Goal: Task Accomplishment & Management: Complete application form

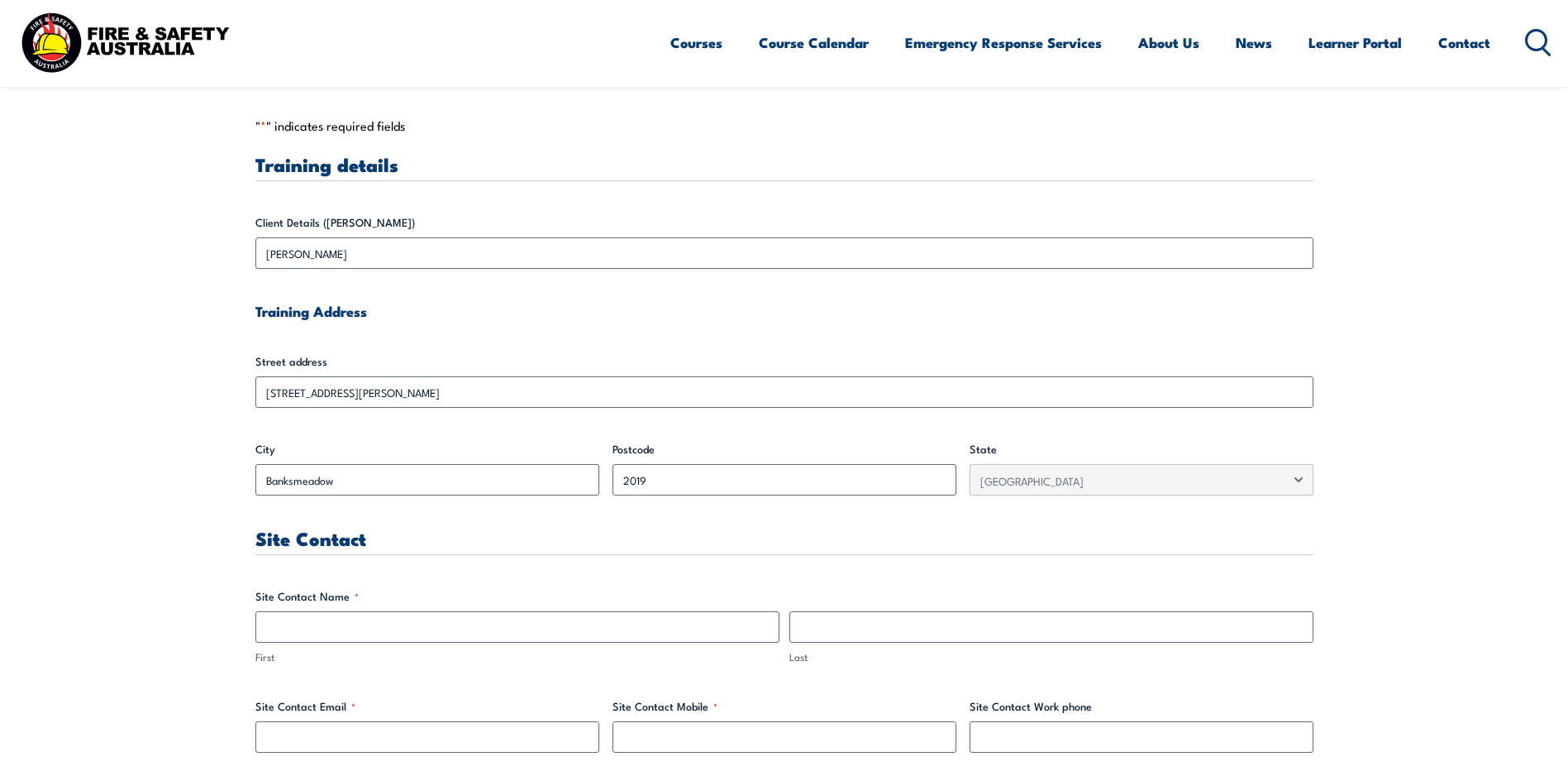
scroll to position [434, 0]
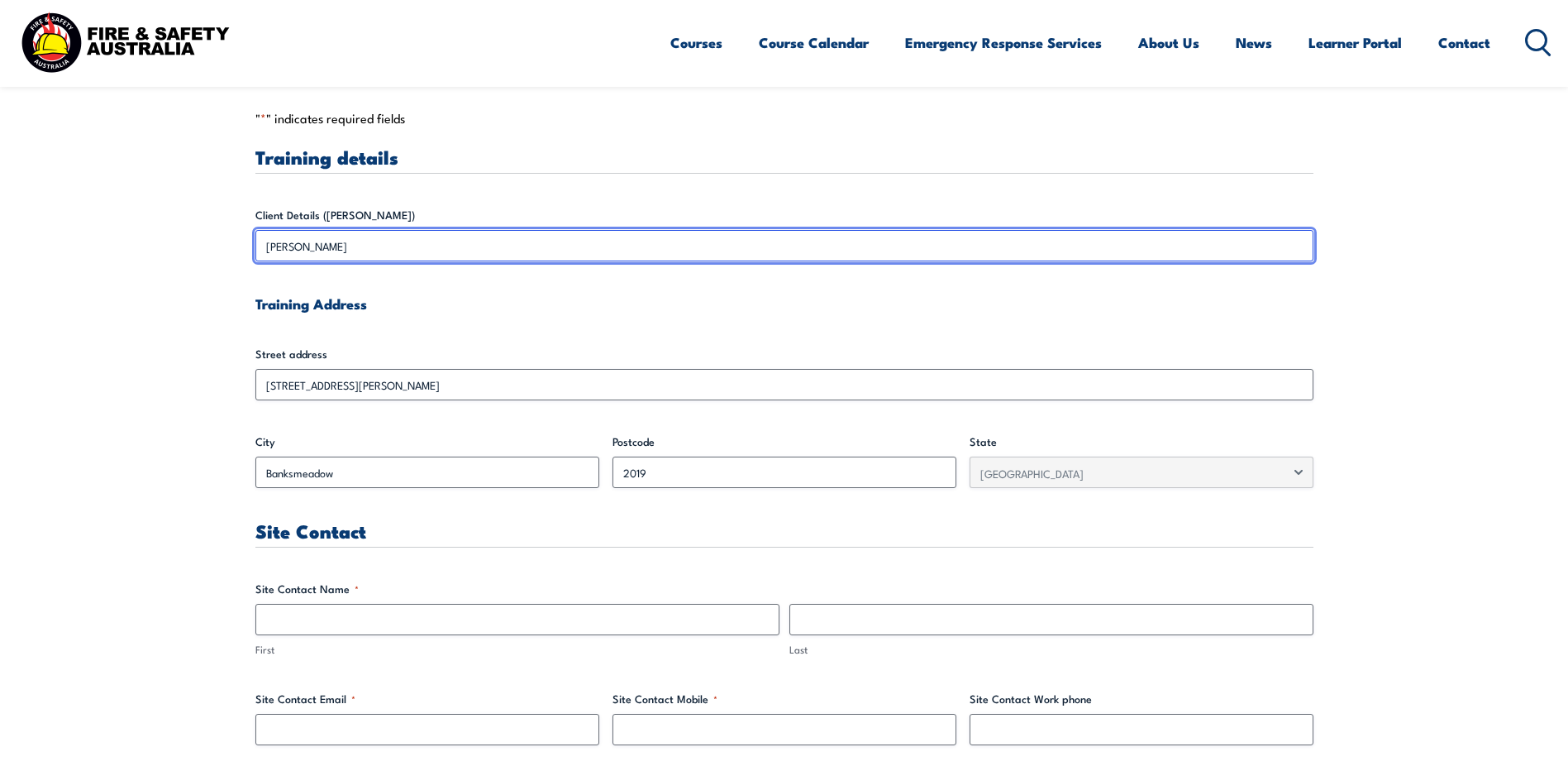
drag, startPoint x: 384, startPoint y: 249, endPoint x: 210, endPoint y: 248, distance: 174.0
click at [395, 245] on input "[PERSON_NAME]" at bounding box center [785, 245] width 1058 height 31
click at [396, 245] on input "[PERSON_NAME]" at bounding box center [785, 245] width 1058 height 31
click at [389, 246] on input "[PERSON_NAME]" at bounding box center [785, 245] width 1058 height 31
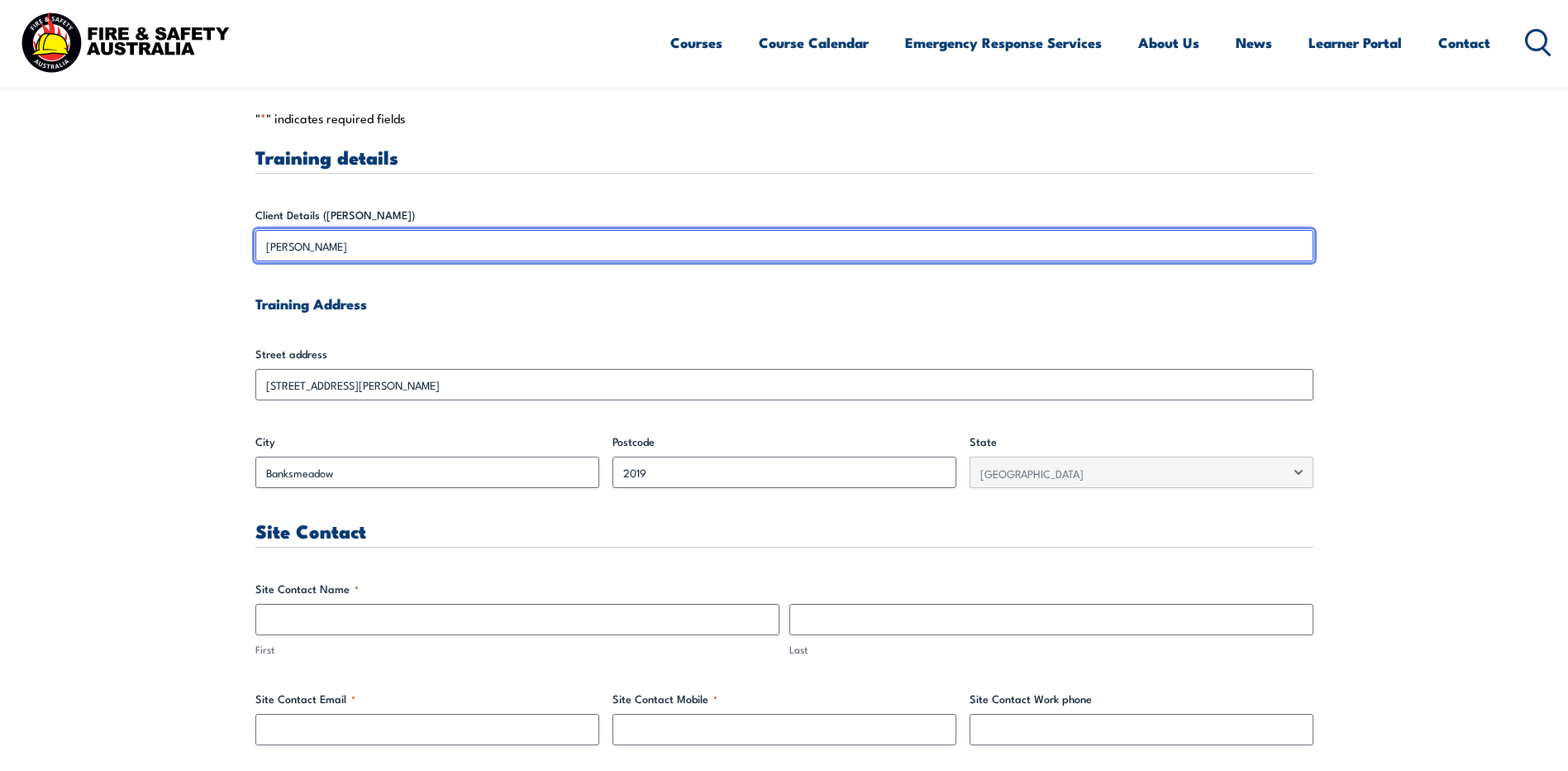
drag, startPoint x: 390, startPoint y: 246, endPoint x: 353, endPoint y: 248, distance: 37.1
click at [382, 248] on input "[PERSON_NAME]" at bounding box center [785, 245] width 1058 height 31
click at [353, 248] on input "[PERSON_NAME]" at bounding box center [785, 245] width 1058 height 31
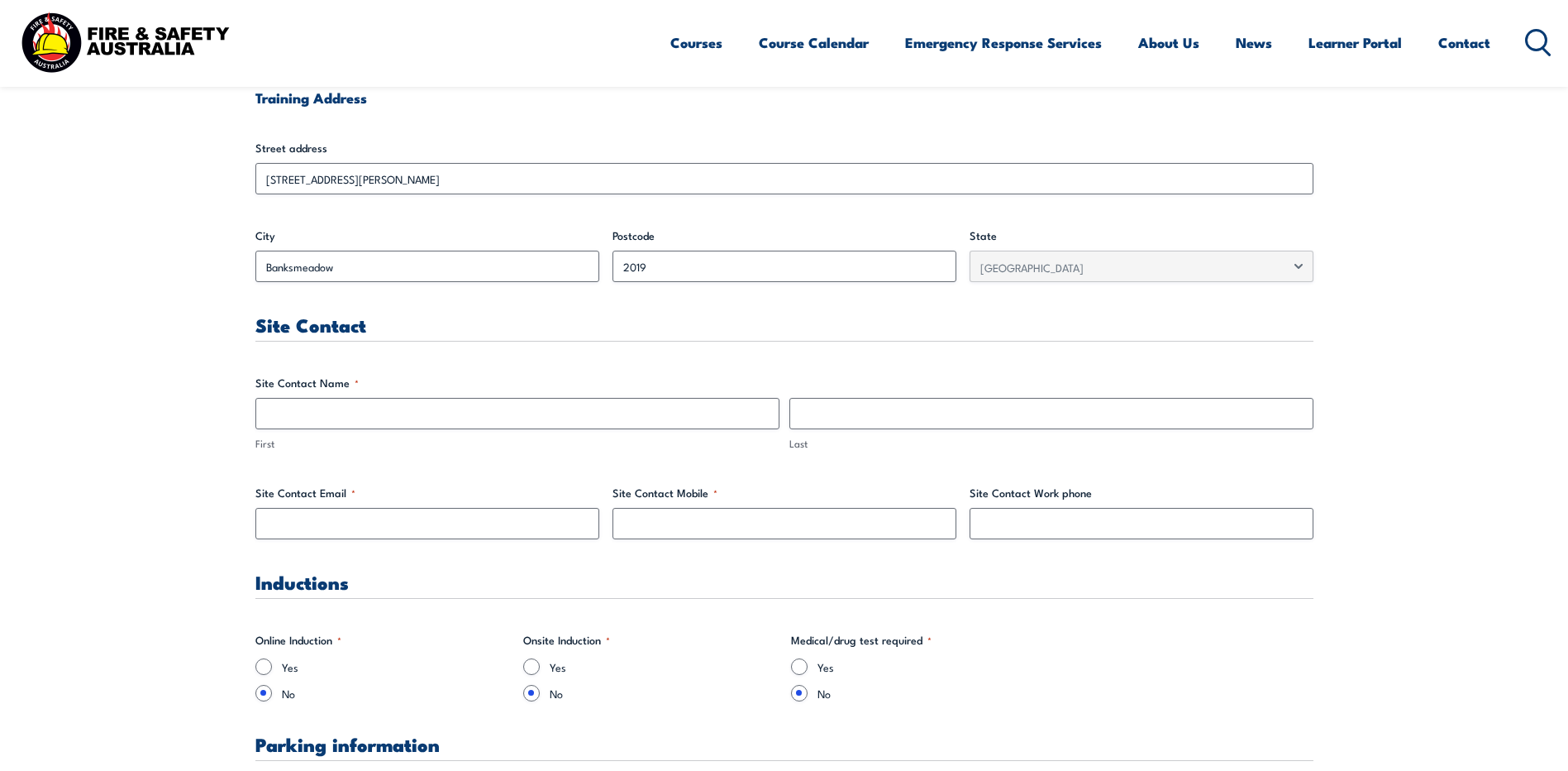
scroll to position [703, 0]
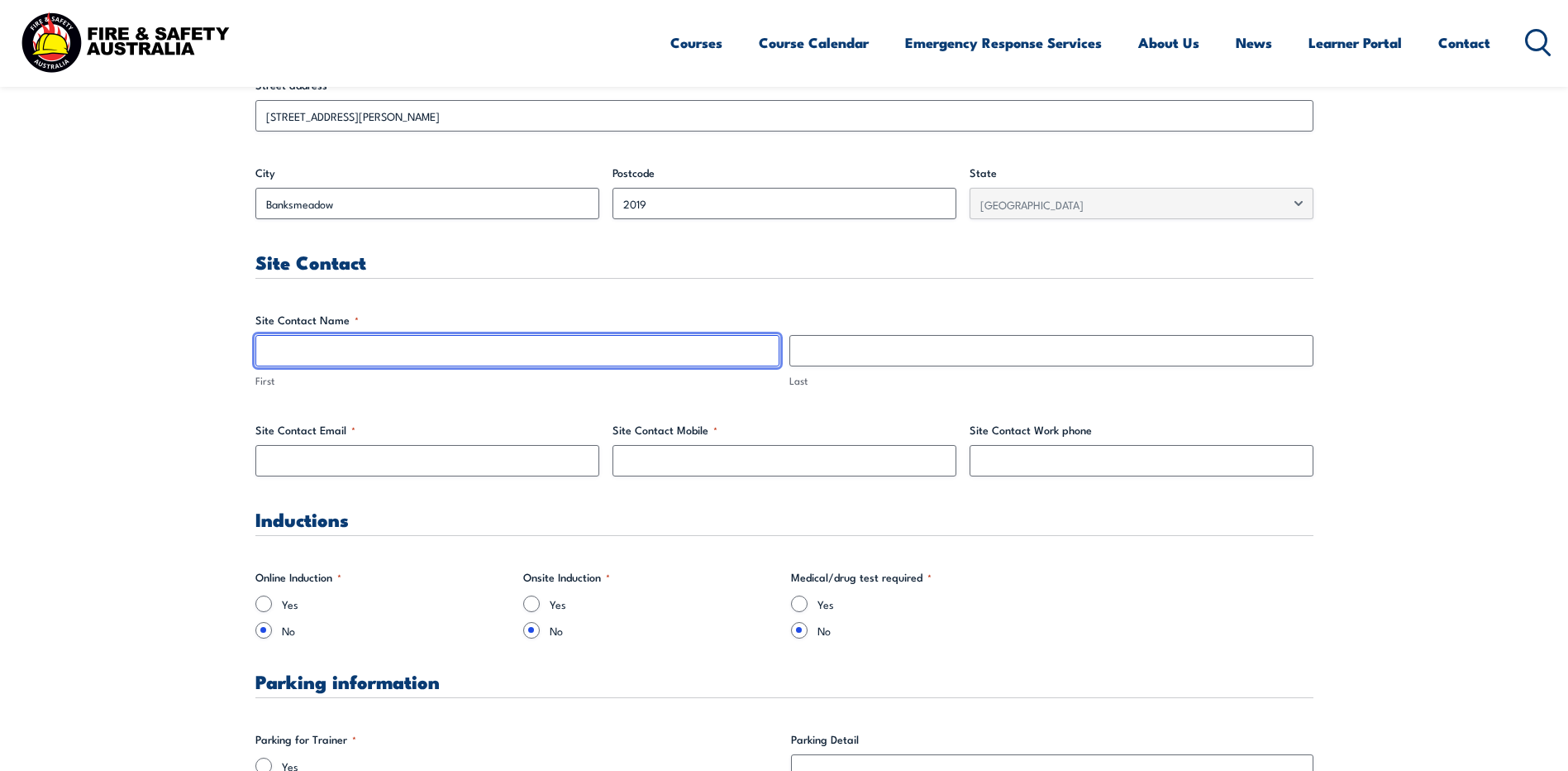
click at [418, 345] on input "First" at bounding box center [518, 350] width 524 height 31
type input "[PERSON_NAME]"
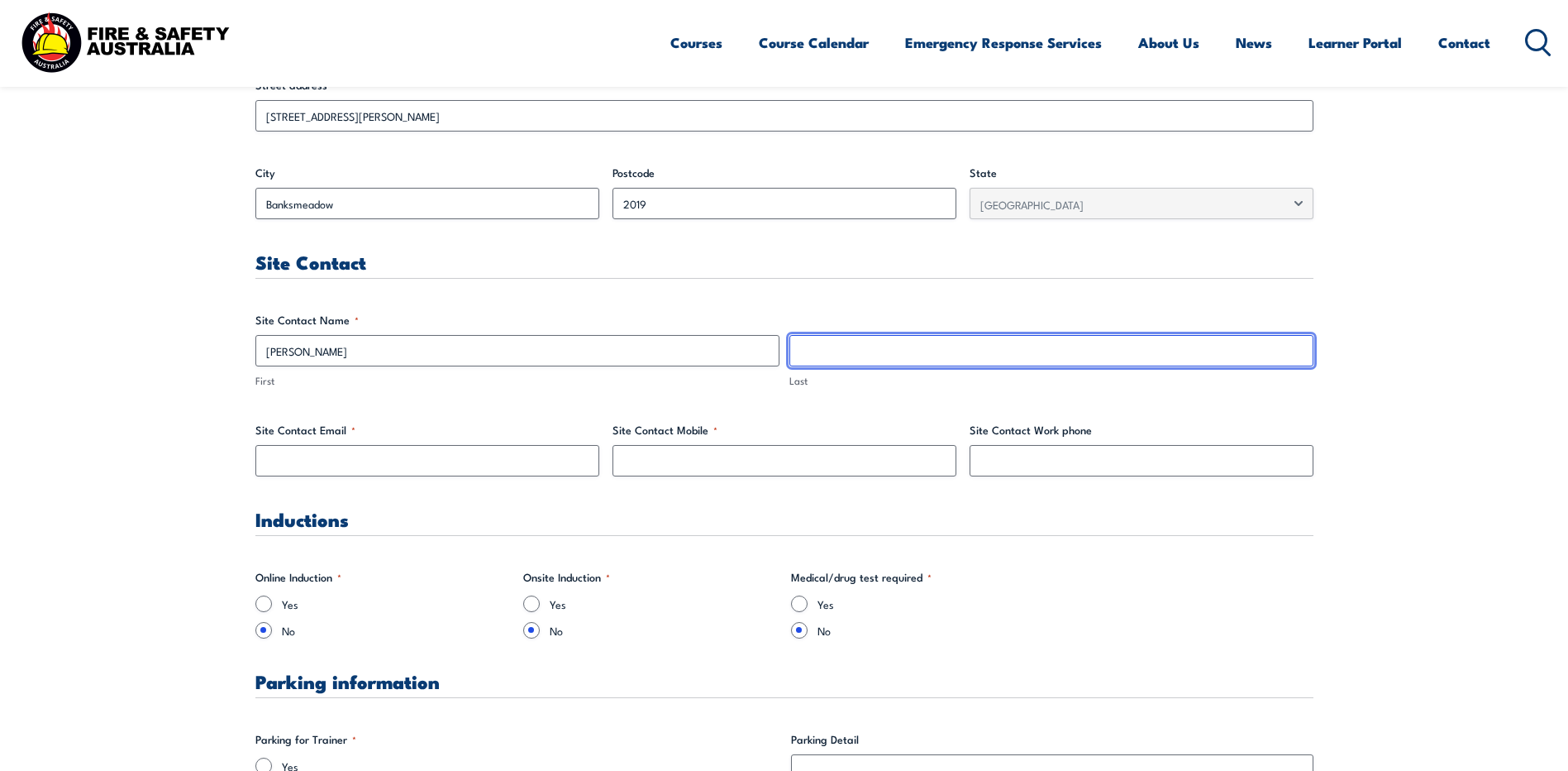
type input "corbet"
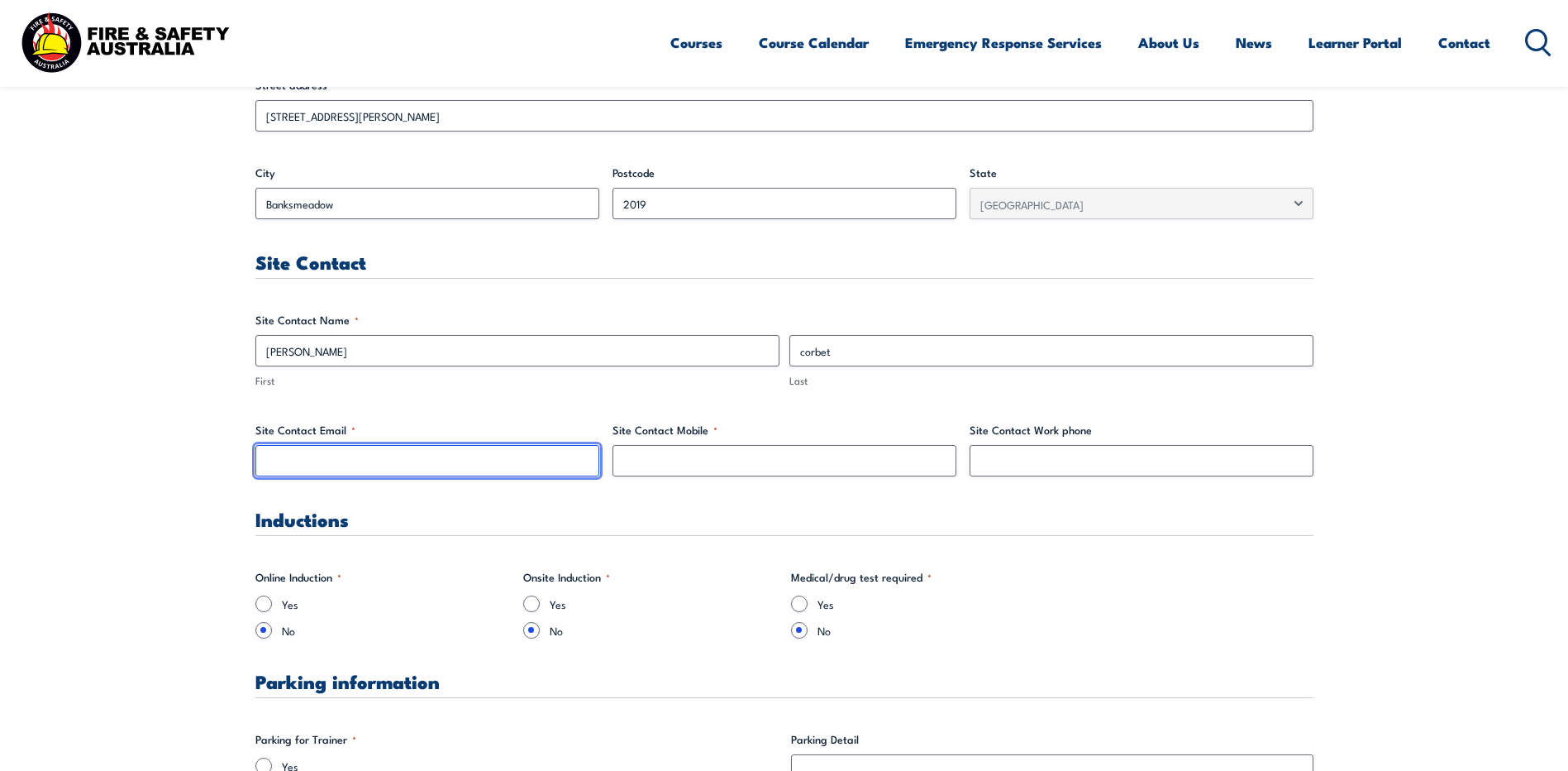
type input "[EMAIL_ADDRESS][DOMAIN_NAME]"
type input "0488083683"
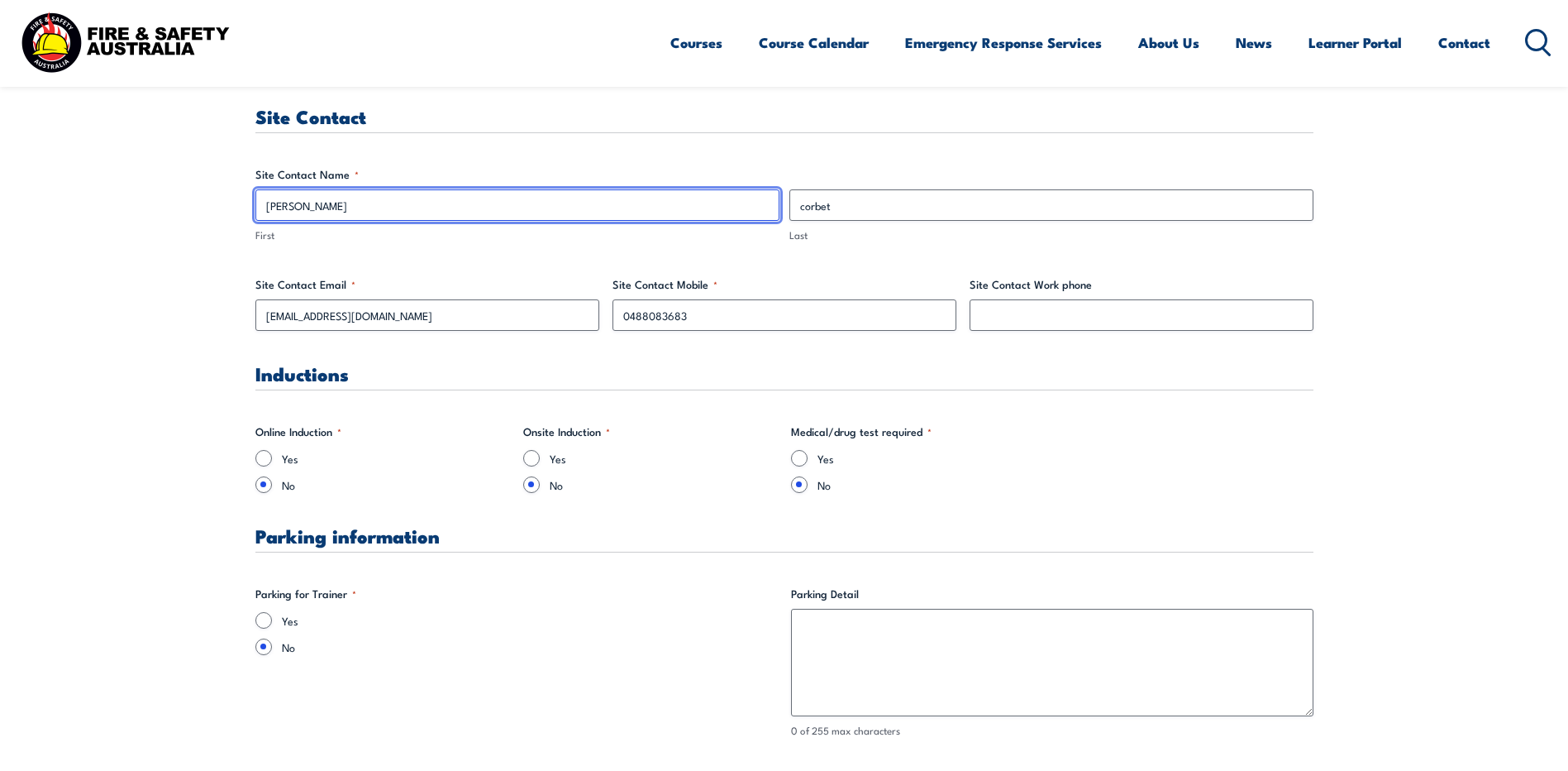
scroll to position [951, 0]
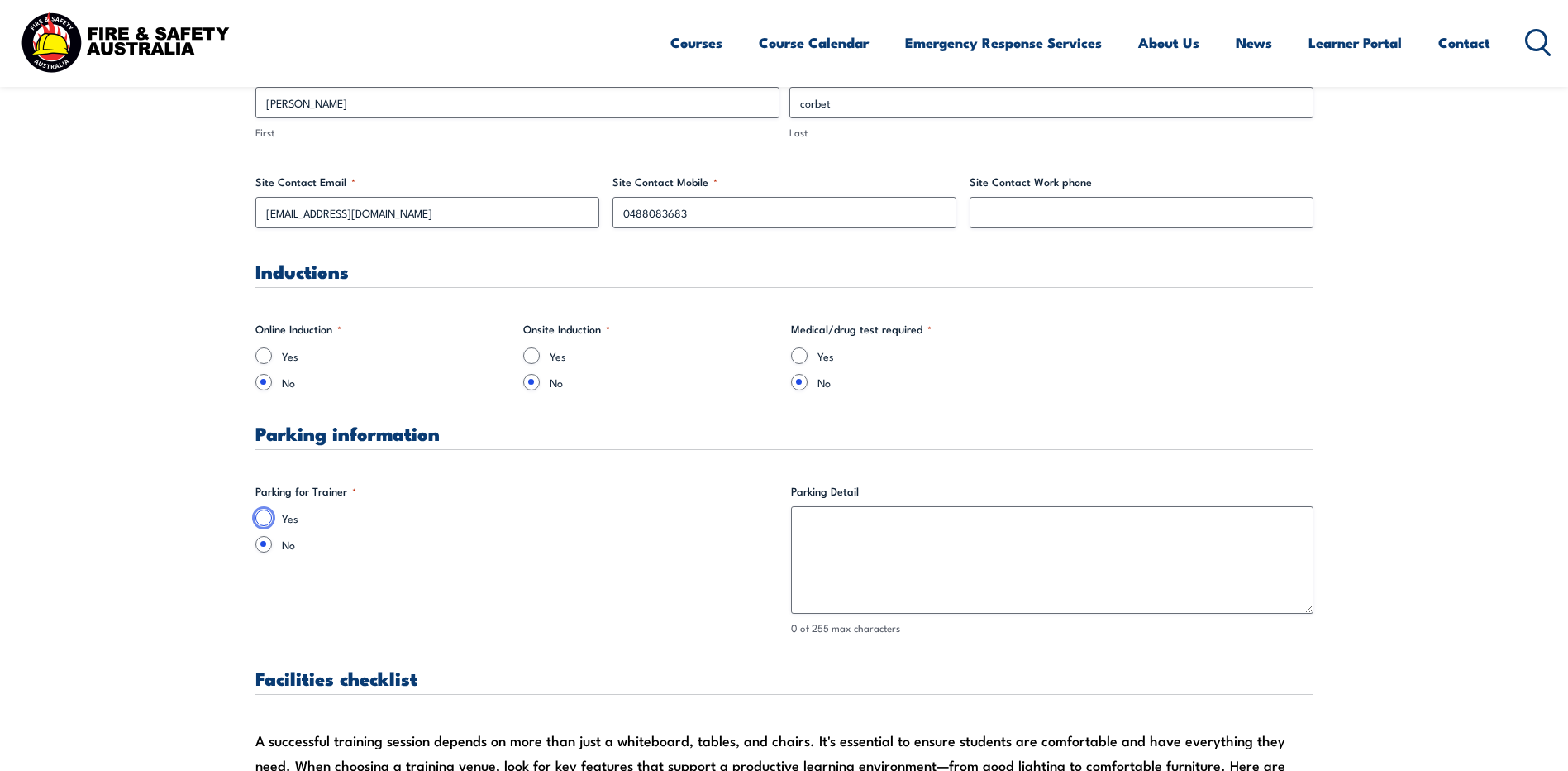
click at [269, 521] on input "Yes" at bounding box center [264, 518] width 16 height 16
radio input "true"
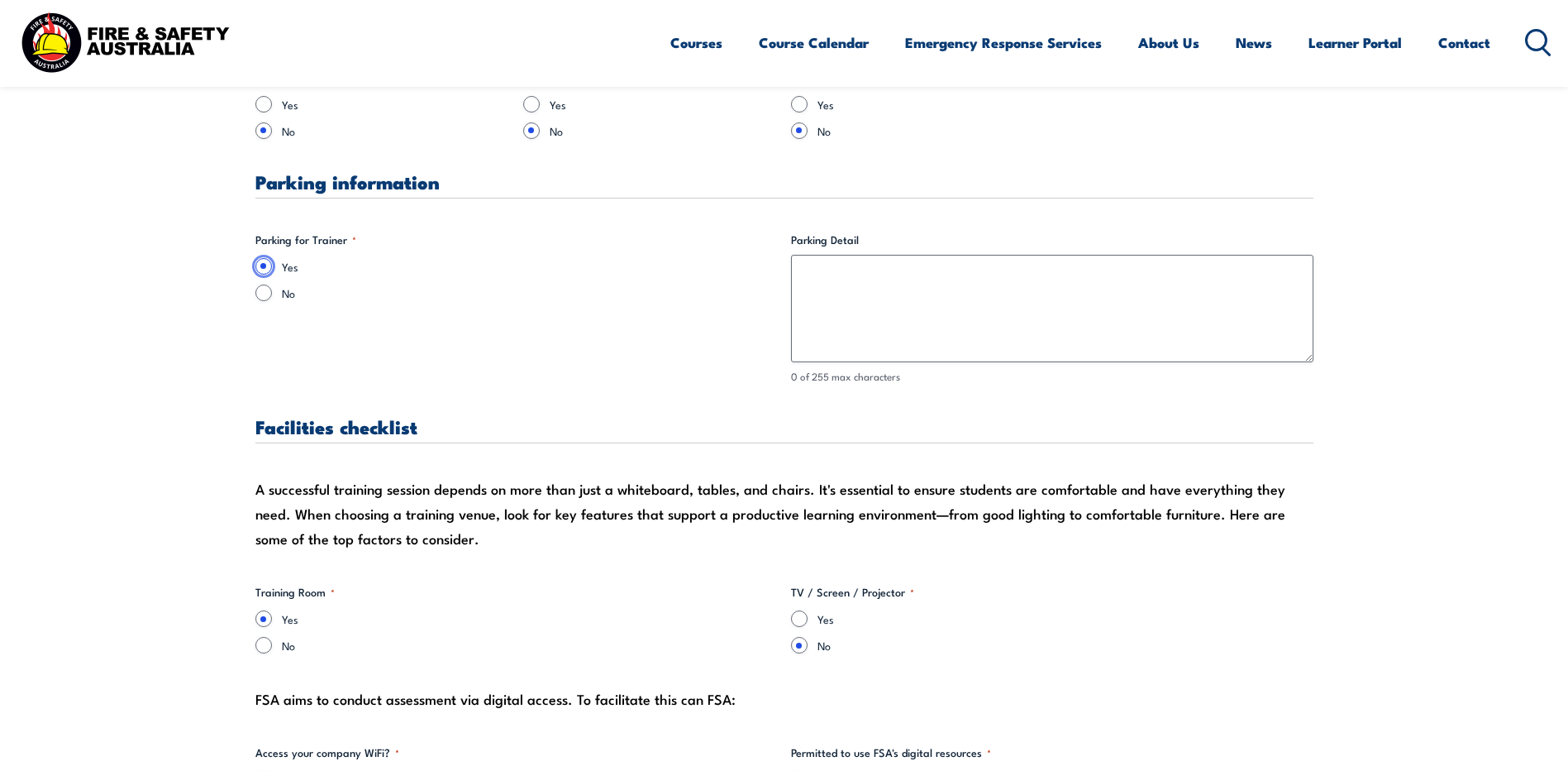
scroll to position [1220, 0]
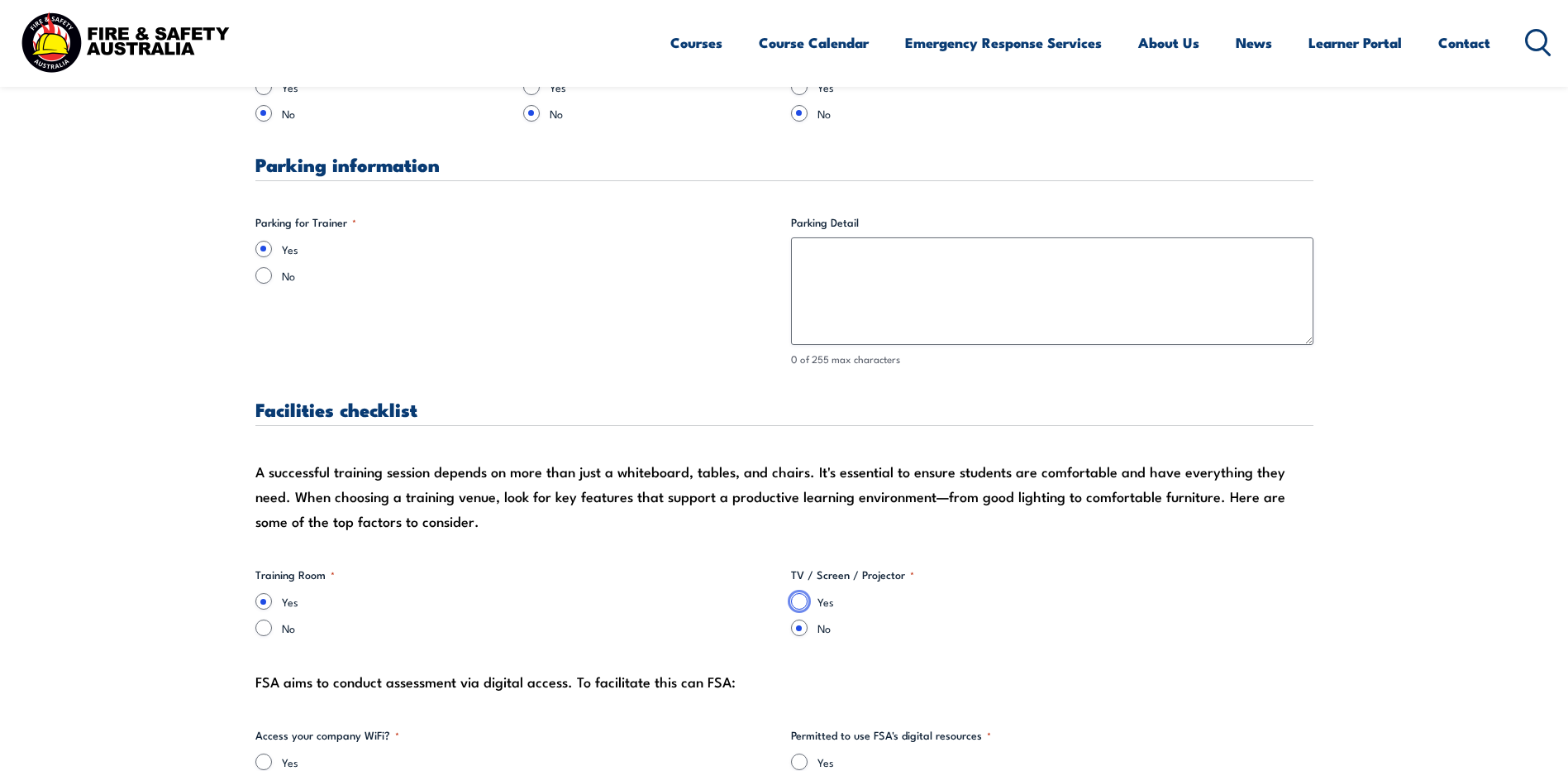
click at [803, 602] on input "Yes" at bounding box center [799, 601] width 16 height 16
radio input "true"
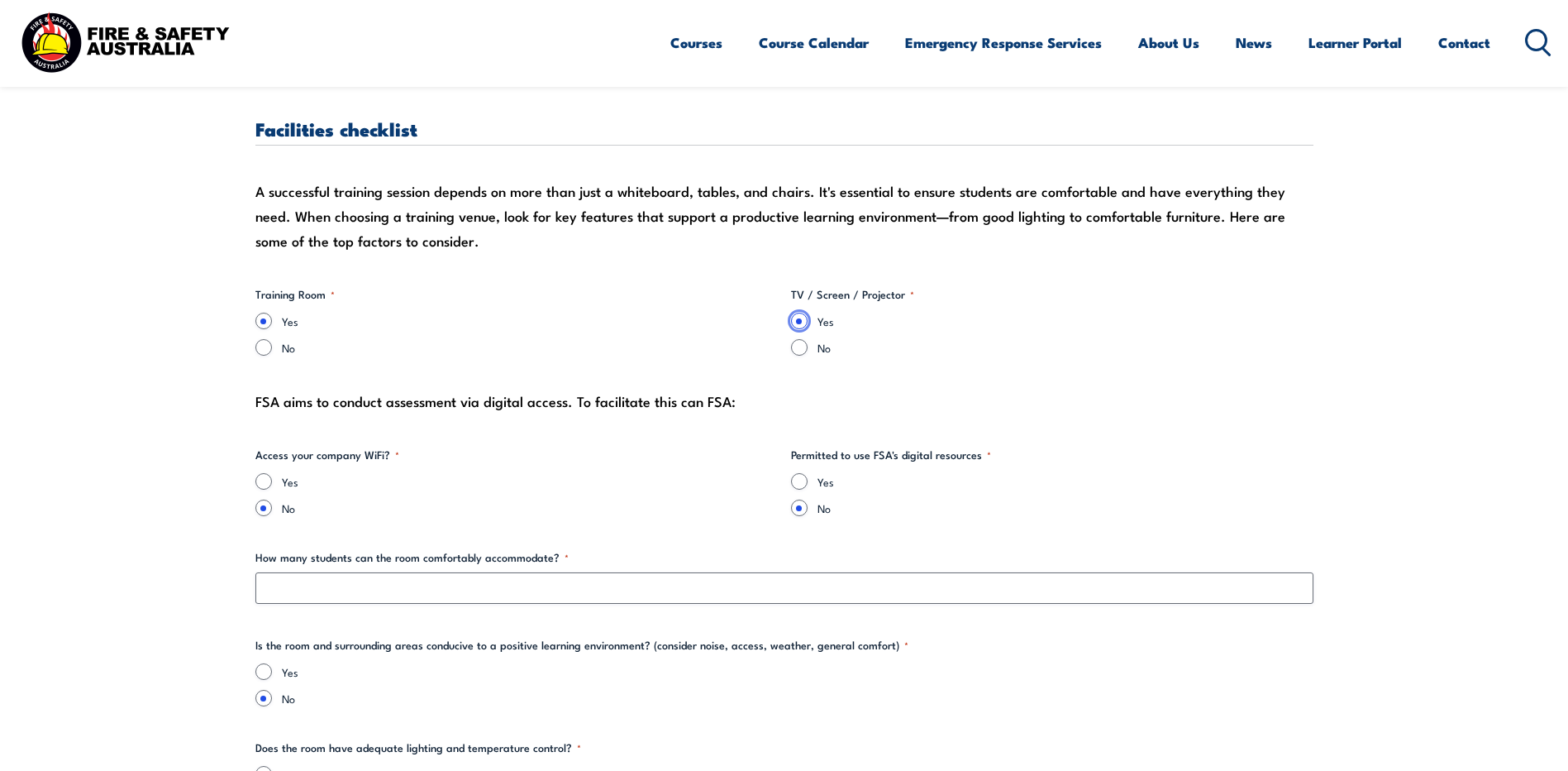
scroll to position [1551, 0]
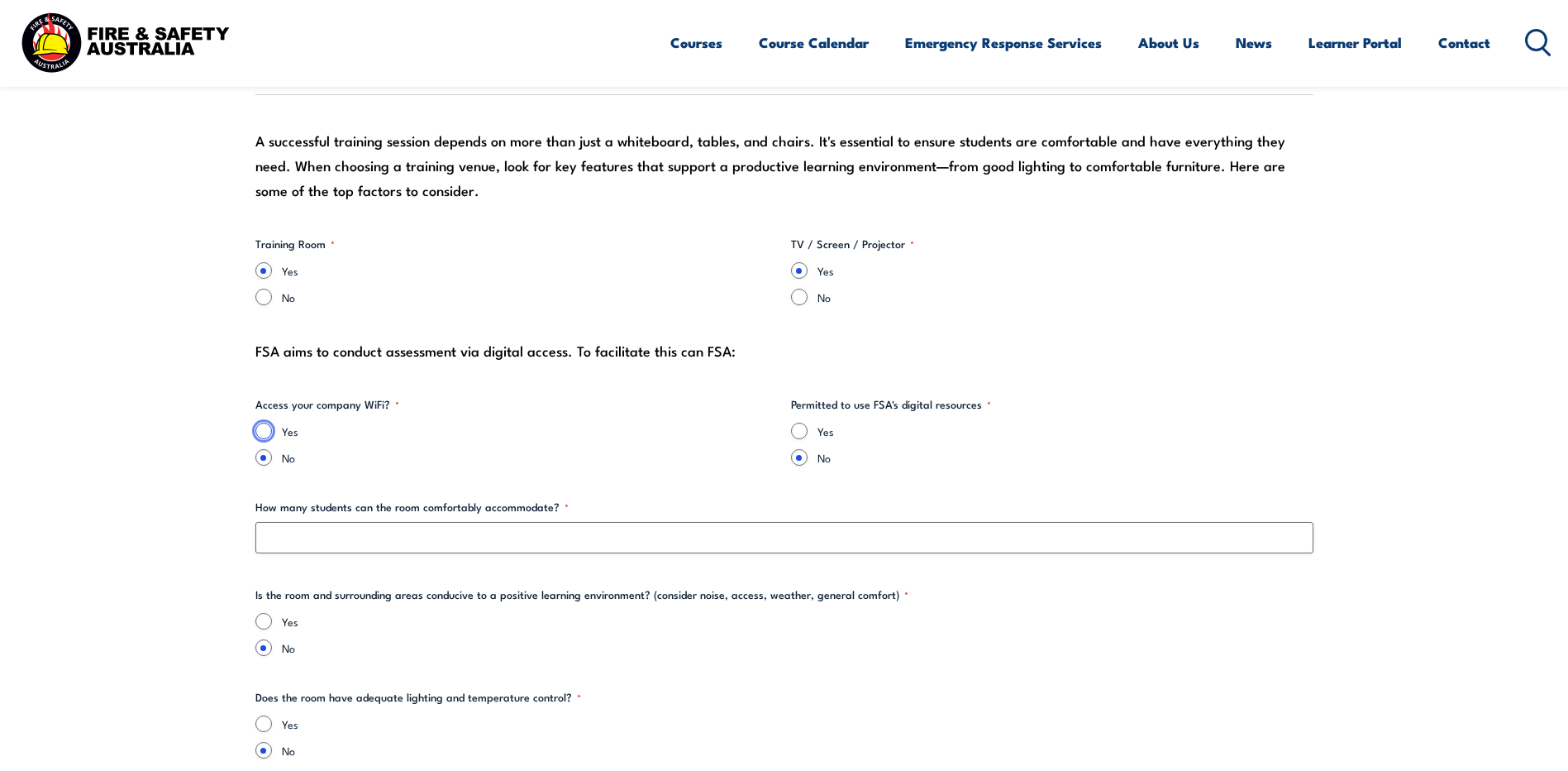
click at [262, 434] on input "Yes" at bounding box center [264, 431] width 16 height 16
radio input "true"
click at [800, 431] on input "Yes" at bounding box center [799, 431] width 16 height 16
radio input "true"
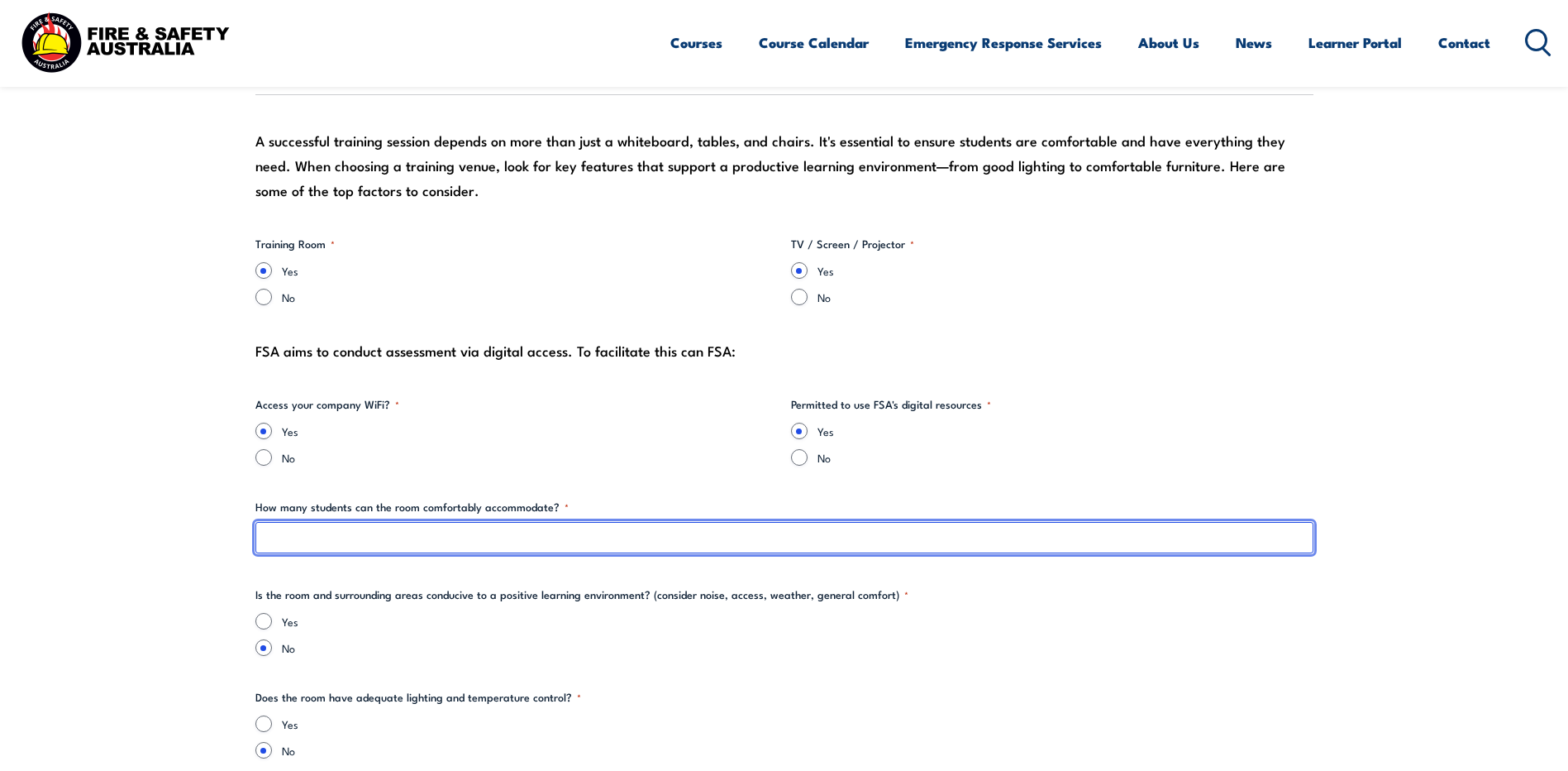
click at [491, 535] on input "How many students can the room comfortably accommodate? *" at bounding box center [785, 538] width 1058 height 31
type input "8"
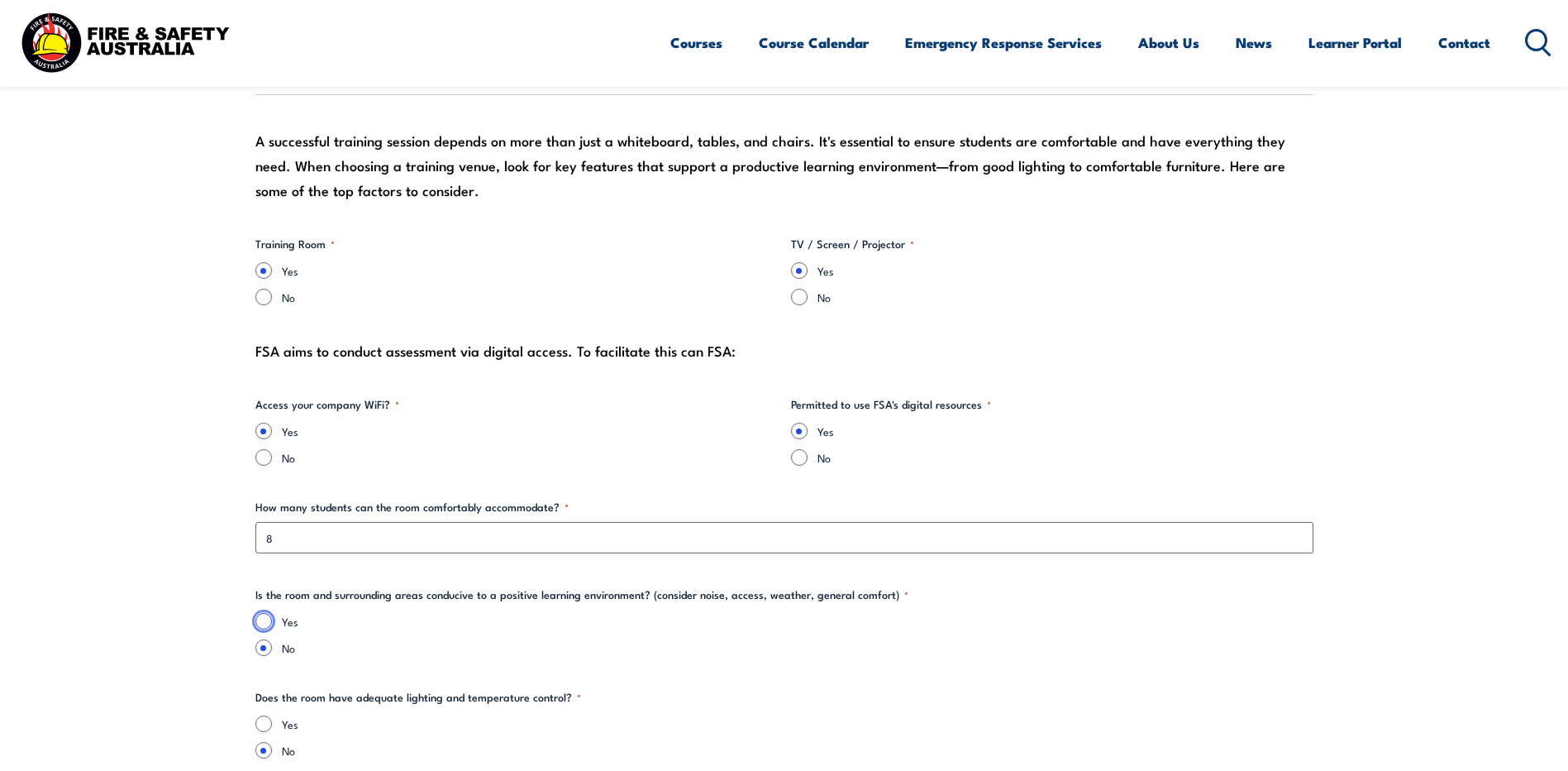
click at [269, 623] on input "Yes" at bounding box center [264, 621] width 16 height 16
radio input "true"
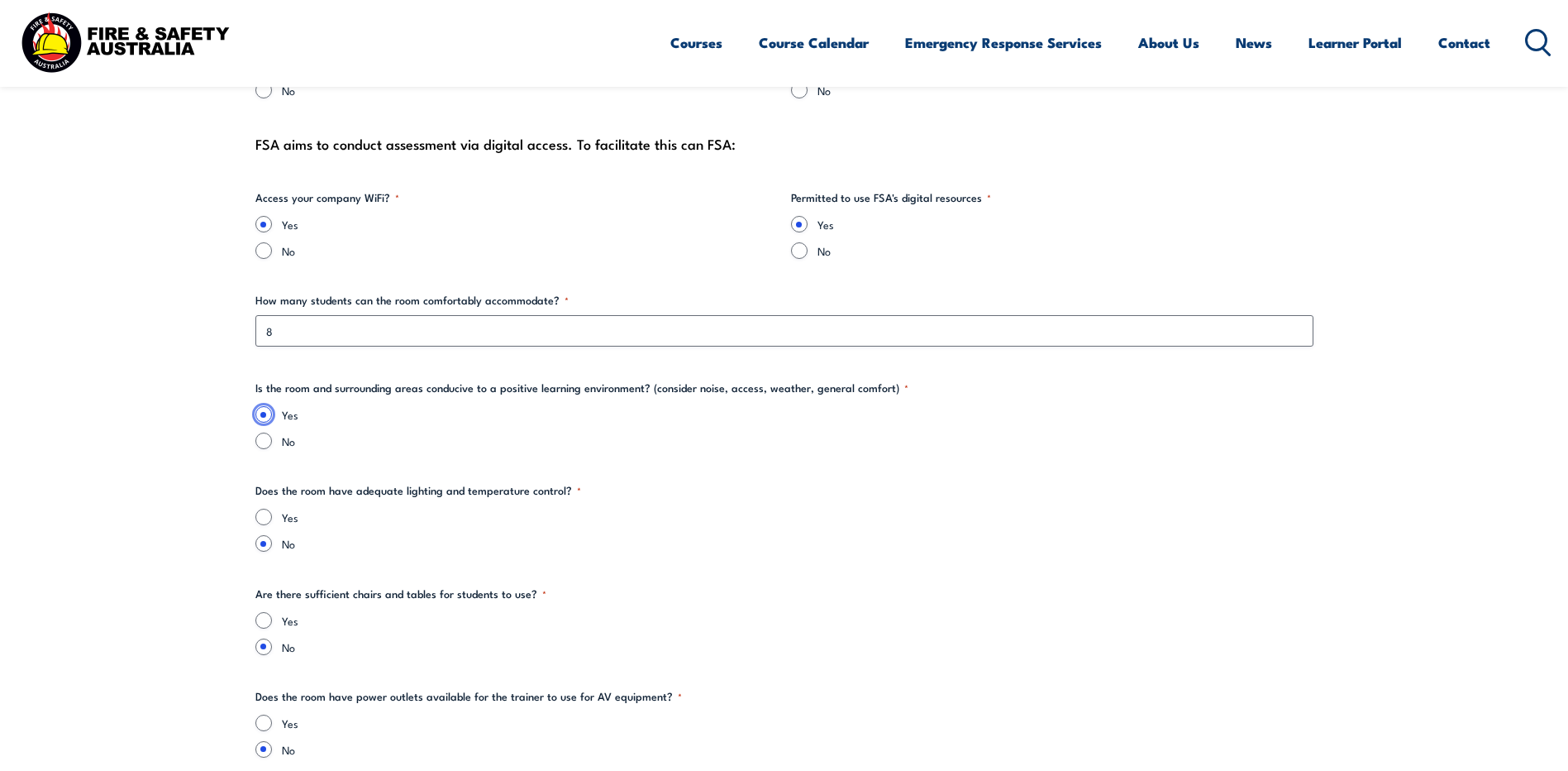
scroll to position [1778, 0]
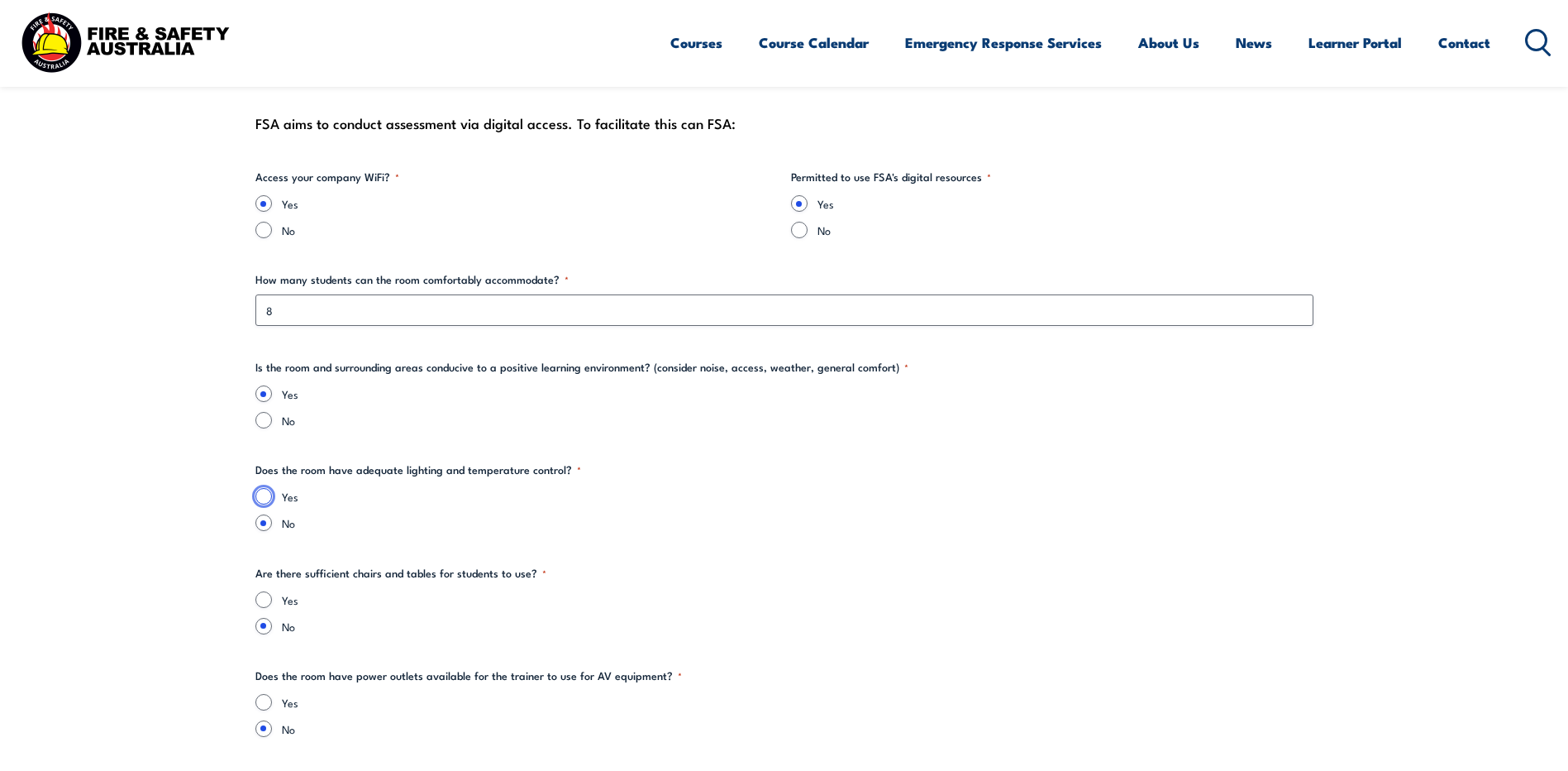
click at [264, 500] on input "Yes" at bounding box center [264, 496] width 16 height 16
radio input "true"
click at [261, 600] on input "Yes" at bounding box center [264, 600] width 16 height 16
radio input "true"
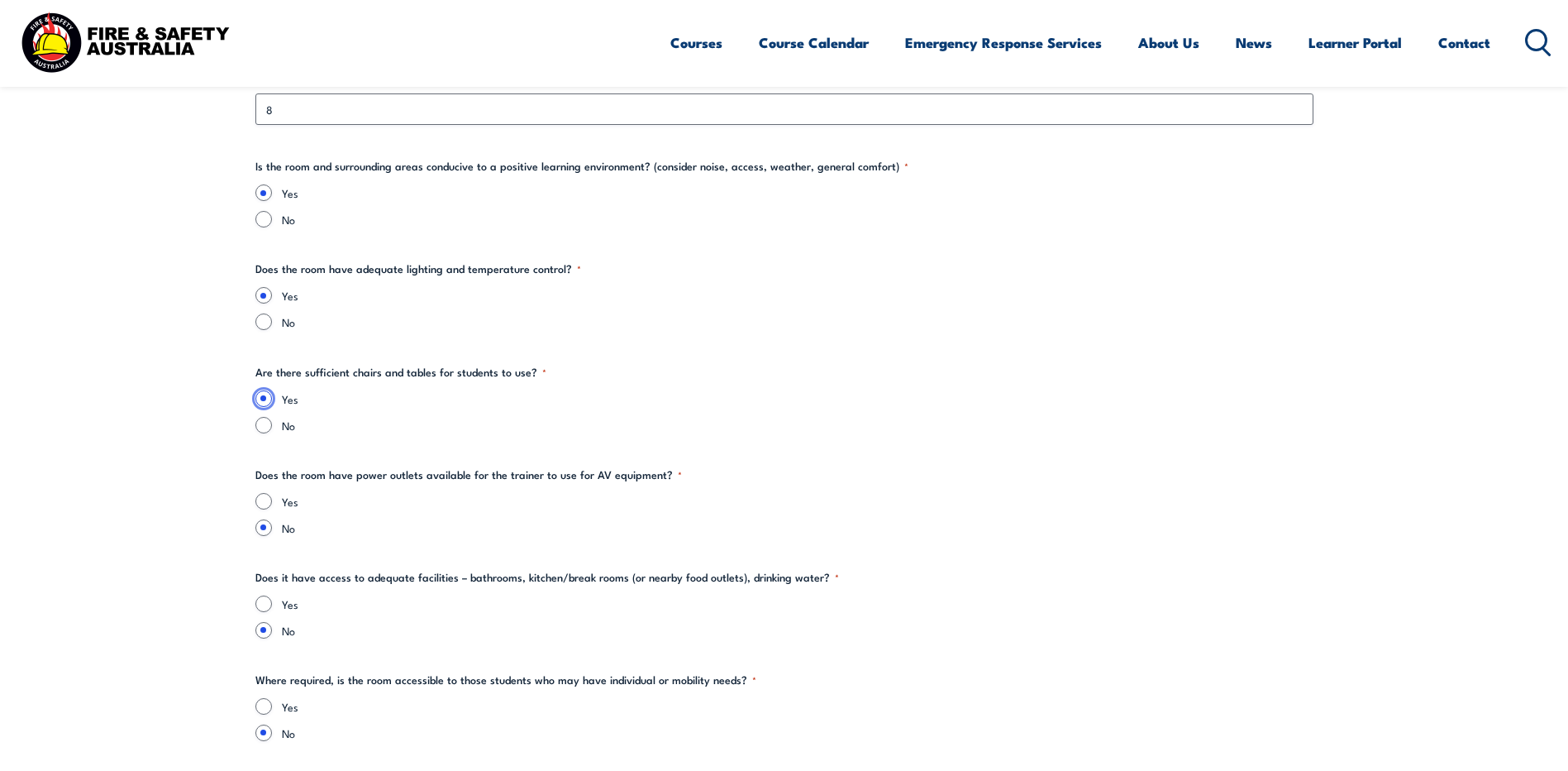
scroll to position [1985, 0]
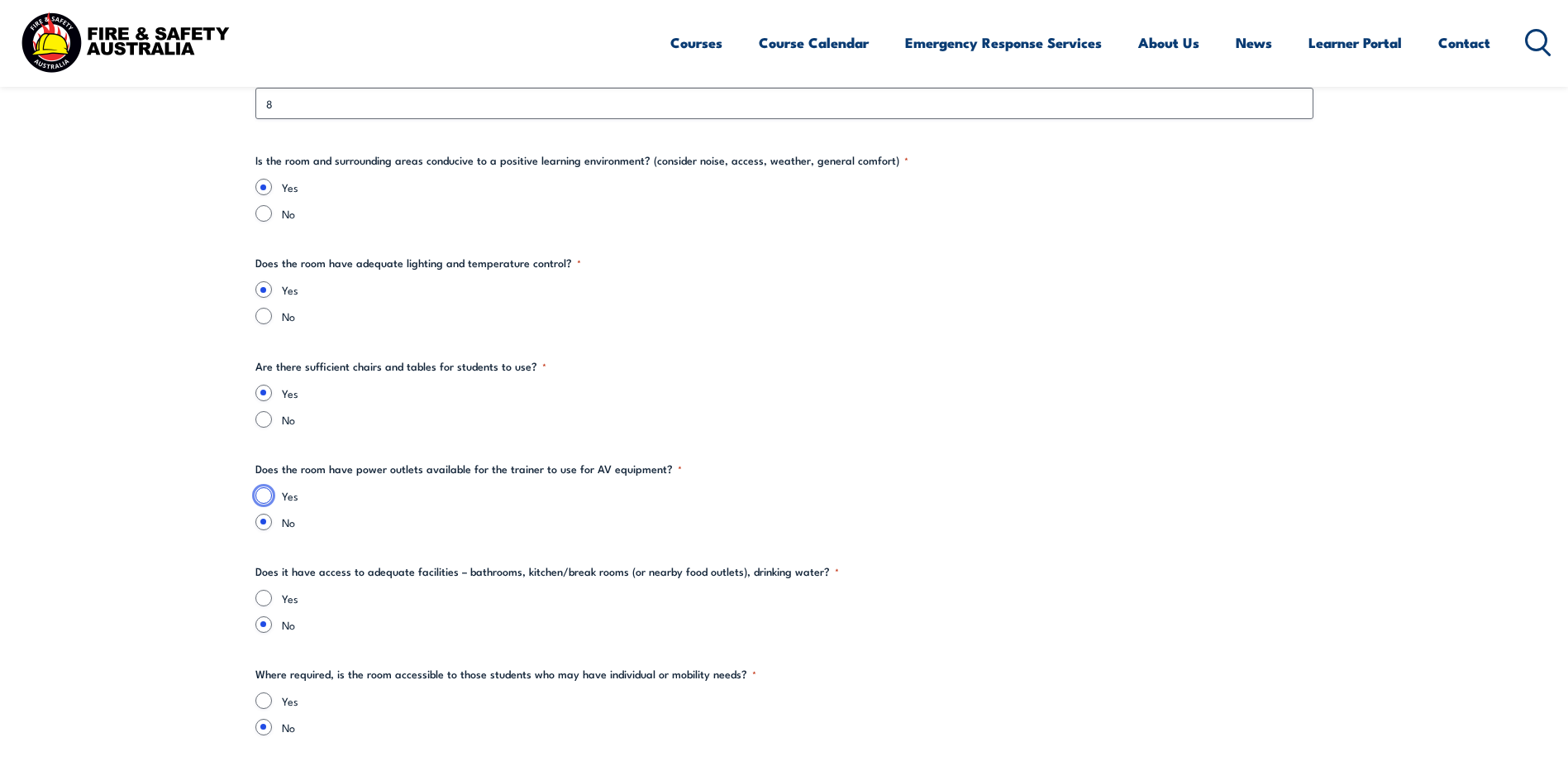
click at [267, 499] on div "Yes No" at bounding box center [785, 509] width 1058 height 43
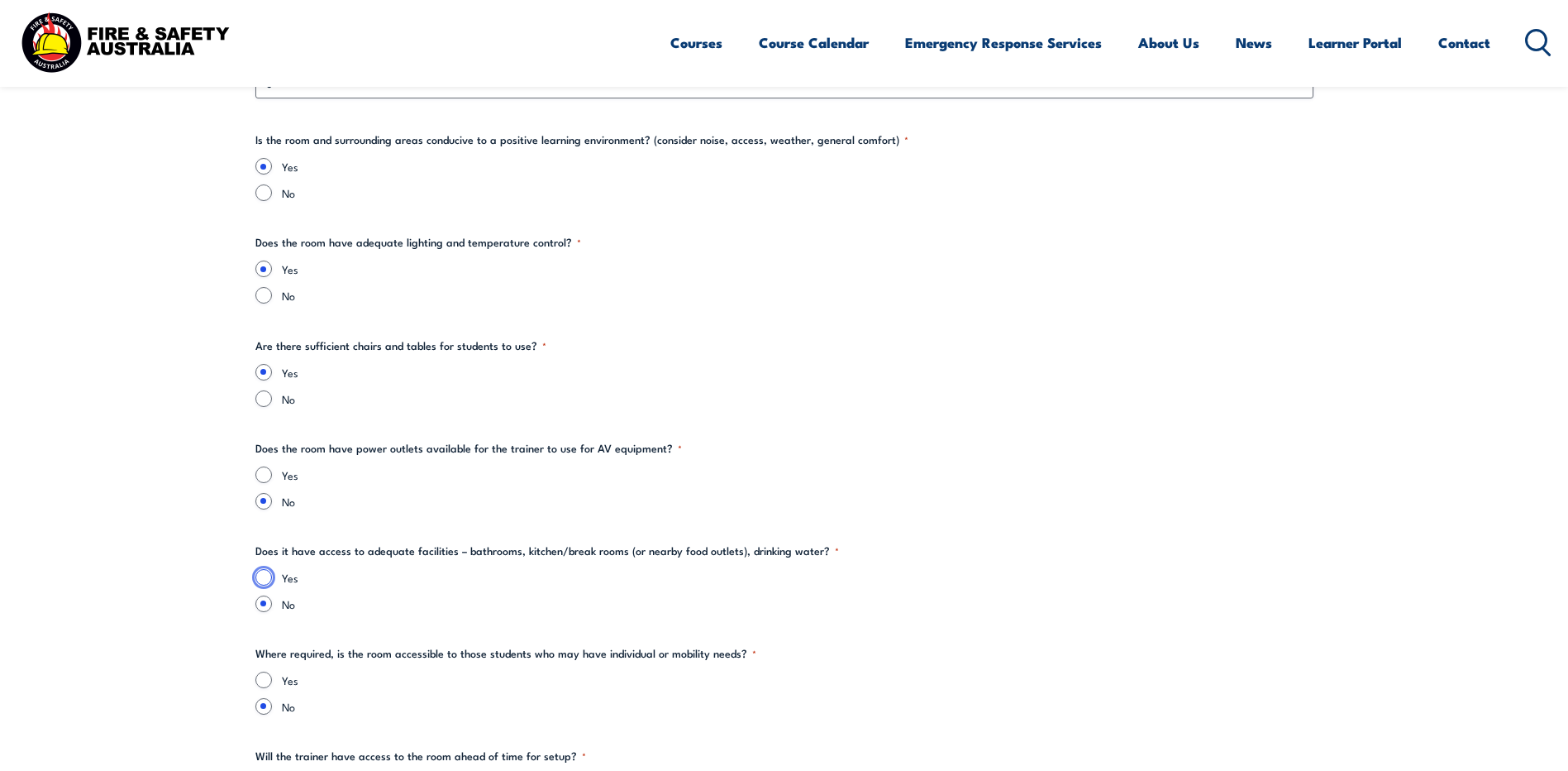
click at [267, 574] on input "Yes" at bounding box center [264, 577] width 16 height 16
radio input "true"
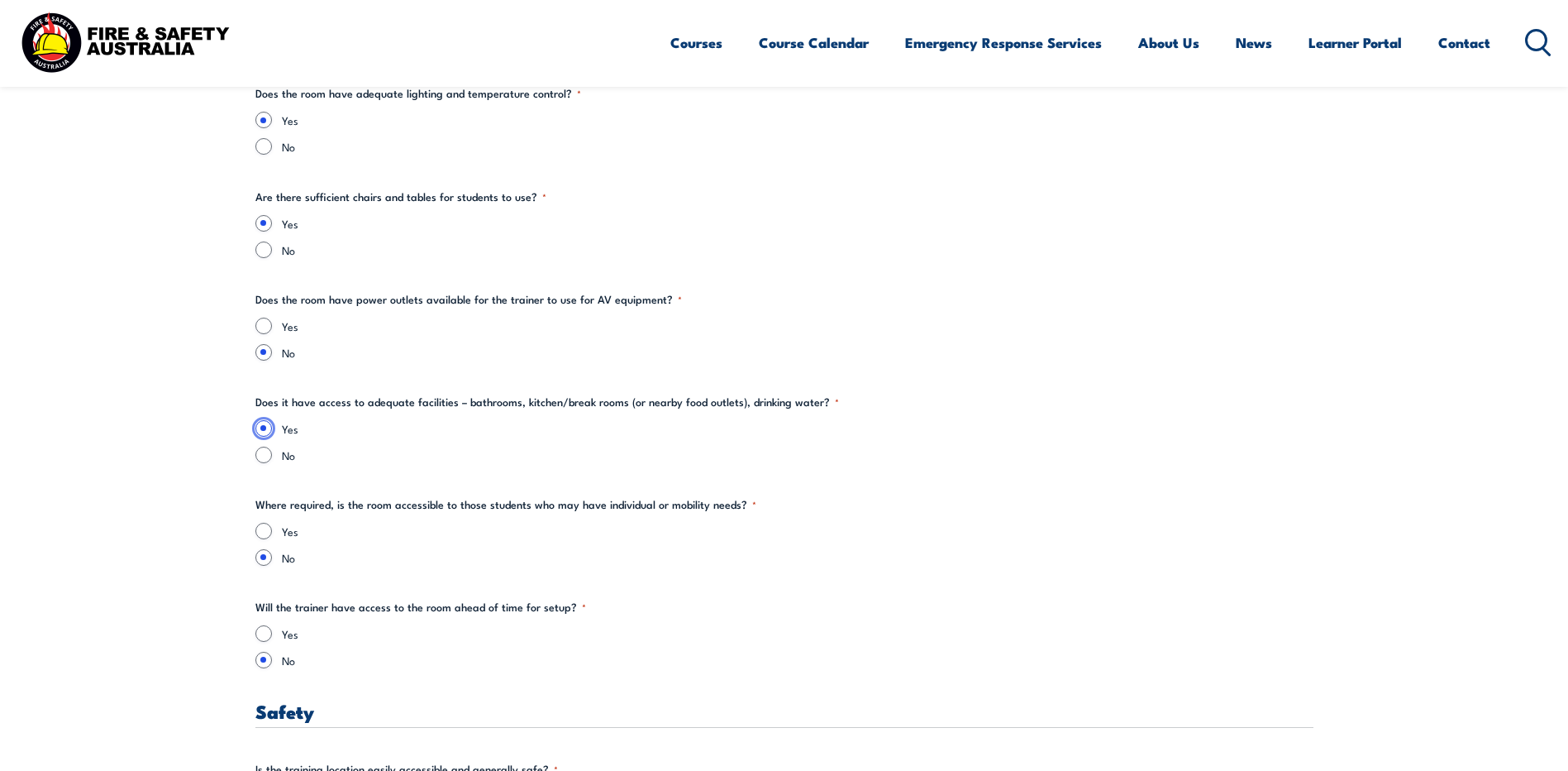
scroll to position [2171, 0]
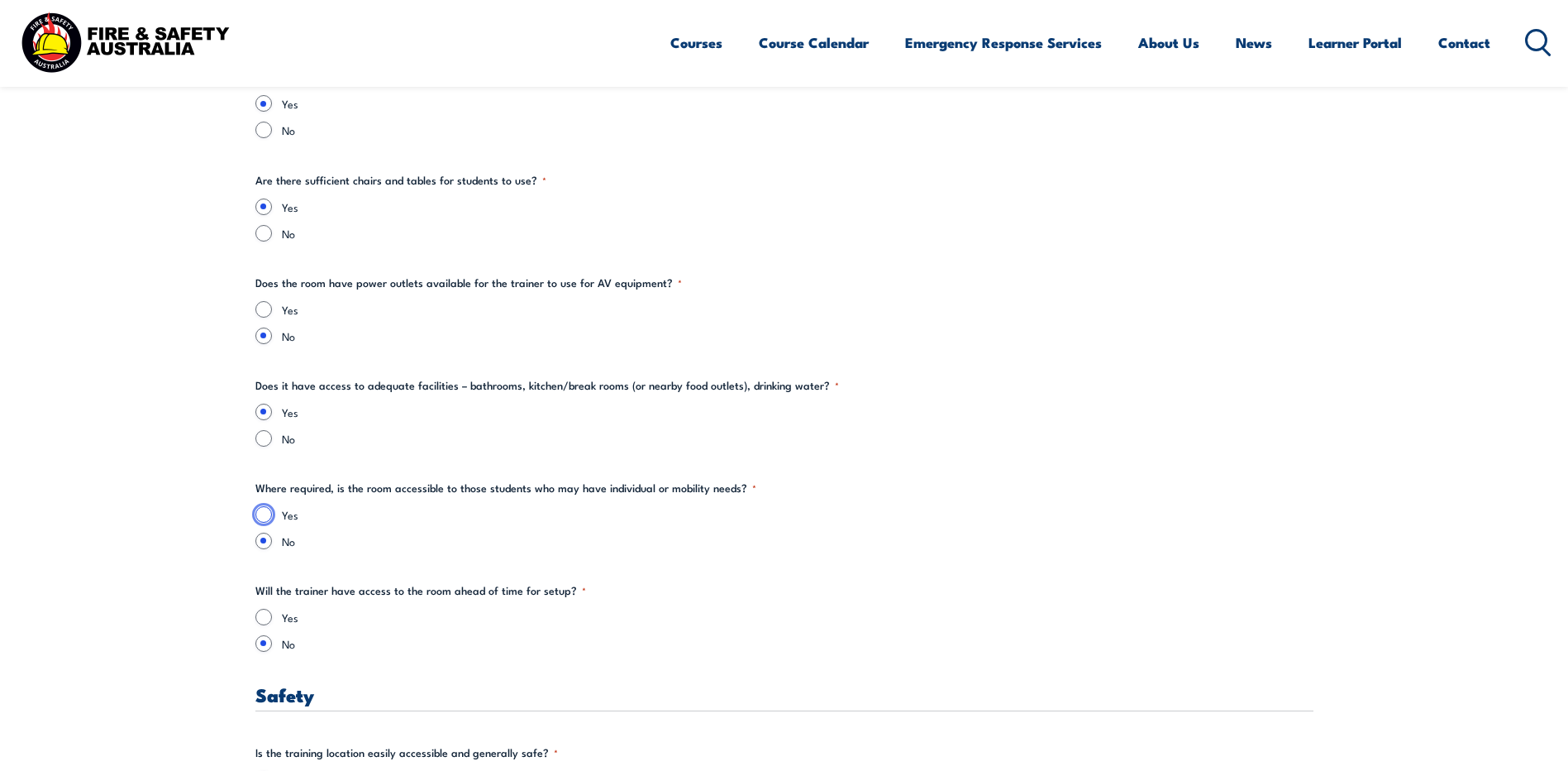
click at [264, 512] on input "Yes" at bounding box center [264, 514] width 16 height 16
radio input "true"
click at [263, 615] on input "Yes" at bounding box center [264, 617] width 16 height 16
radio input "true"
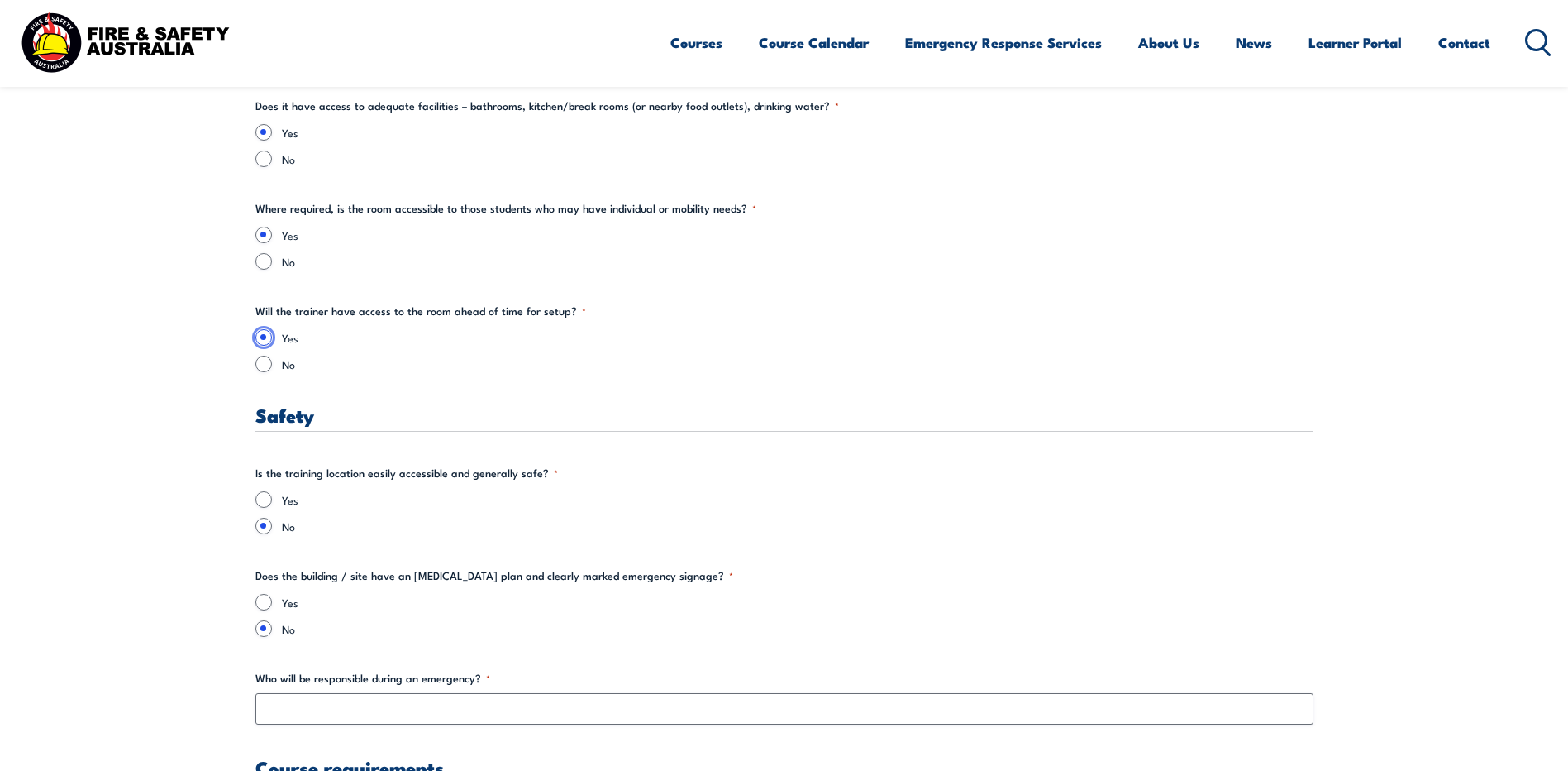
scroll to position [2461, 0]
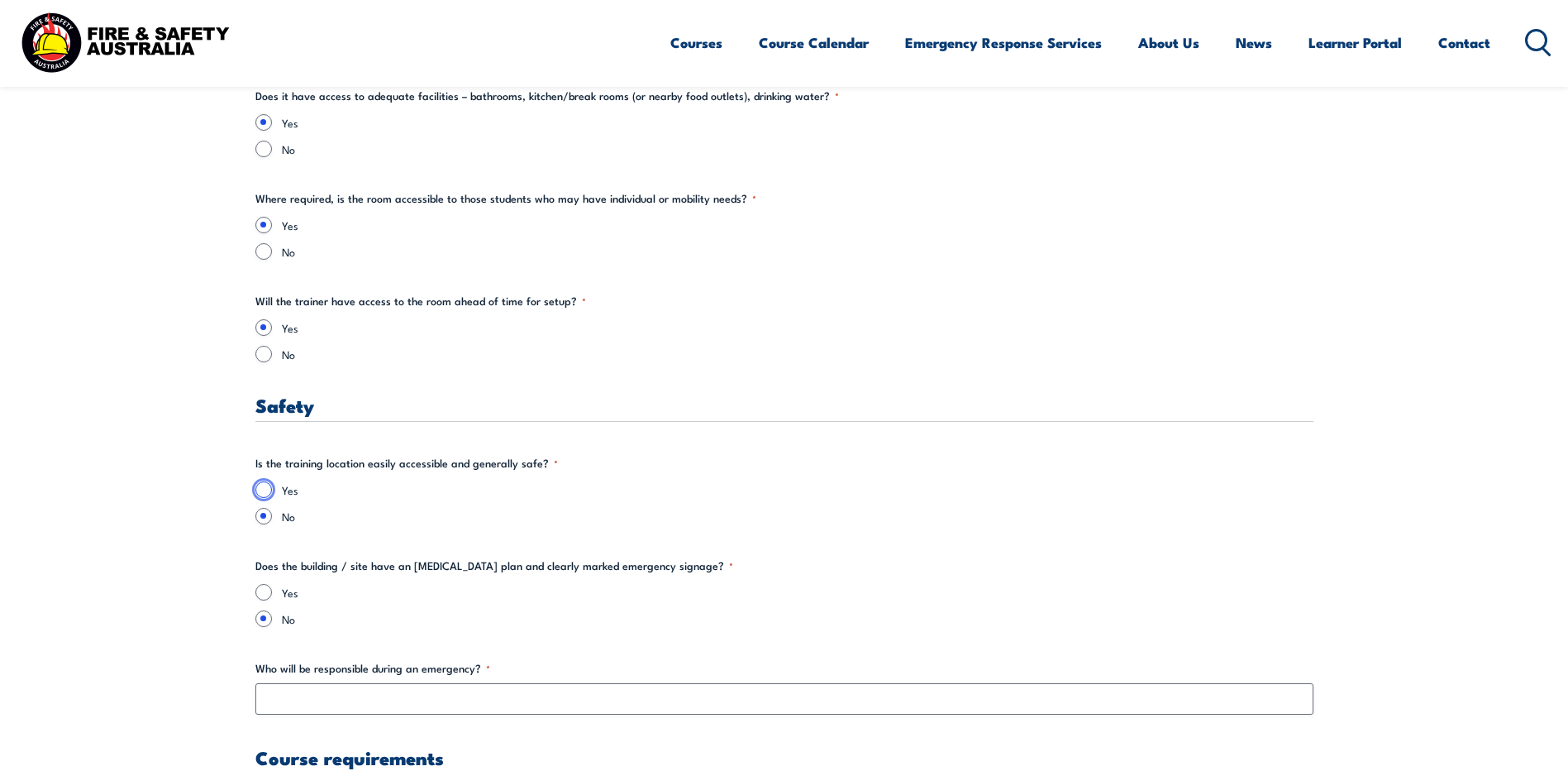
click at [263, 491] on input "Yes" at bounding box center [264, 489] width 16 height 16
radio input "true"
click at [261, 594] on input "Yes" at bounding box center [264, 592] width 16 height 16
radio input "true"
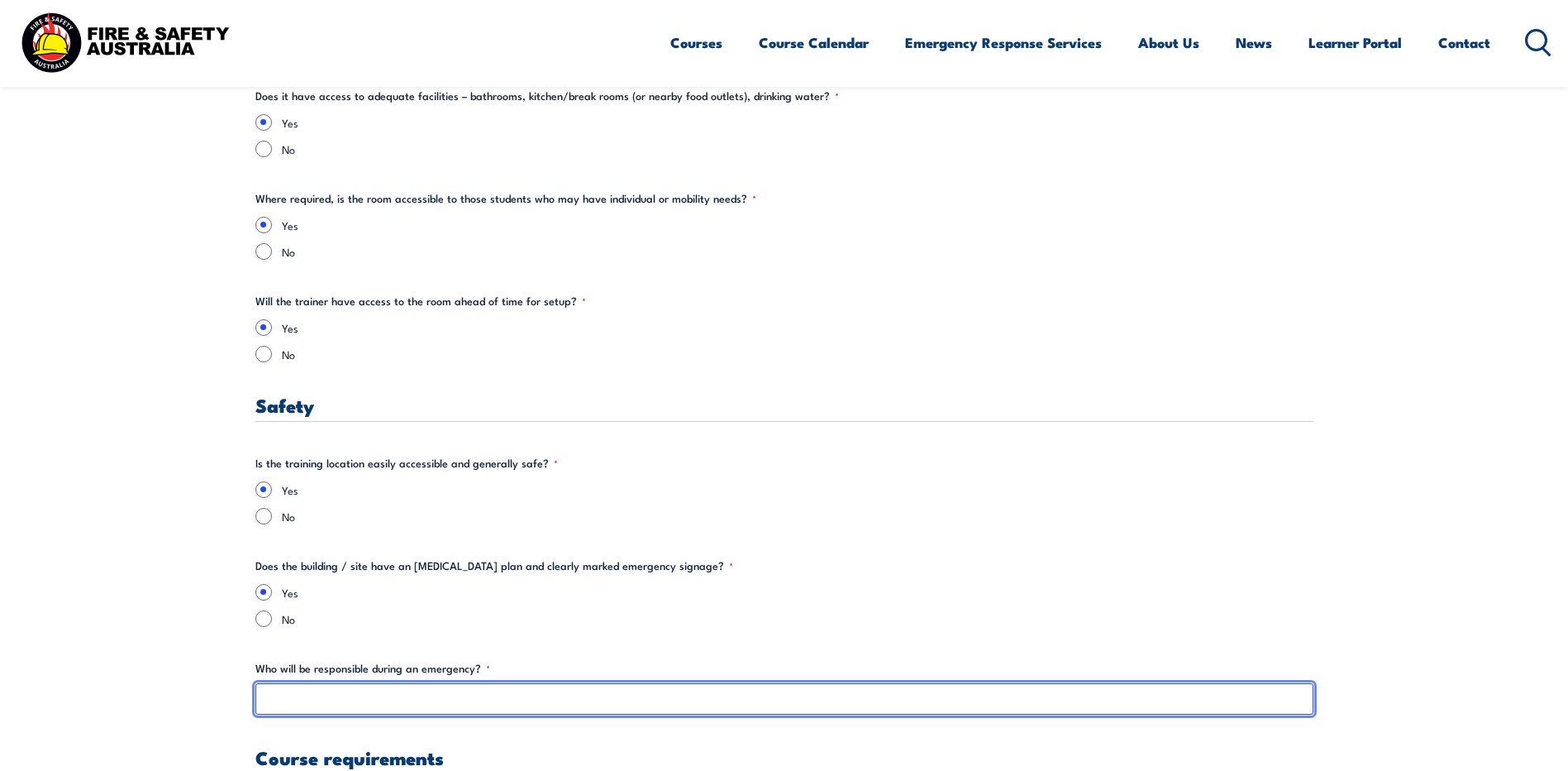
click at [372, 697] on input "Who will be responsible during an emergency? *" at bounding box center [785, 698] width 1058 height 31
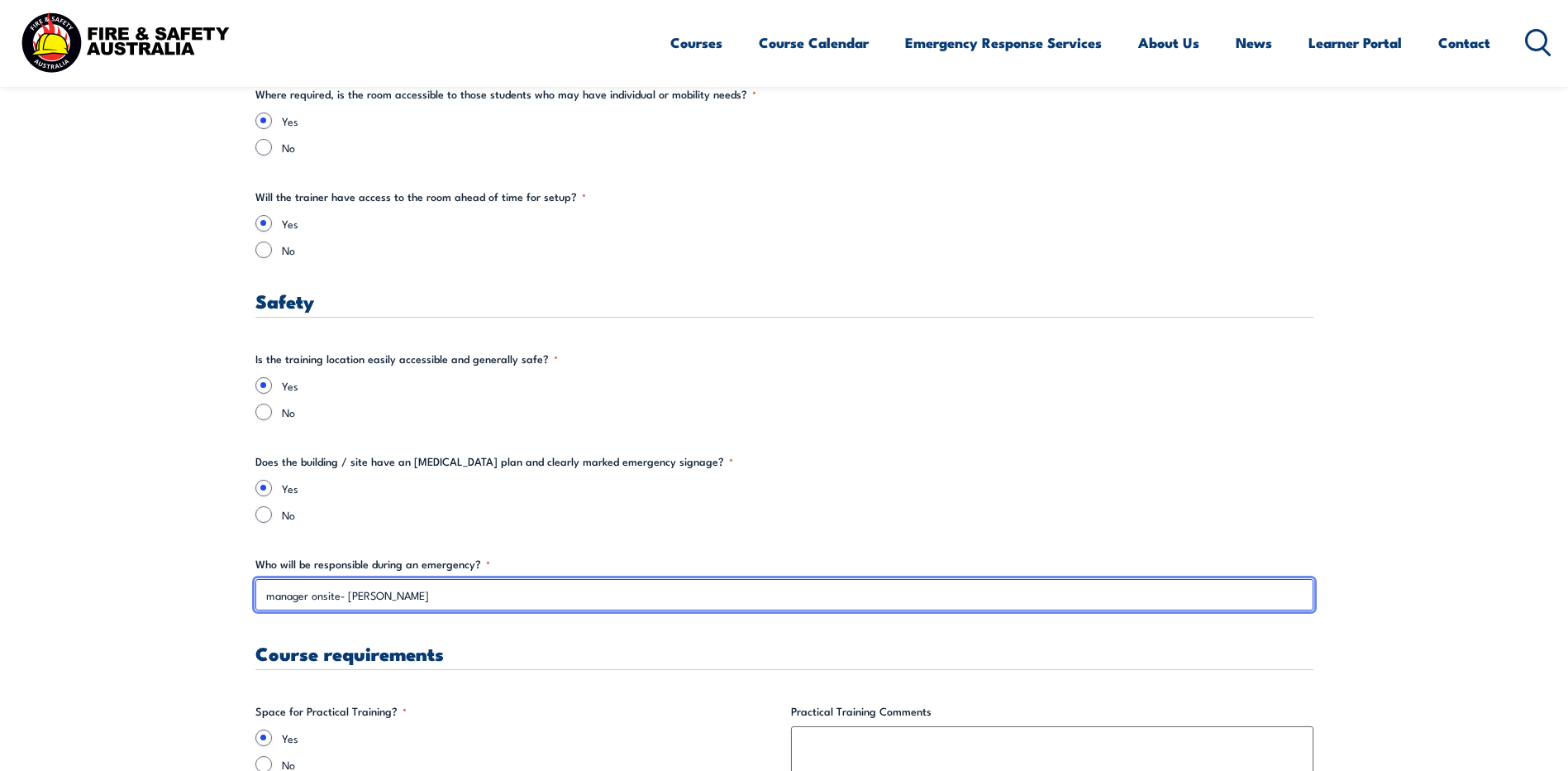
scroll to position [2771, 0]
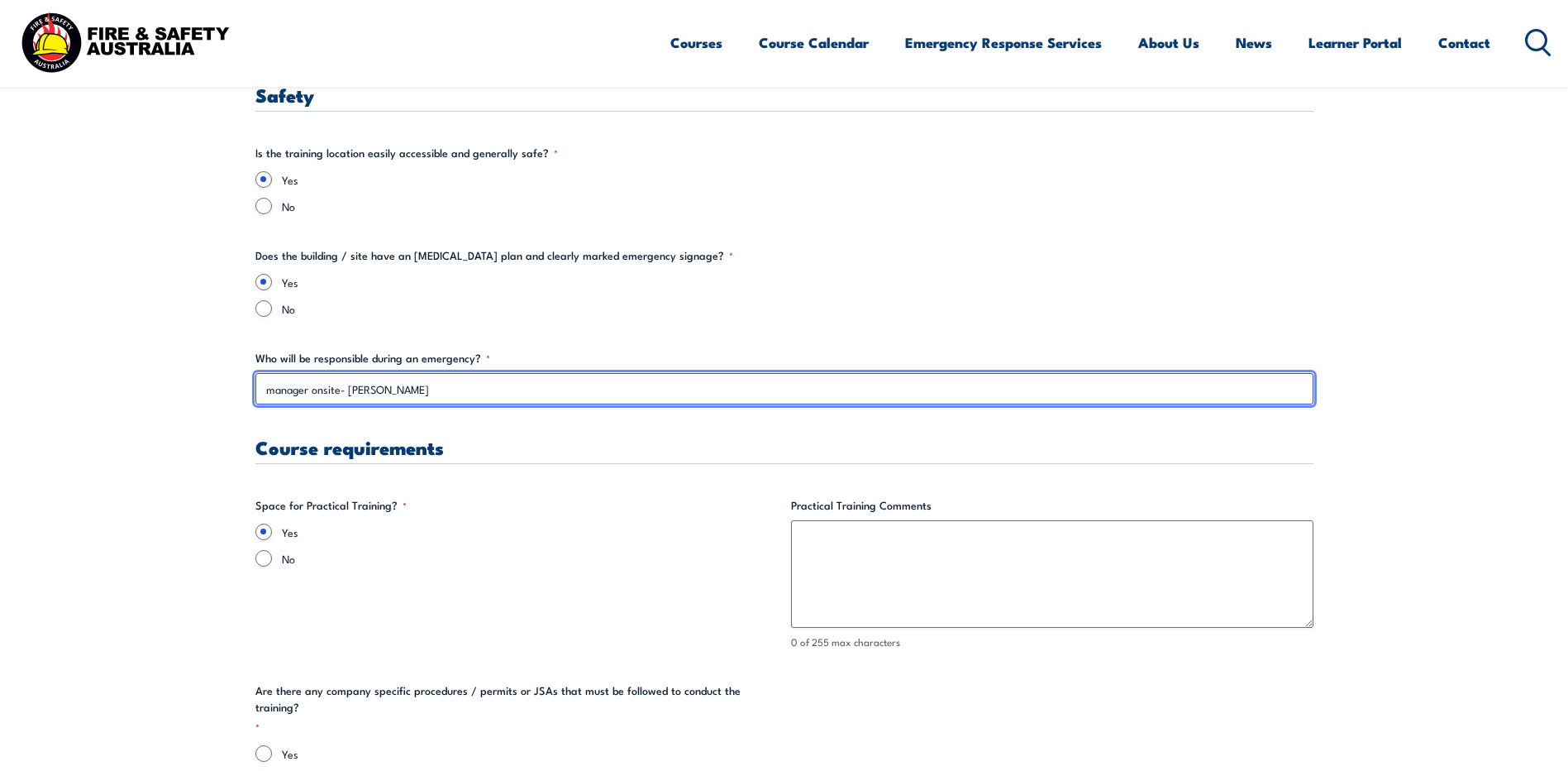
type input "manager onsite- [PERSON_NAME]"
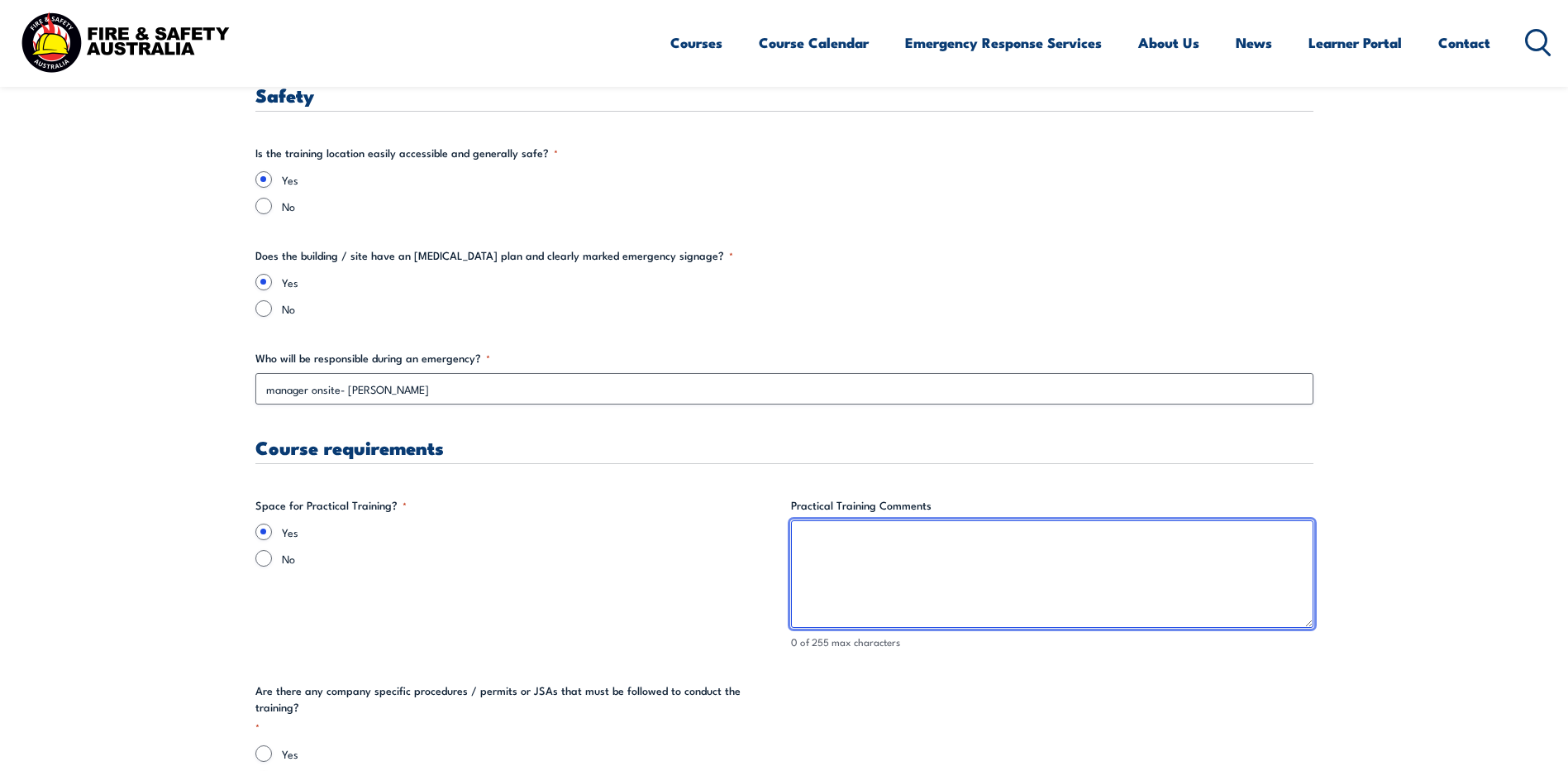
click at [893, 537] on textarea "Practical Training Comments" at bounding box center [1052, 574] width 522 height 108
type textarea "b"
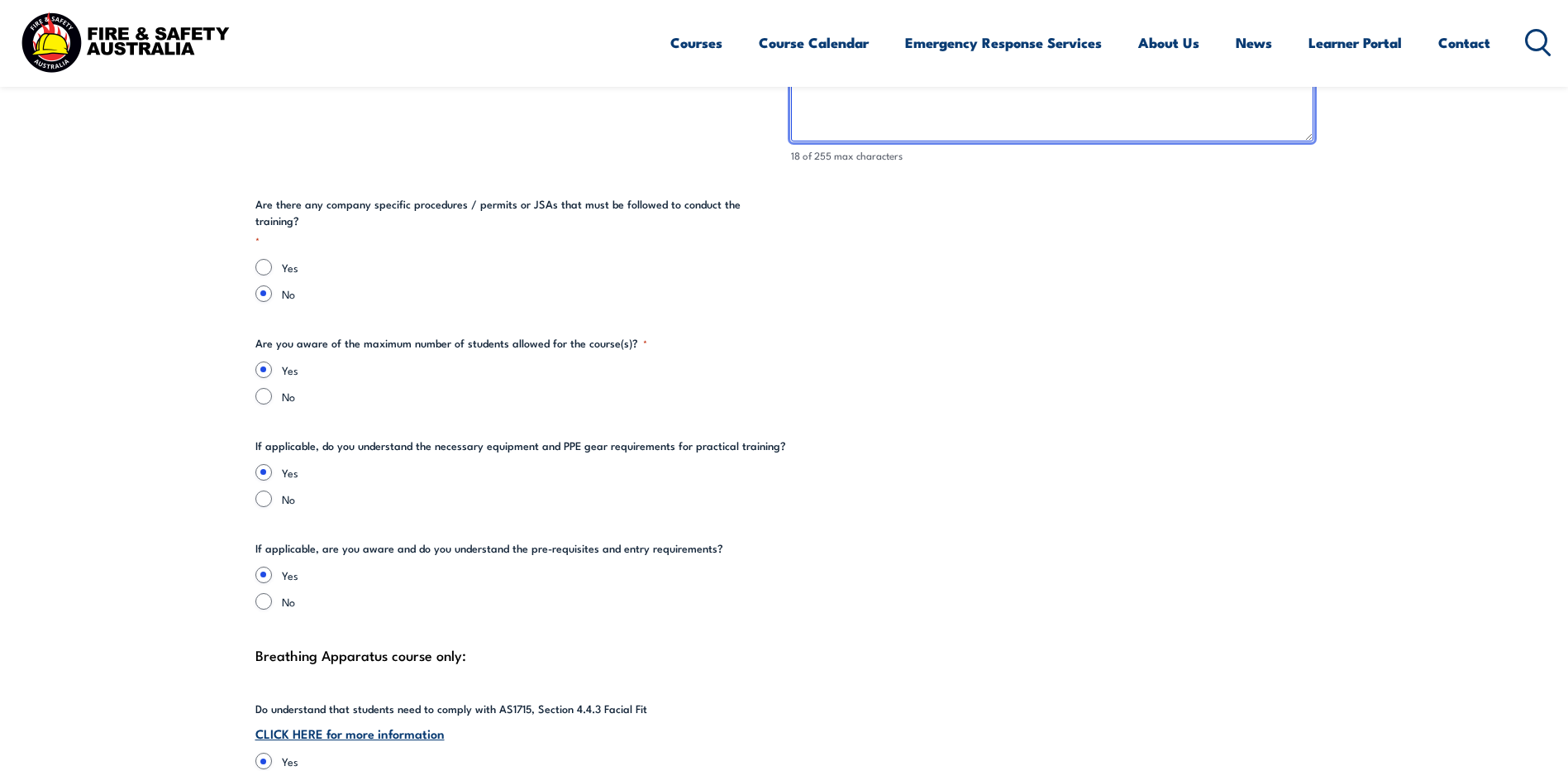
scroll to position [3308, 0]
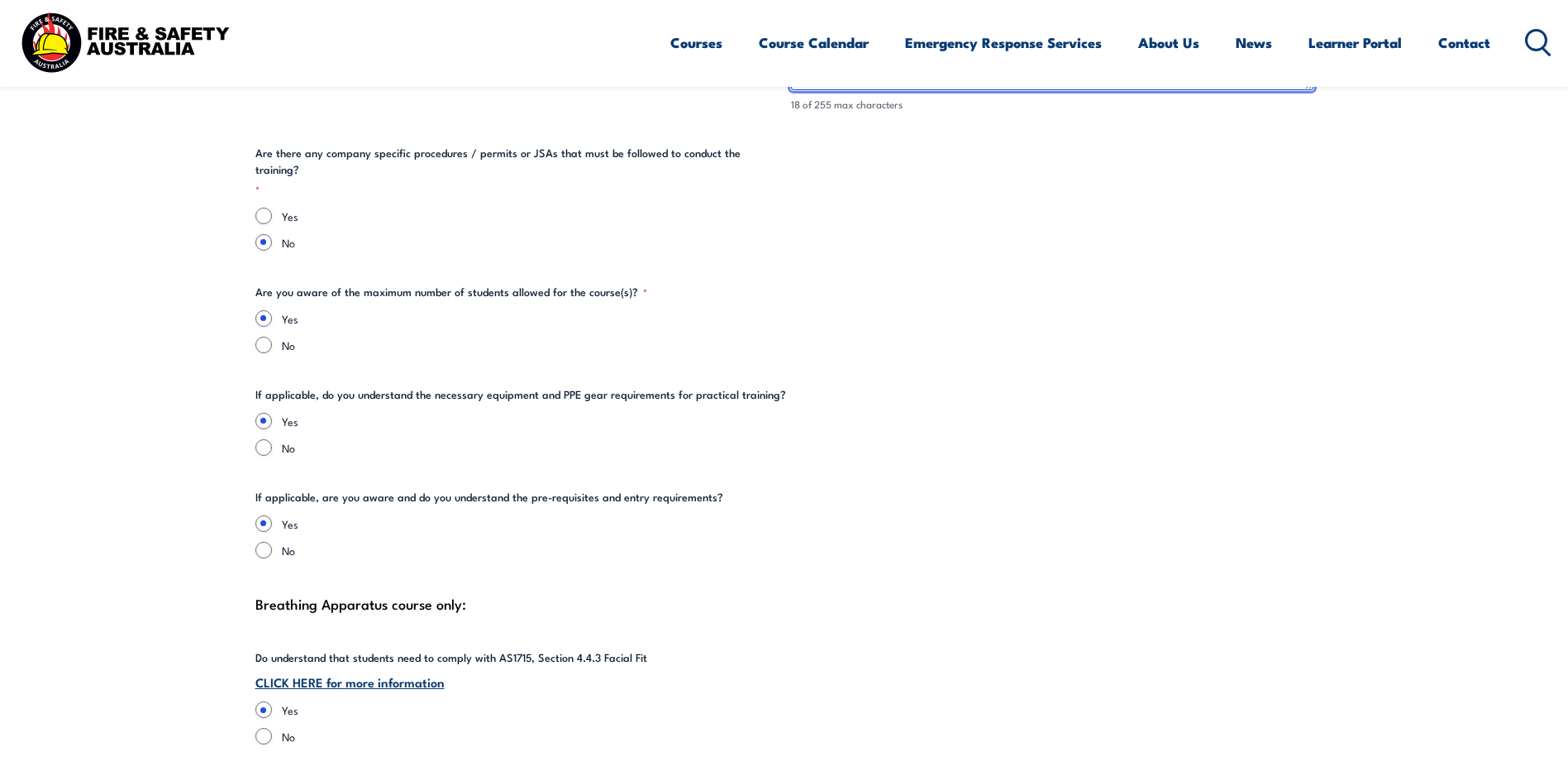
type textarea "BA training - SCBA"
click at [401, 672] on link "CLICK HERE for more information" at bounding box center [350, 681] width 189 height 18
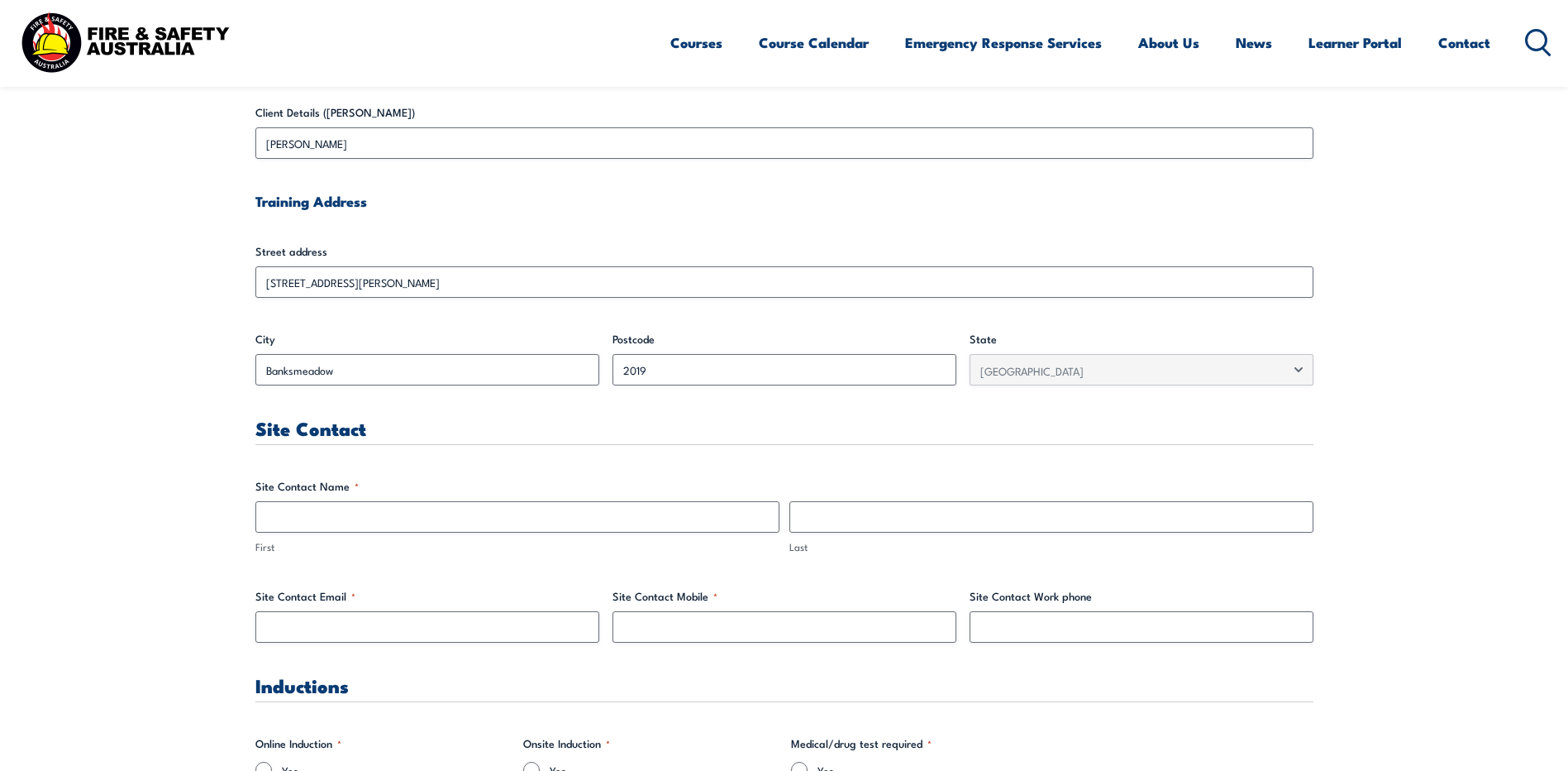
scroll to position [538, 0]
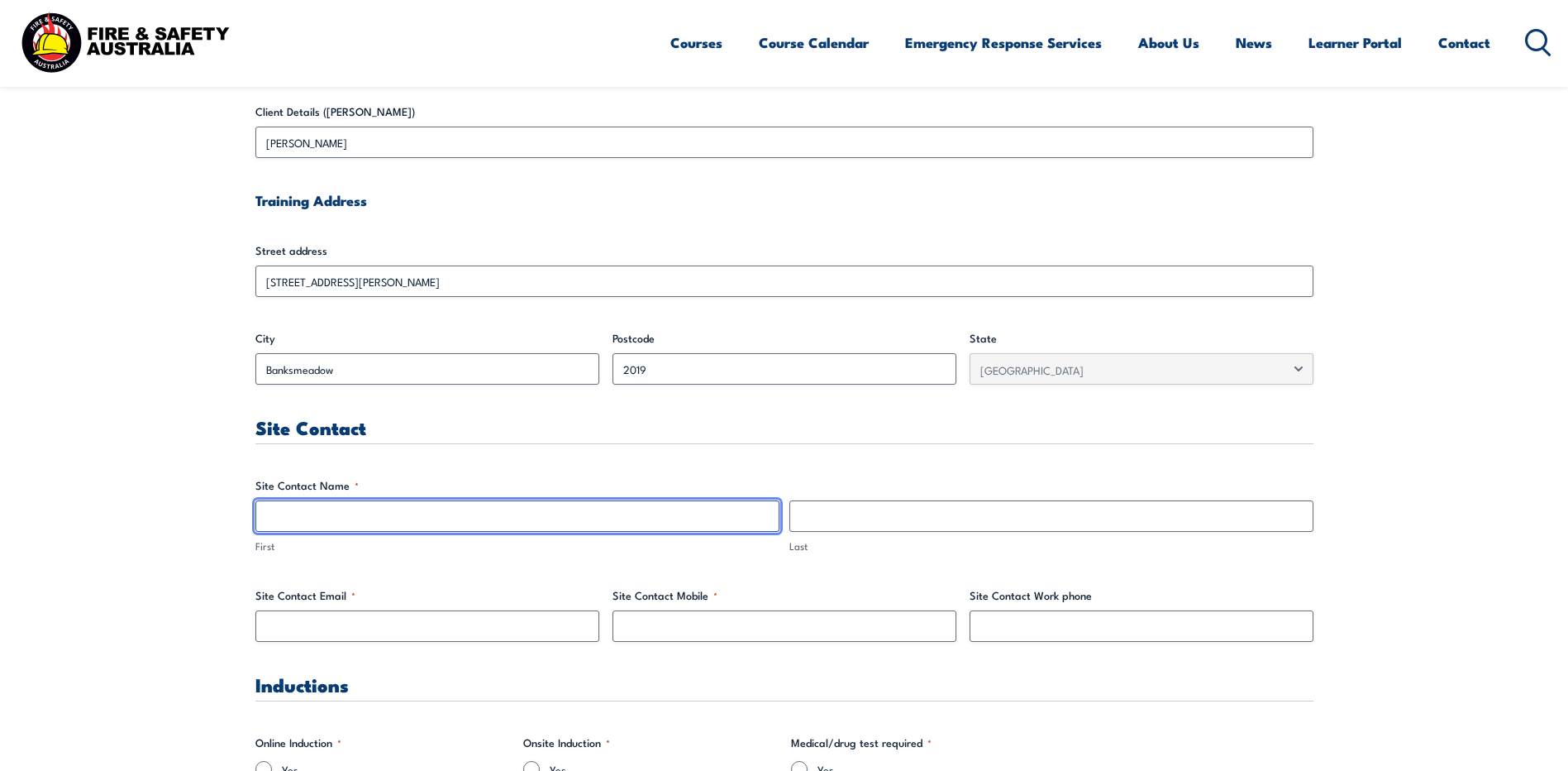
click at [361, 520] on input "First" at bounding box center [518, 516] width 524 height 31
type input "[PERSON_NAME]"
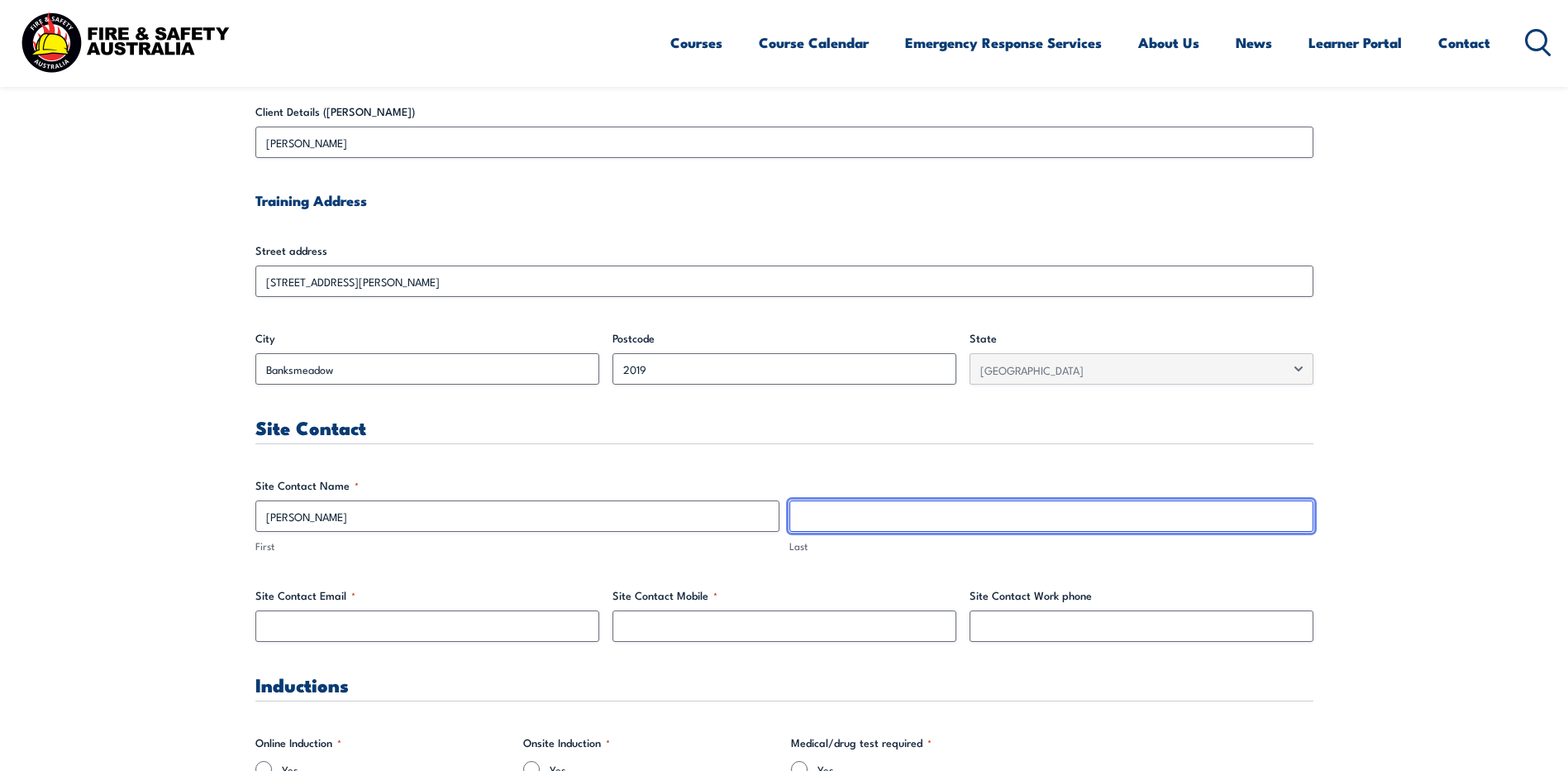
type input "corbet"
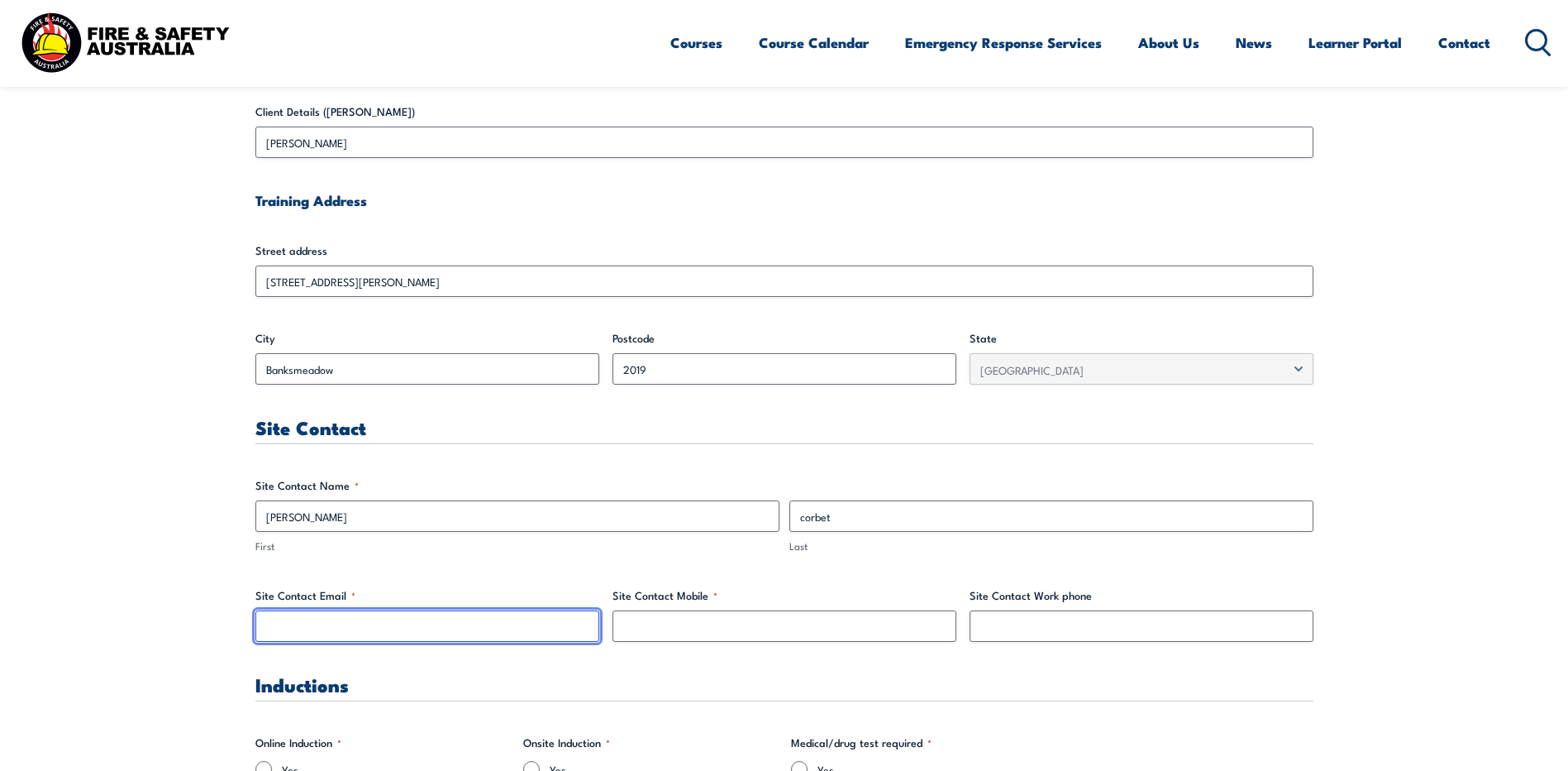
type input "[EMAIL_ADDRESS][DOMAIN_NAME]"
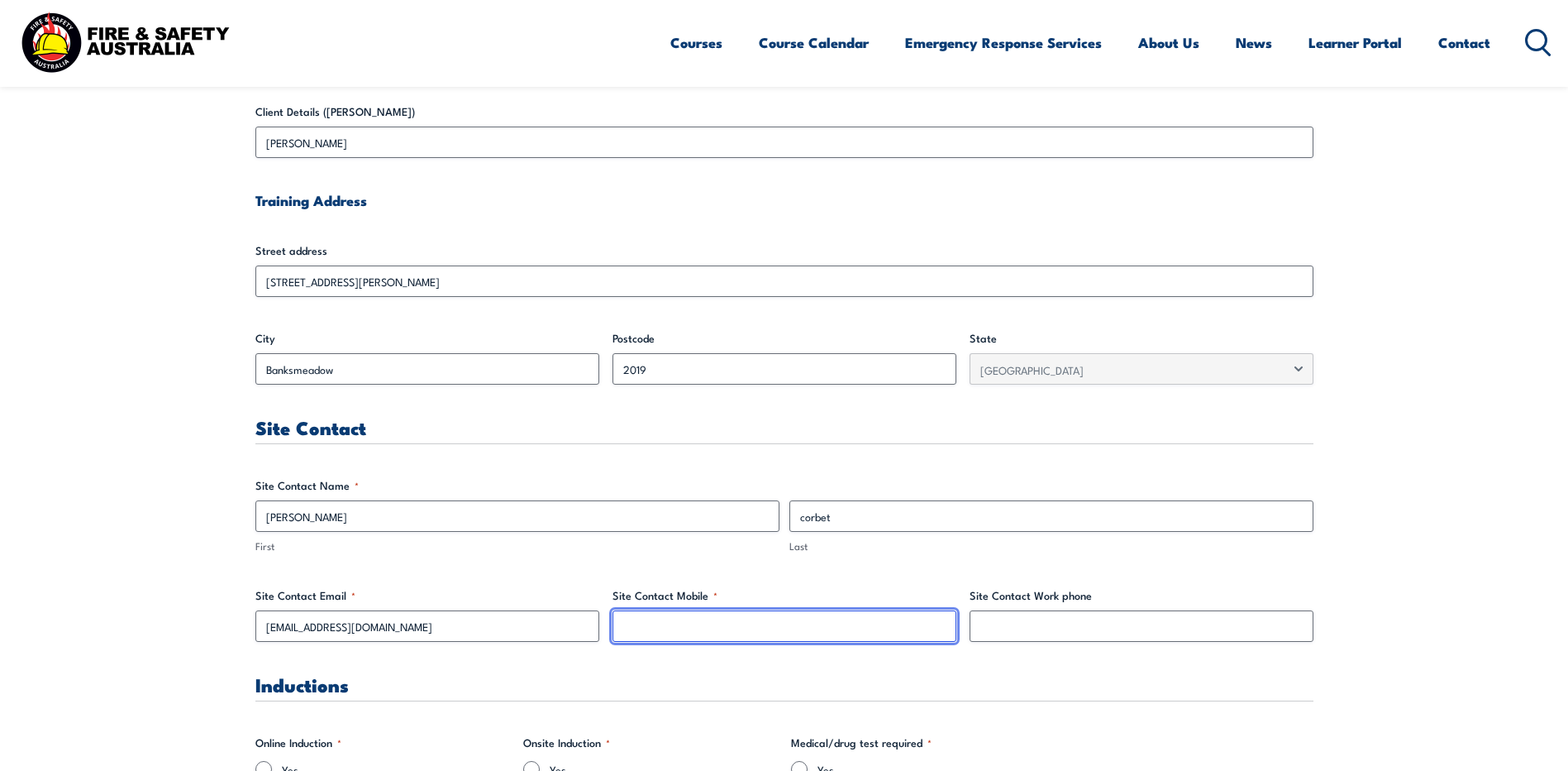
type input "0488083683"
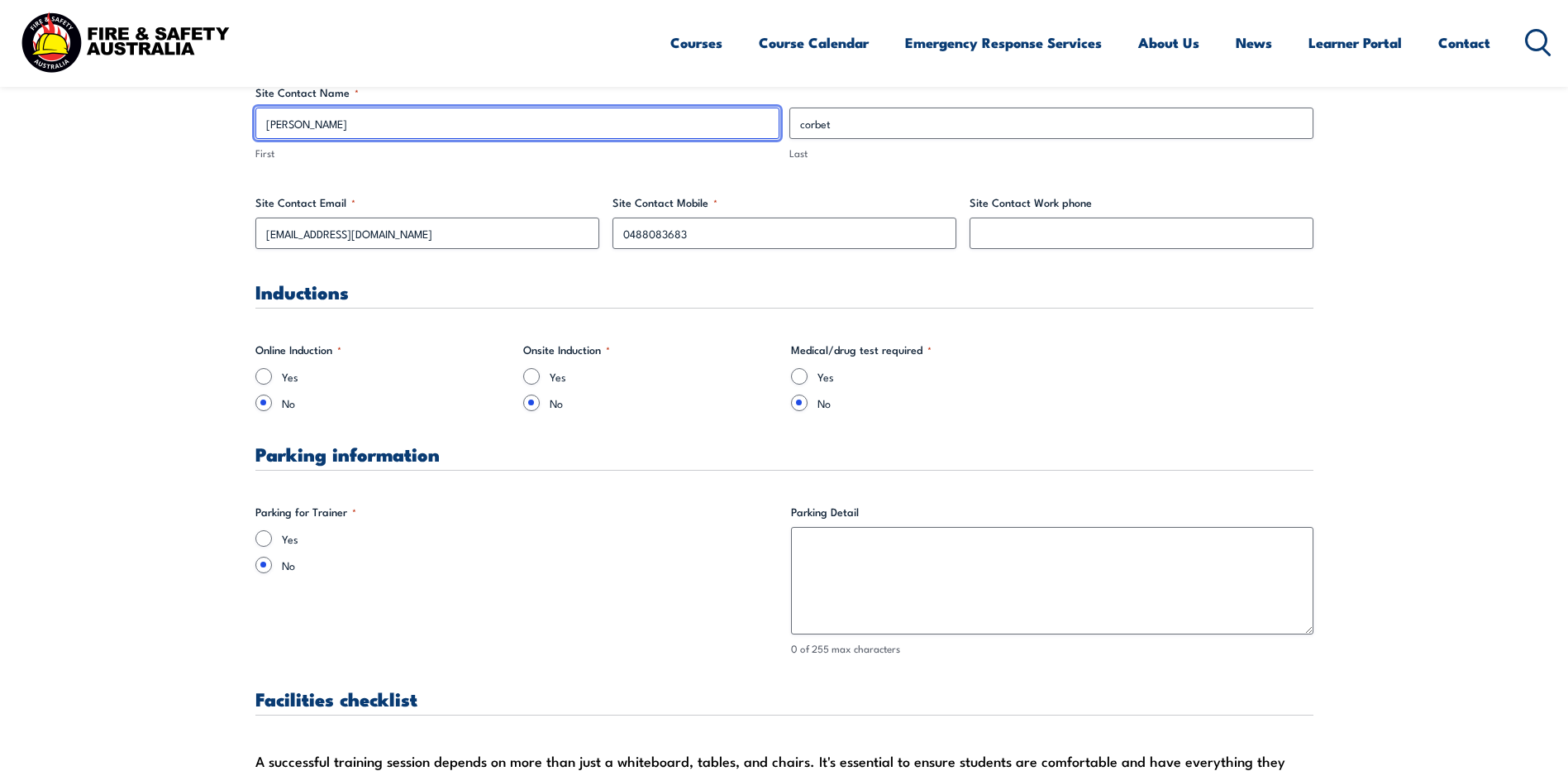
scroll to position [910, 0]
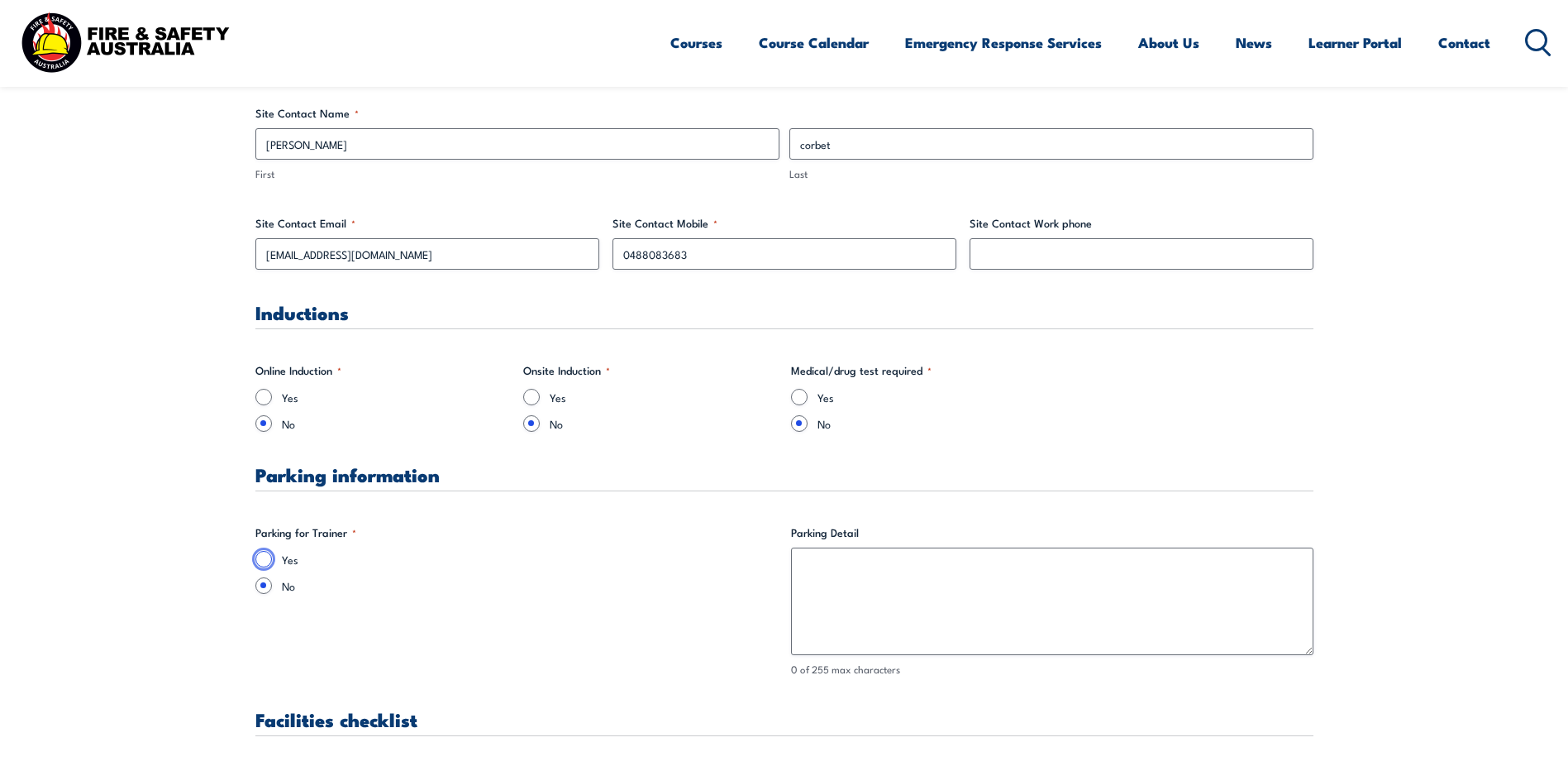
click at [261, 556] on input "Yes" at bounding box center [264, 559] width 16 height 16
radio input "true"
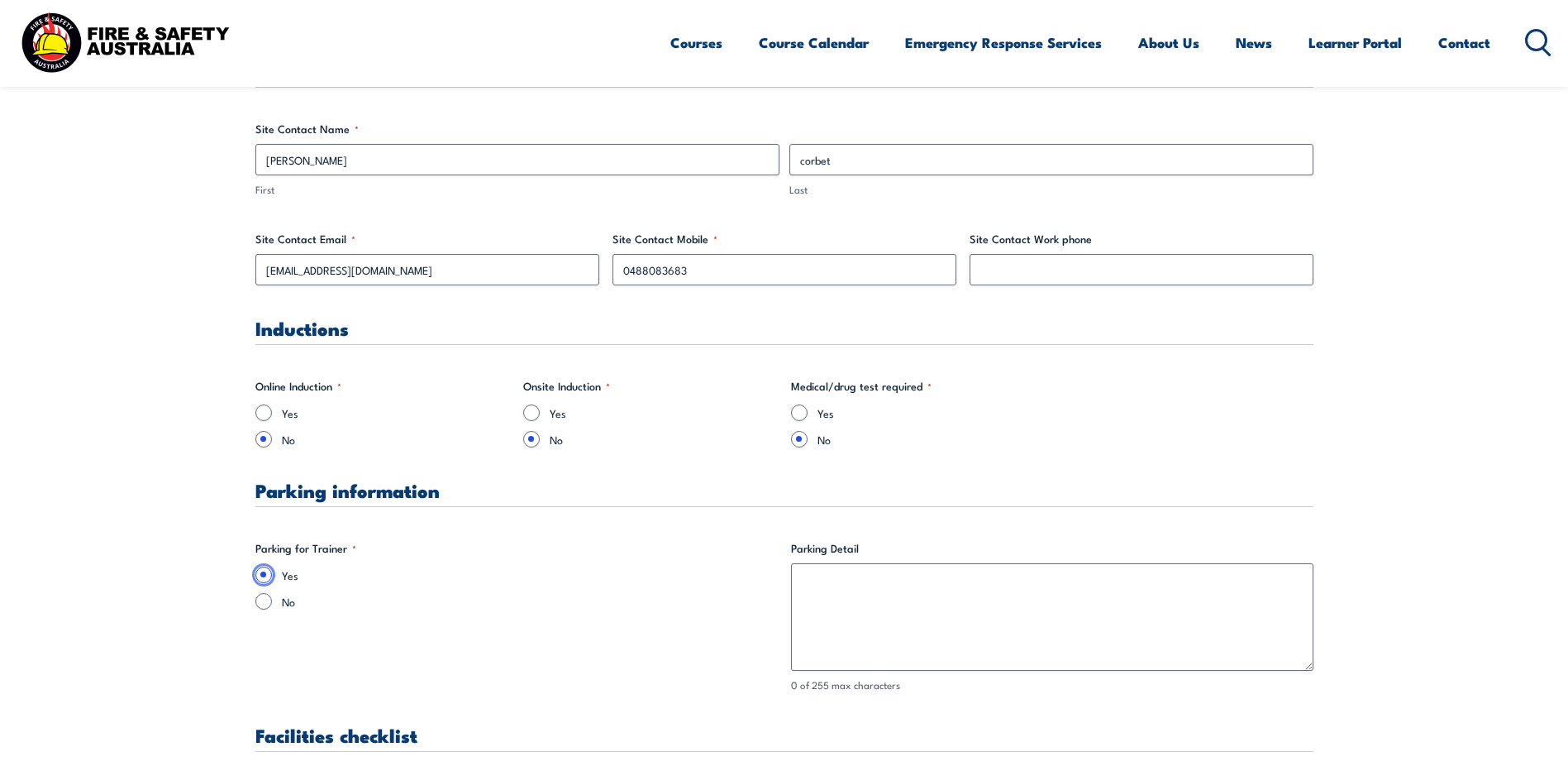
scroll to position [889, 0]
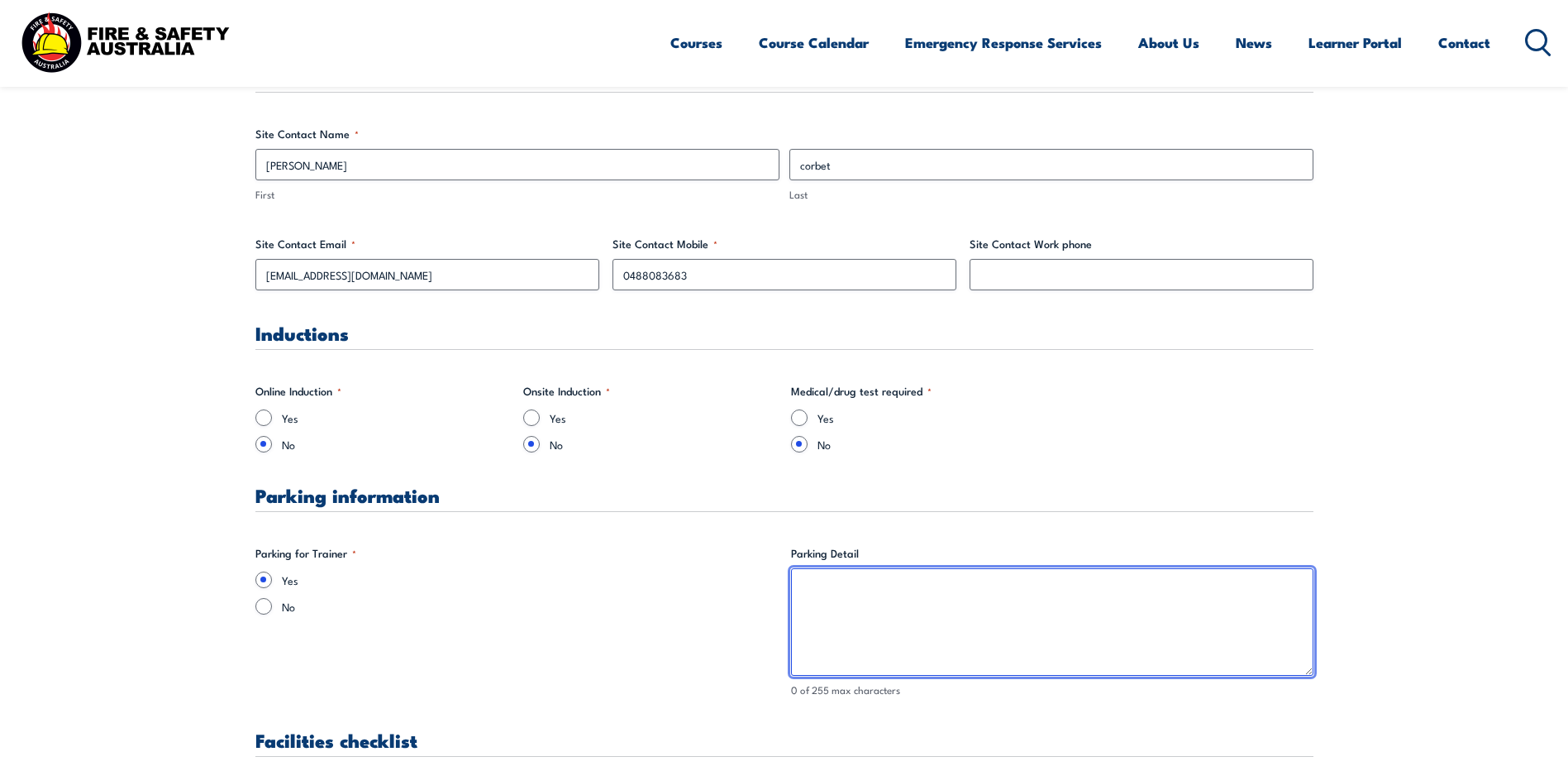
click at [841, 578] on textarea "Parking Detail" at bounding box center [1052, 622] width 522 height 108
type textarea "s"
type textarea "c"
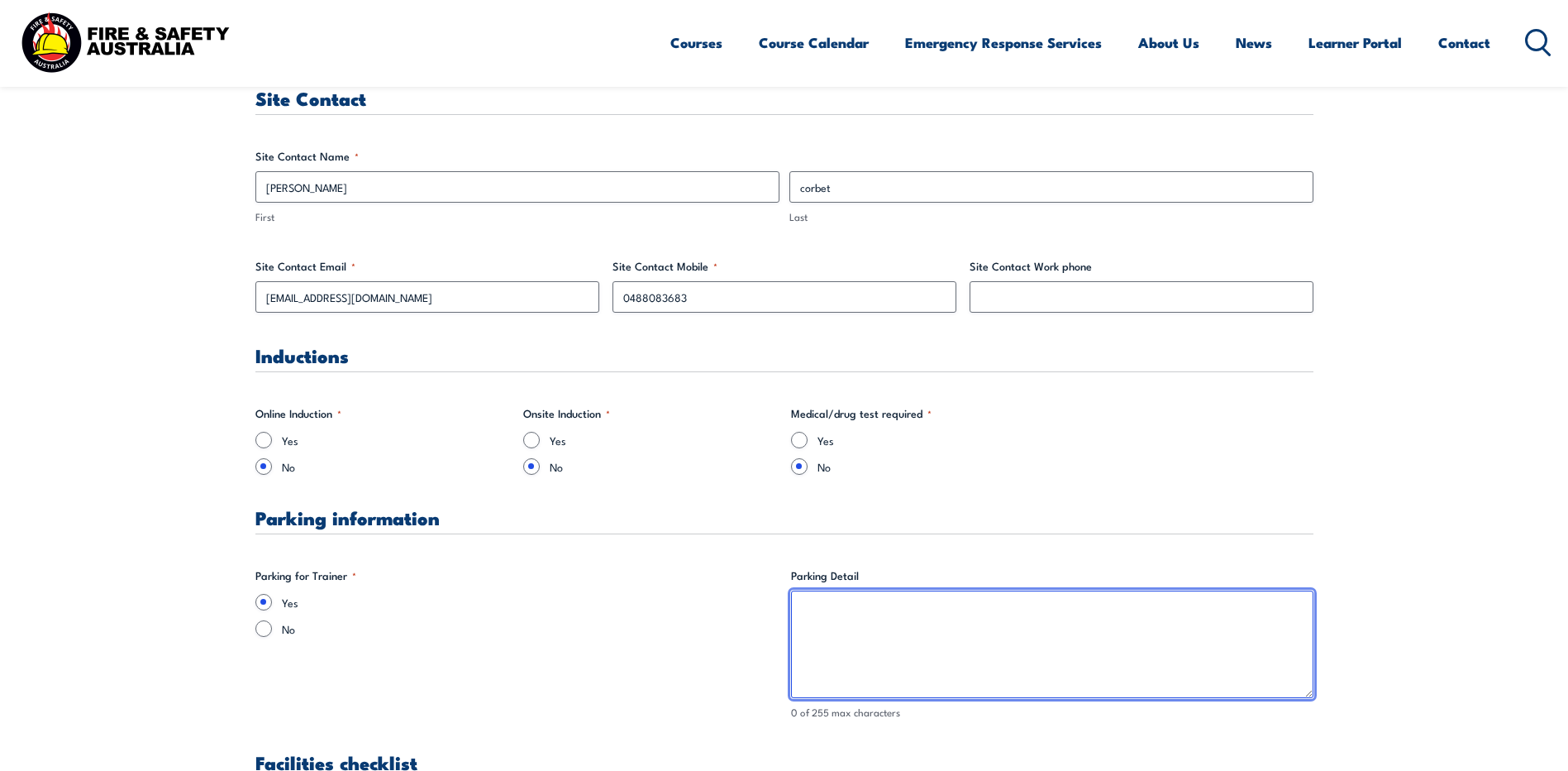
scroll to position [1055, 0]
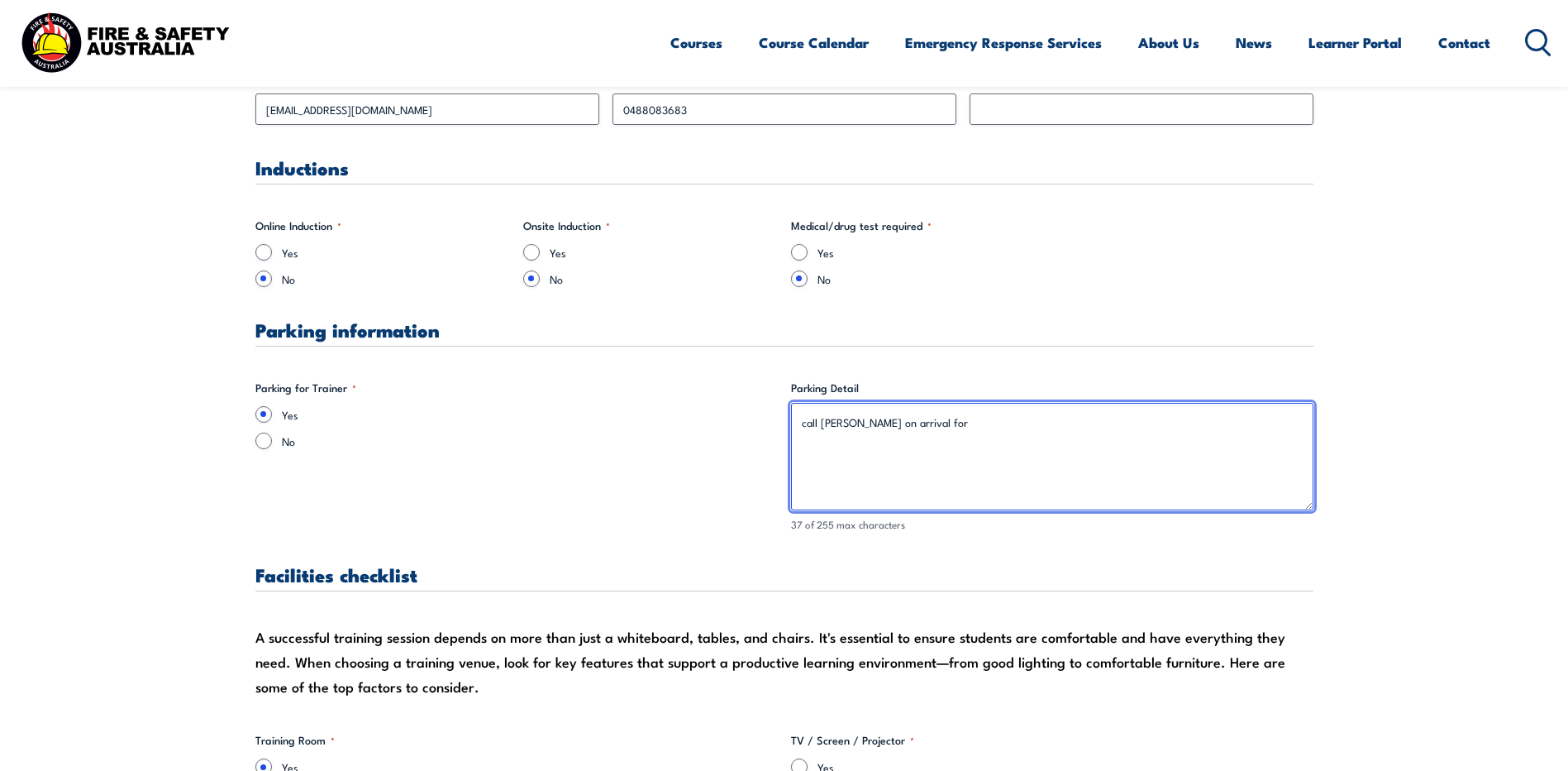
click at [828, 429] on textarea "call stephen Bathgate on arrival for" at bounding box center [1052, 457] width 522 height 108
click at [806, 423] on textarea "call Stephen Bathgate on arrival for" at bounding box center [1052, 457] width 522 height 108
click at [1021, 431] on textarea "Call Stephen Bathgate on arrival for" at bounding box center [1052, 457] width 522 height 108
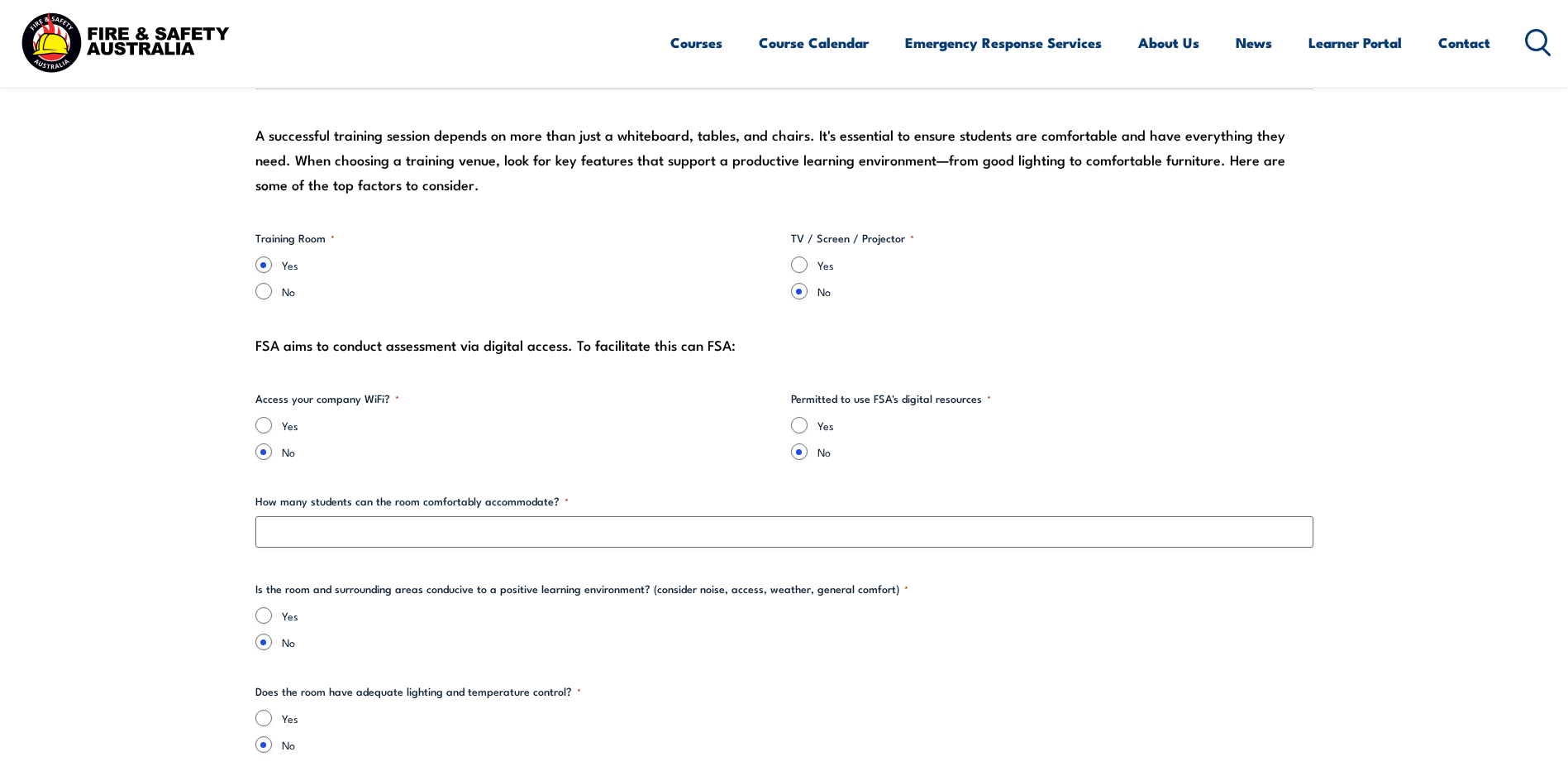
scroll to position [1572, 0]
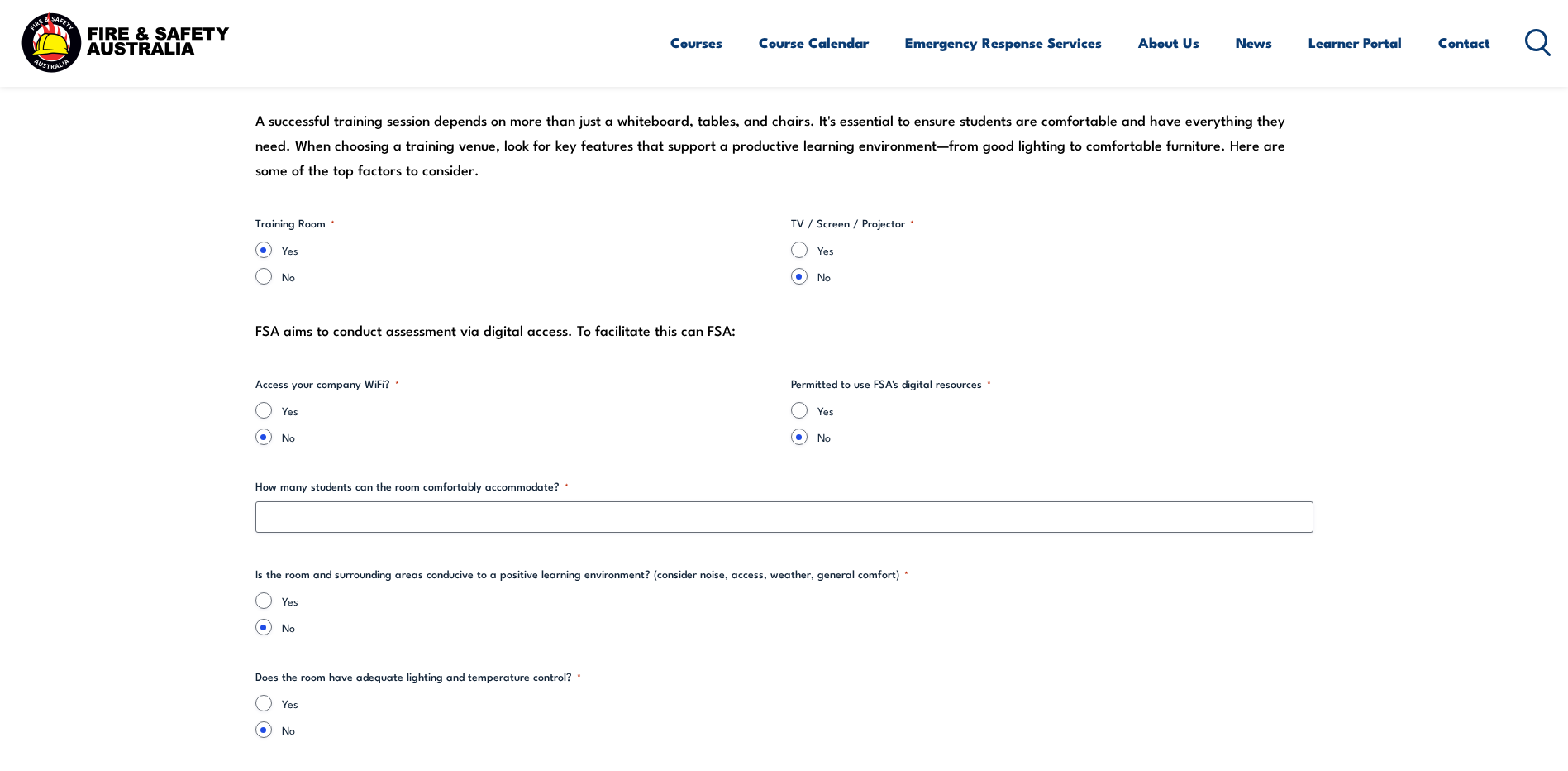
type textarea "Call Stephen Bathgate on arrival for parking 0416 174 624"
click at [797, 251] on input "Yes" at bounding box center [799, 250] width 16 height 16
radio input "true"
click at [265, 416] on input "Yes" at bounding box center [264, 410] width 16 height 16
radio input "true"
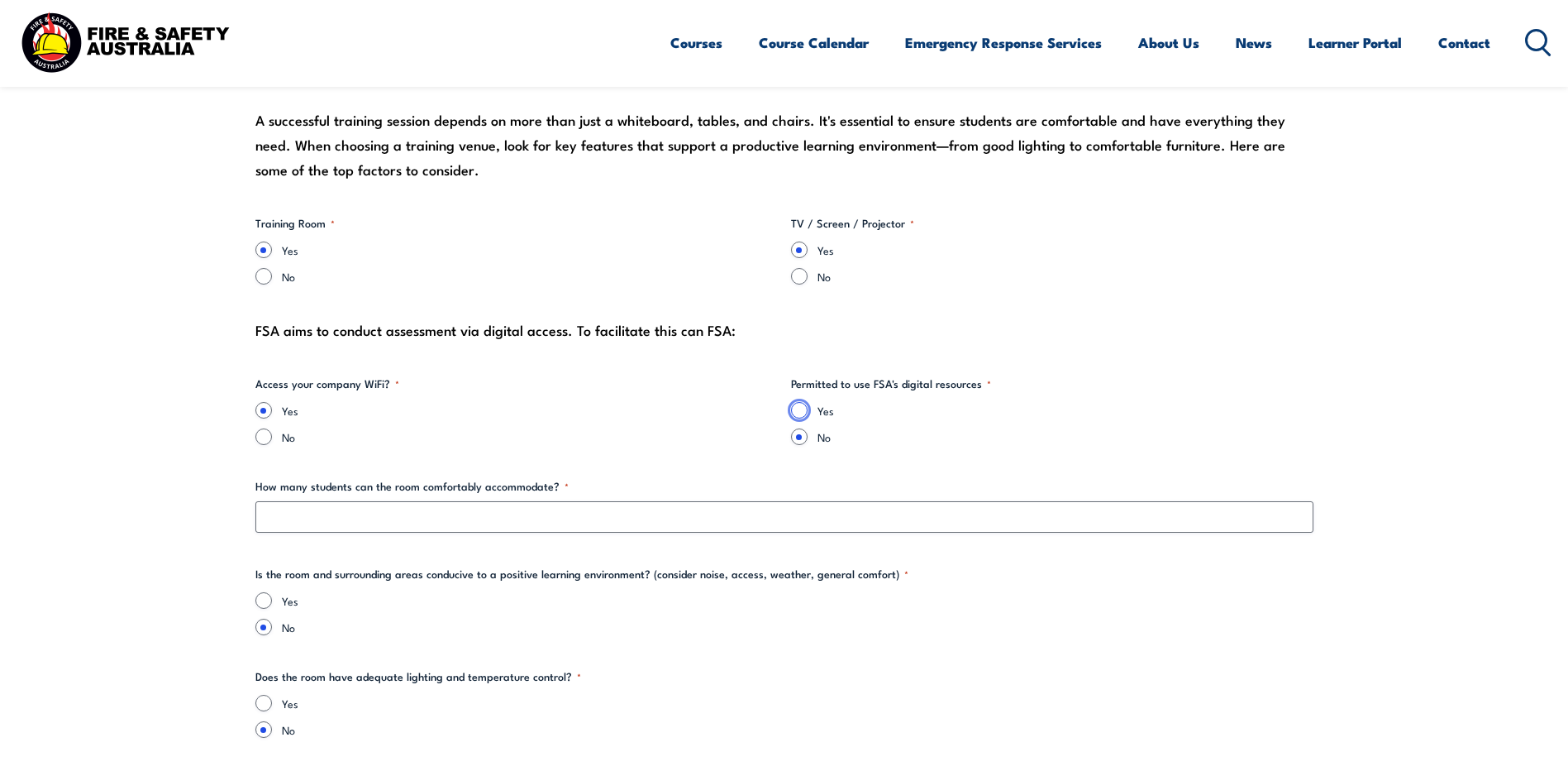
click at [801, 412] on input "Yes" at bounding box center [799, 410] width 16 height 16
radio input "true"
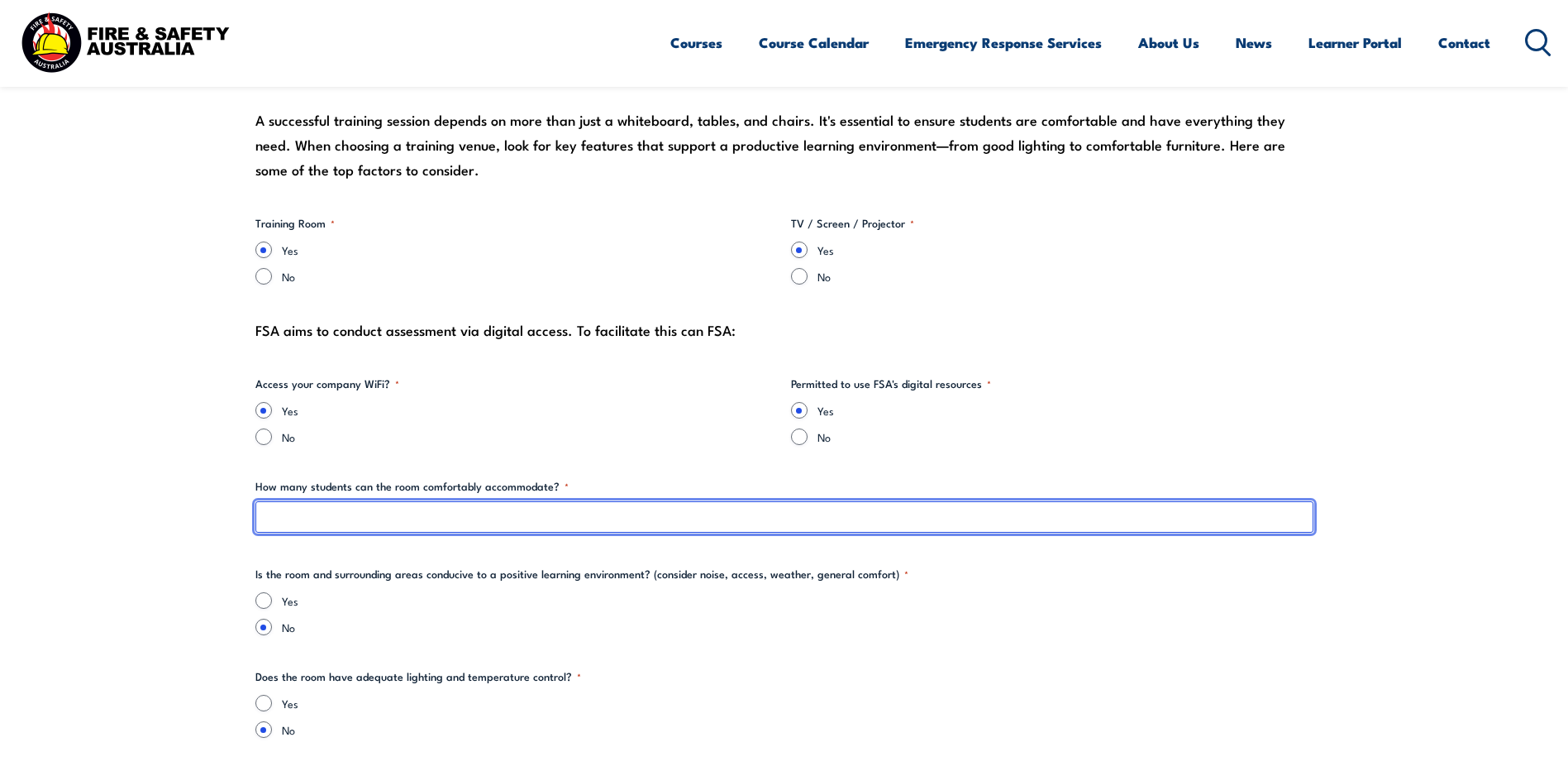
click at [502, 513] on input "How many students can the room comfortably accommodate? *" at bounding box center [785, 516] width 1058 height 31
type input "8"
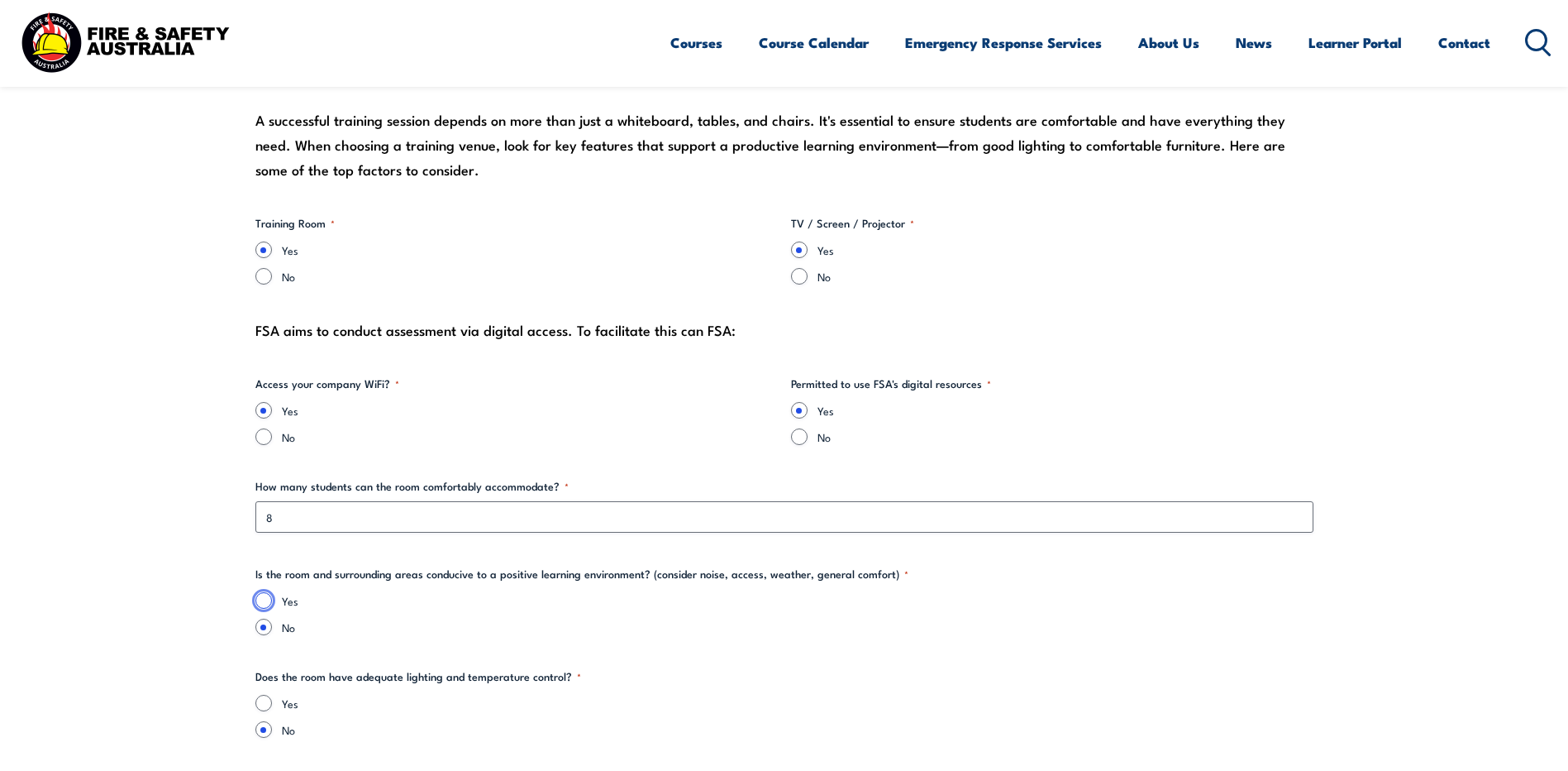
click at [264, 608] on input "Yes" at bounding box center [264, 600] width 16 height 16
radio input "true"
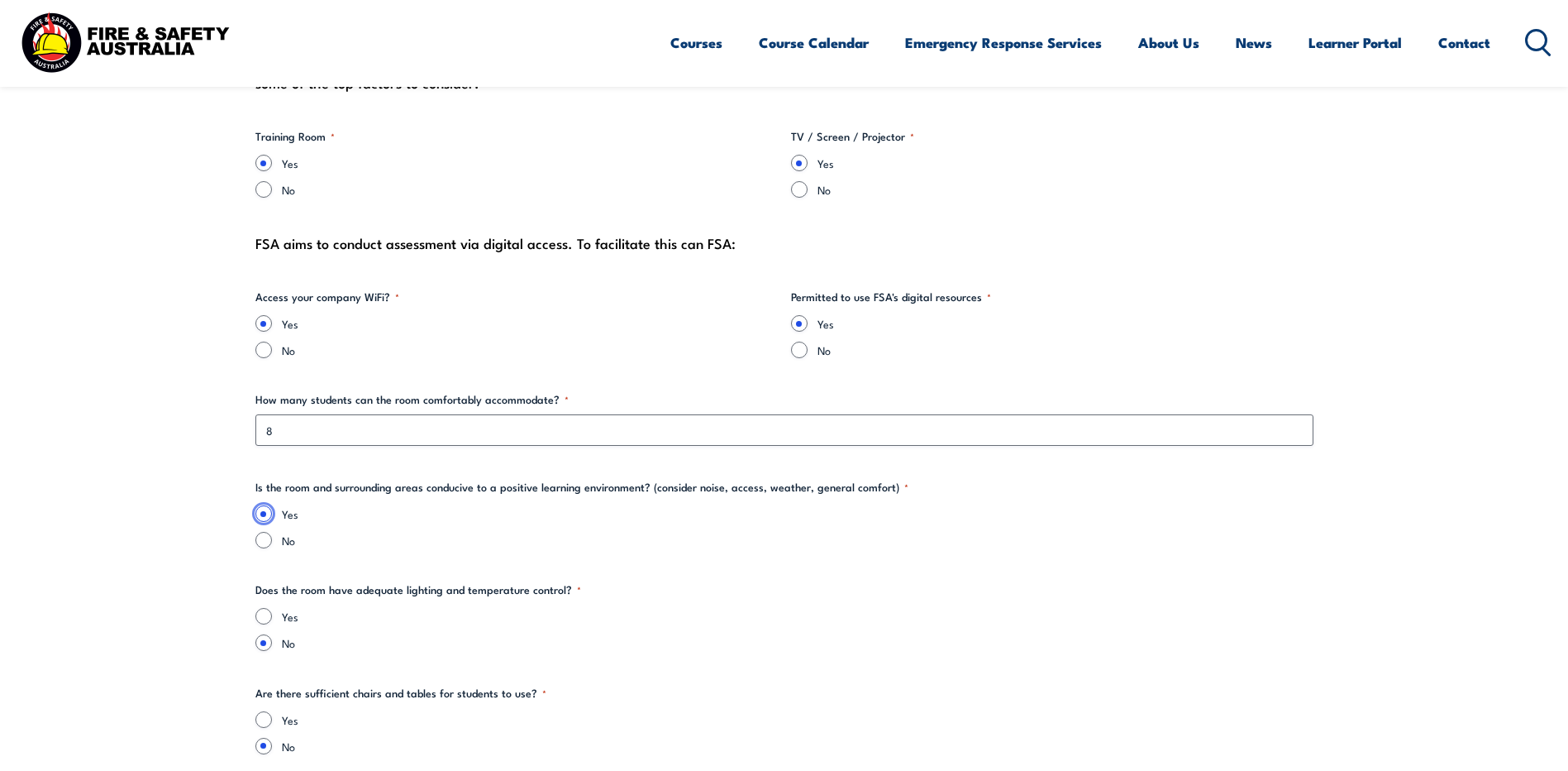
scroll to position [1882, 0]
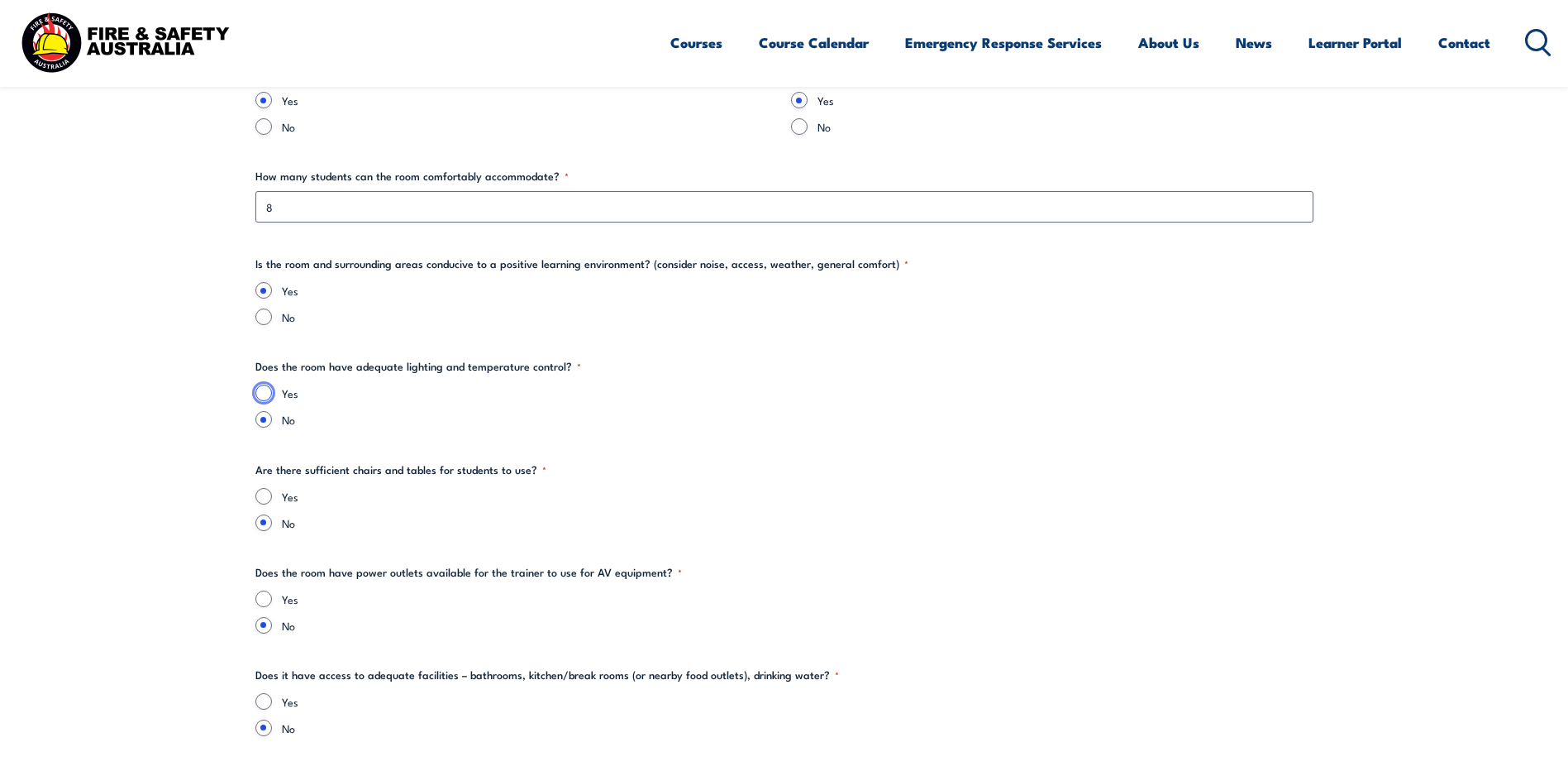
click at [258, 389] on input "Yes" at bounding box center [264, 393] width 16 height 16
radio input "true"
click at [266, 495] on input "Yes" at bounding box center [264, 496] width 16 height 16
radio input "true"
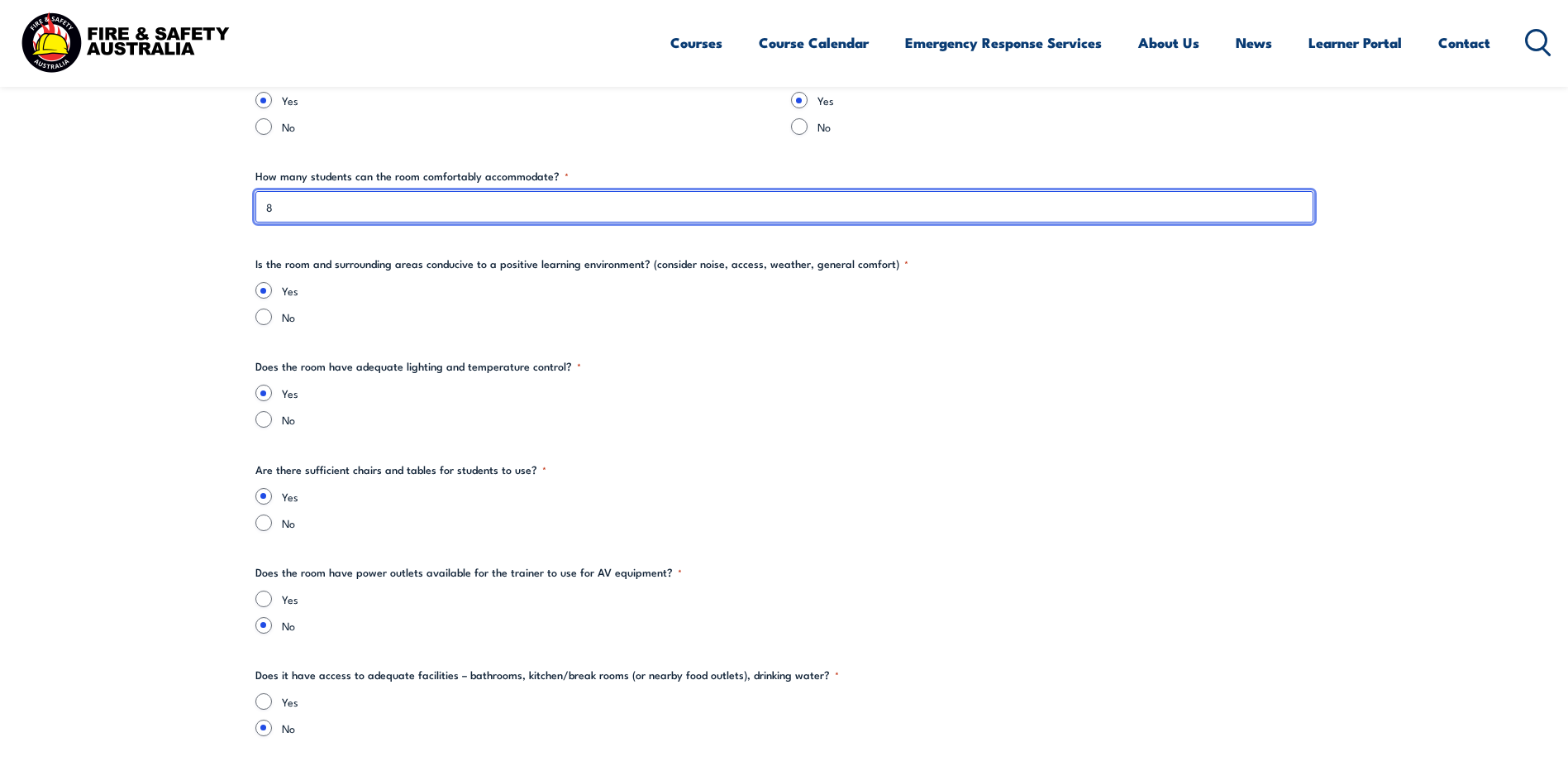
drag, startPoint x: 244, startPoint y: 200, endPoint x: 168, endPoint y: 193, distance: 76.3
type input "10"
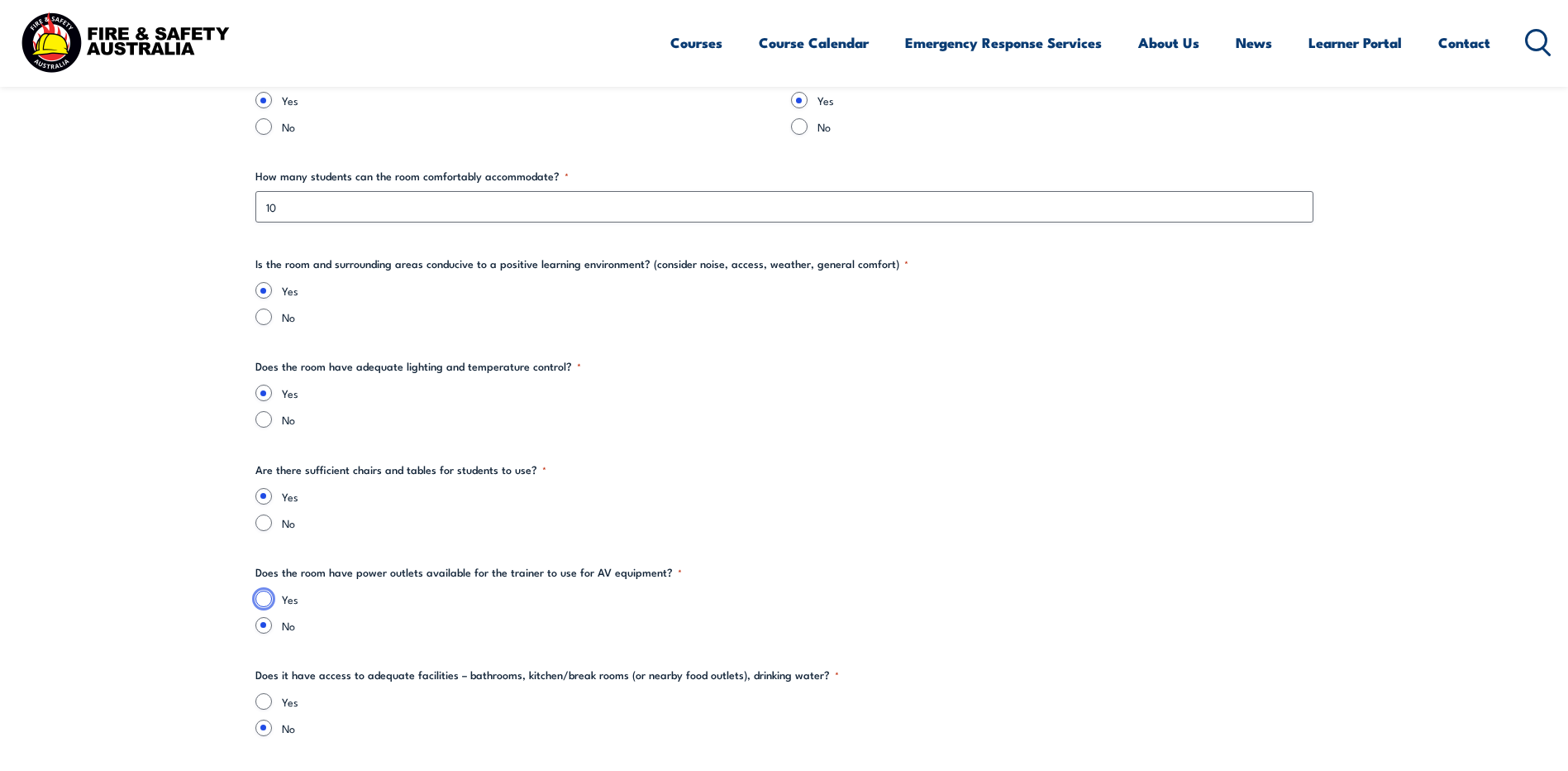
click at [258, 596] on input "Yes" at bounding box center [264, 599] width 16 height 16
radio input "true"
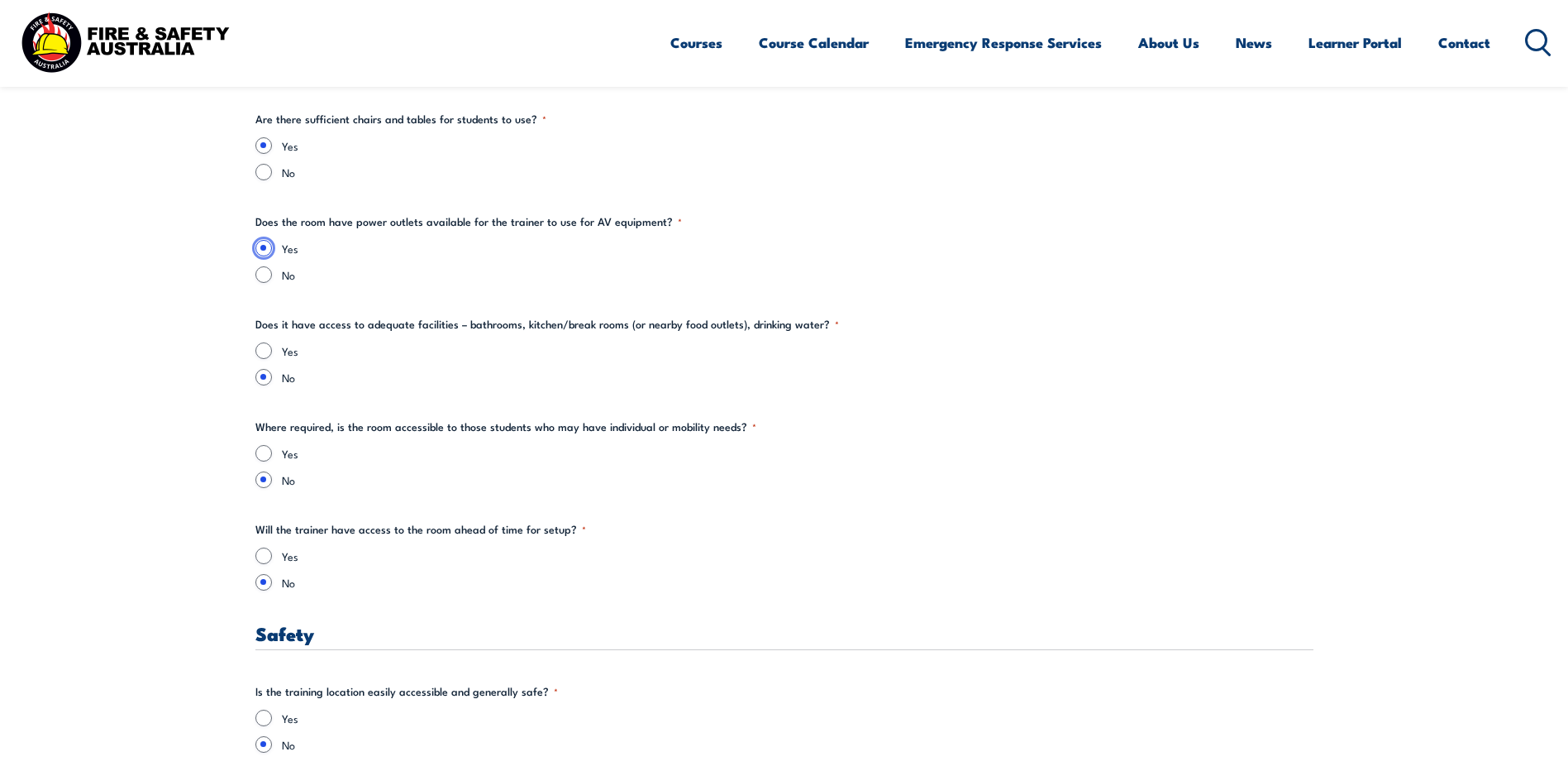
scroll to position [2233, 0]
click at [260, 352] on input "Yes" at bounding box center [264, 350] width 16 height 16
radio input "true"
click at [265, 458] on input "Yes" at bounding box center [264, 452] width 16 height 16
radio input "true"
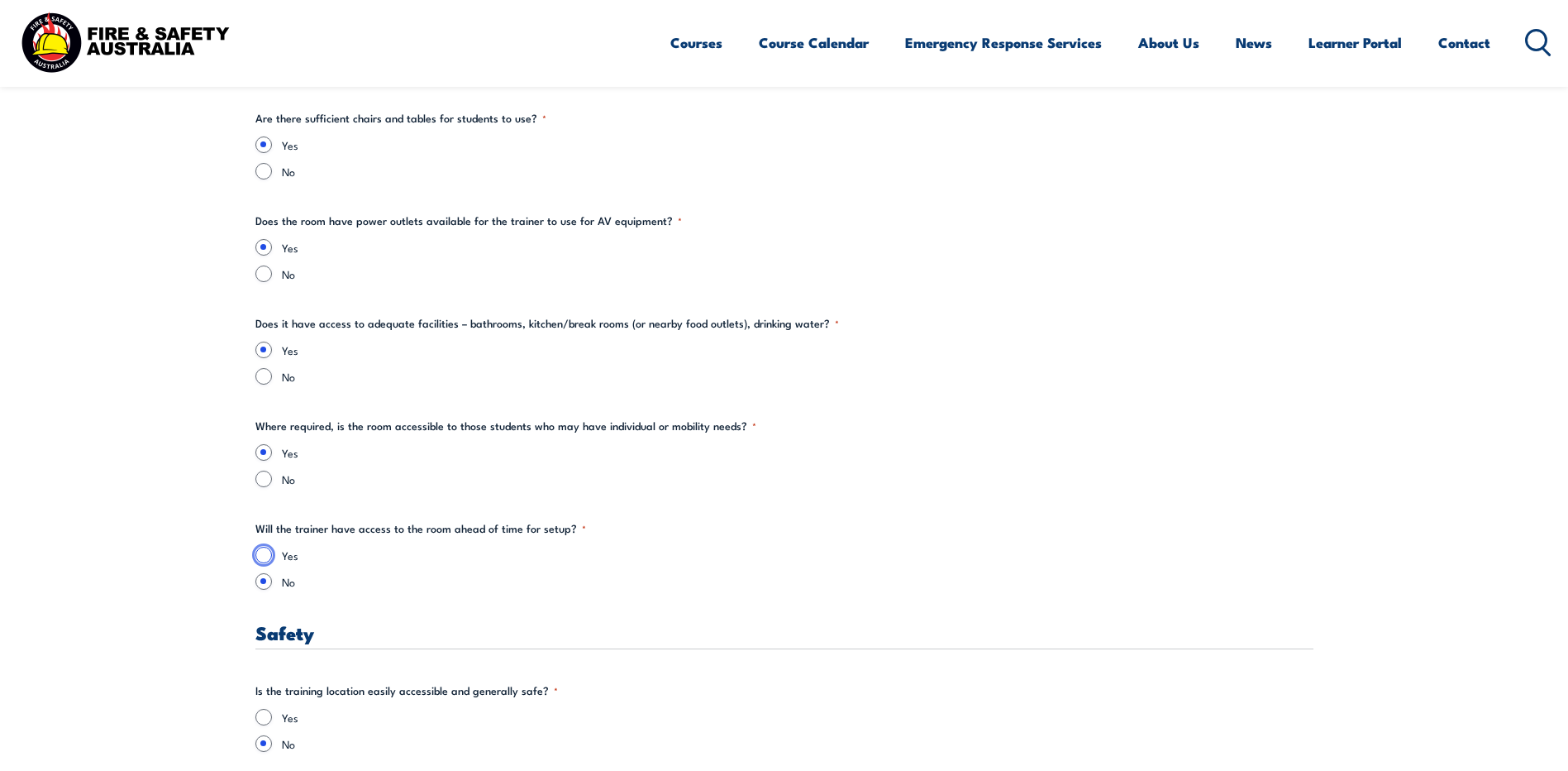
click at [262, 558] on input "Yes" at bounding box center [264, 555] width 16 height 16
radio input "true"
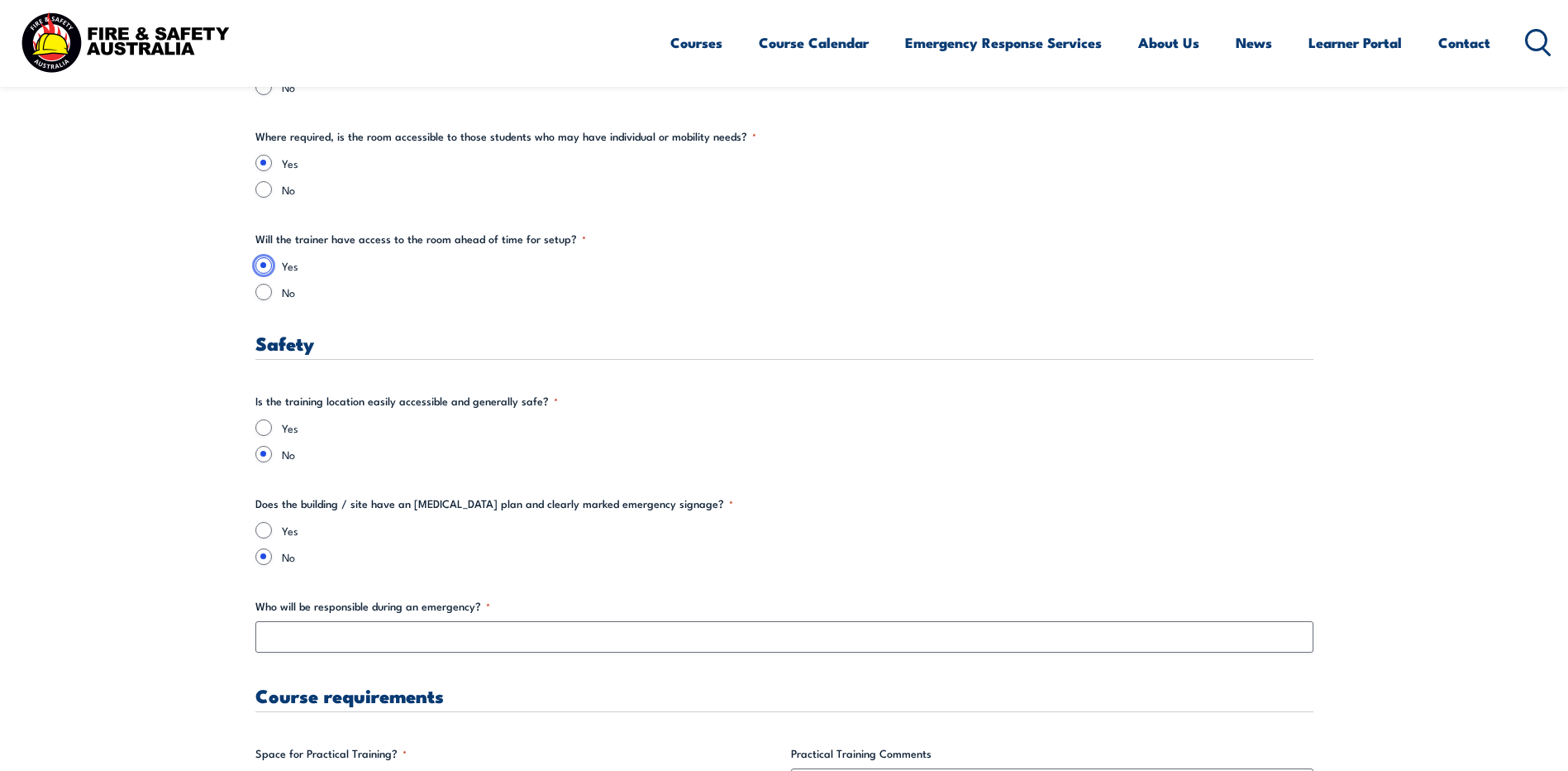
scroll to position [2544, 0]
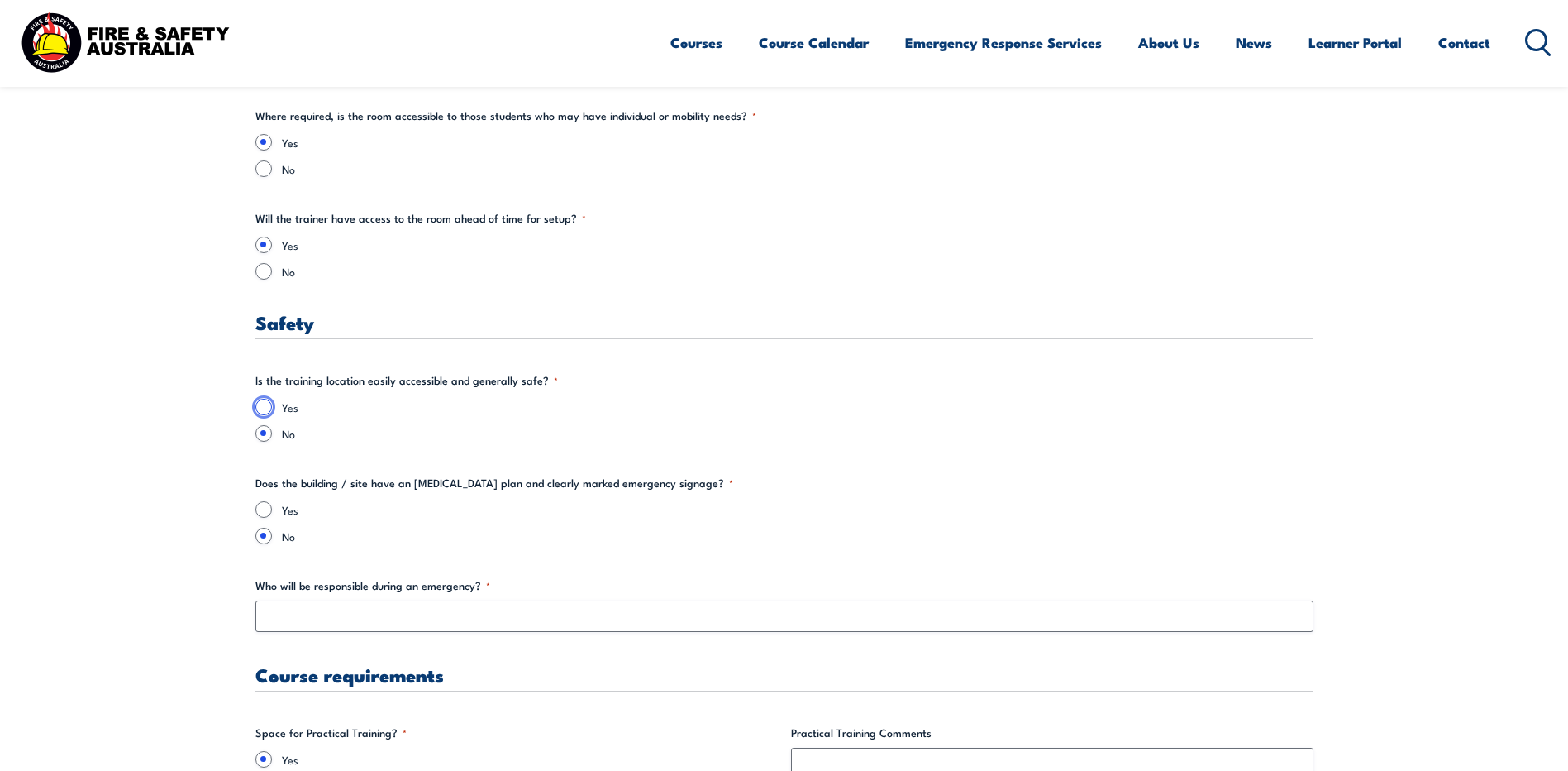
click at [258, 407] on input "Yes" at bounding box center [264, 407] width 16 height 16
radio input "true"
click at [264, 513] on input "Yes" at bounding box center [264, 509] width 16 height 16
radio input "true"
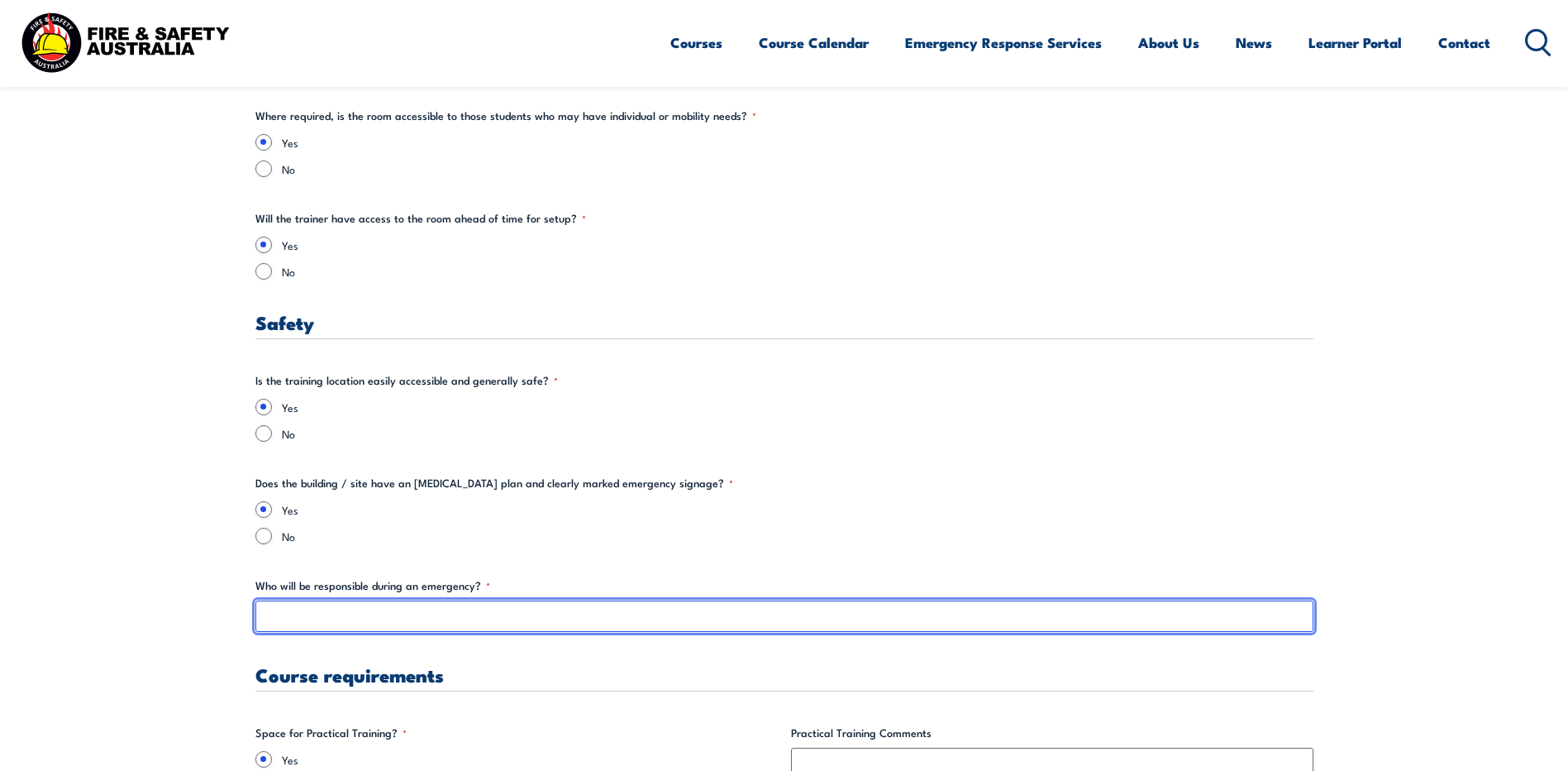
click at [329, 616] on input "Who will be responsible during an emergency? *" at bounding box center [785, 616] width 1058 height 31
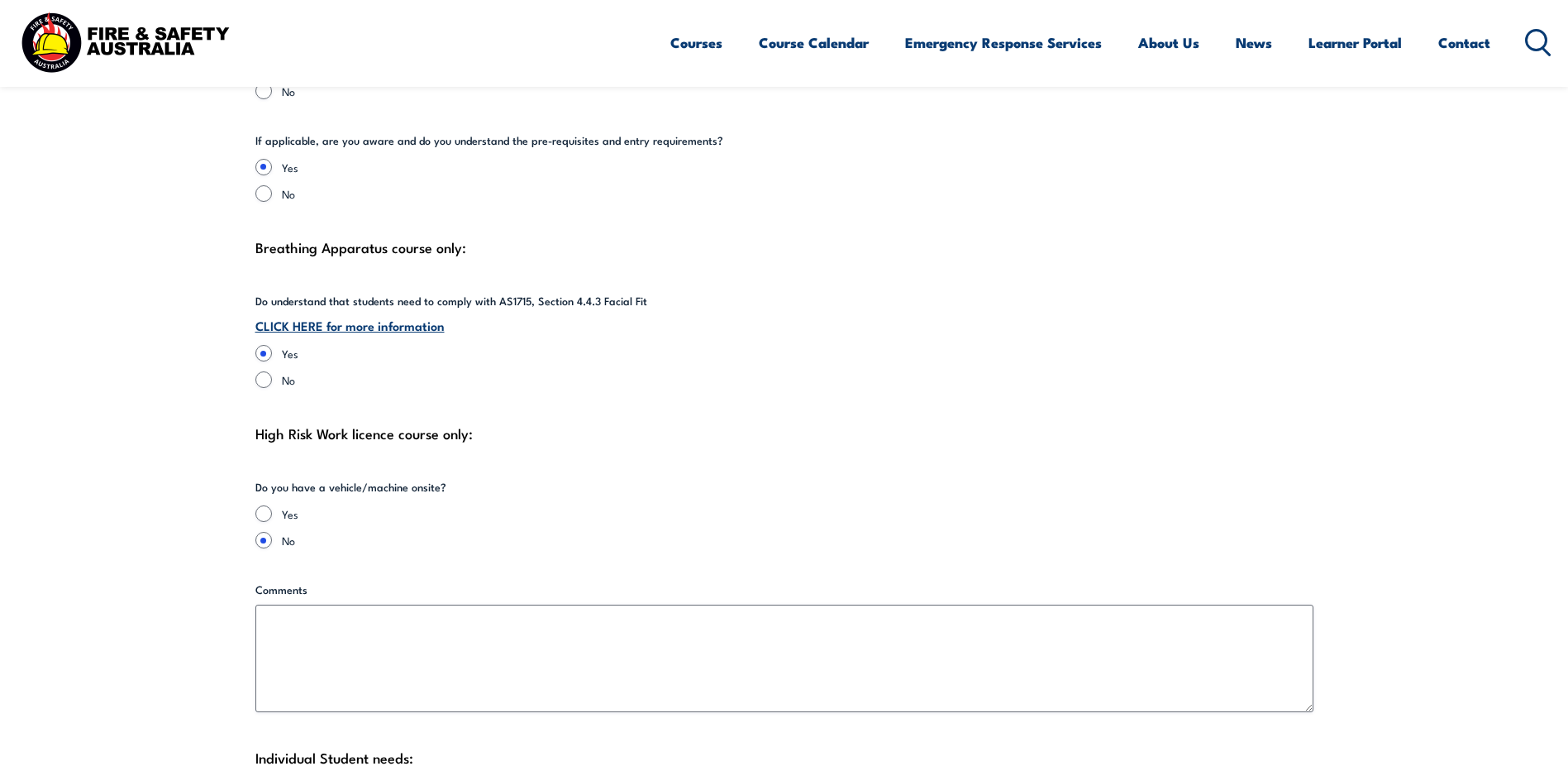
scroll to position [3681, 0]
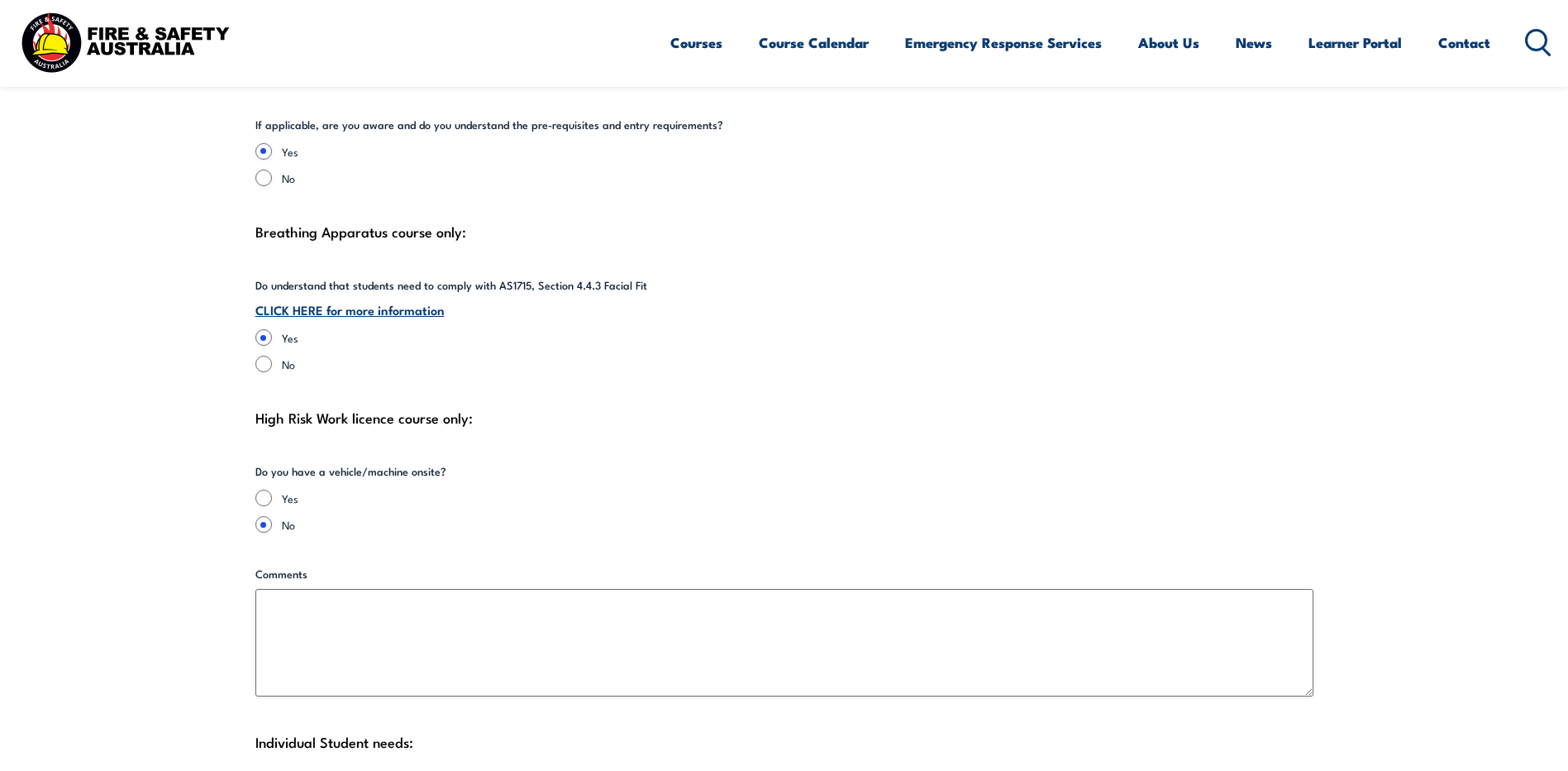
type input "Stephen Bathgate"
click at [266, 490] on input "Yes" at bounding box center [264, 498] width 16 height 16
radio input "true"
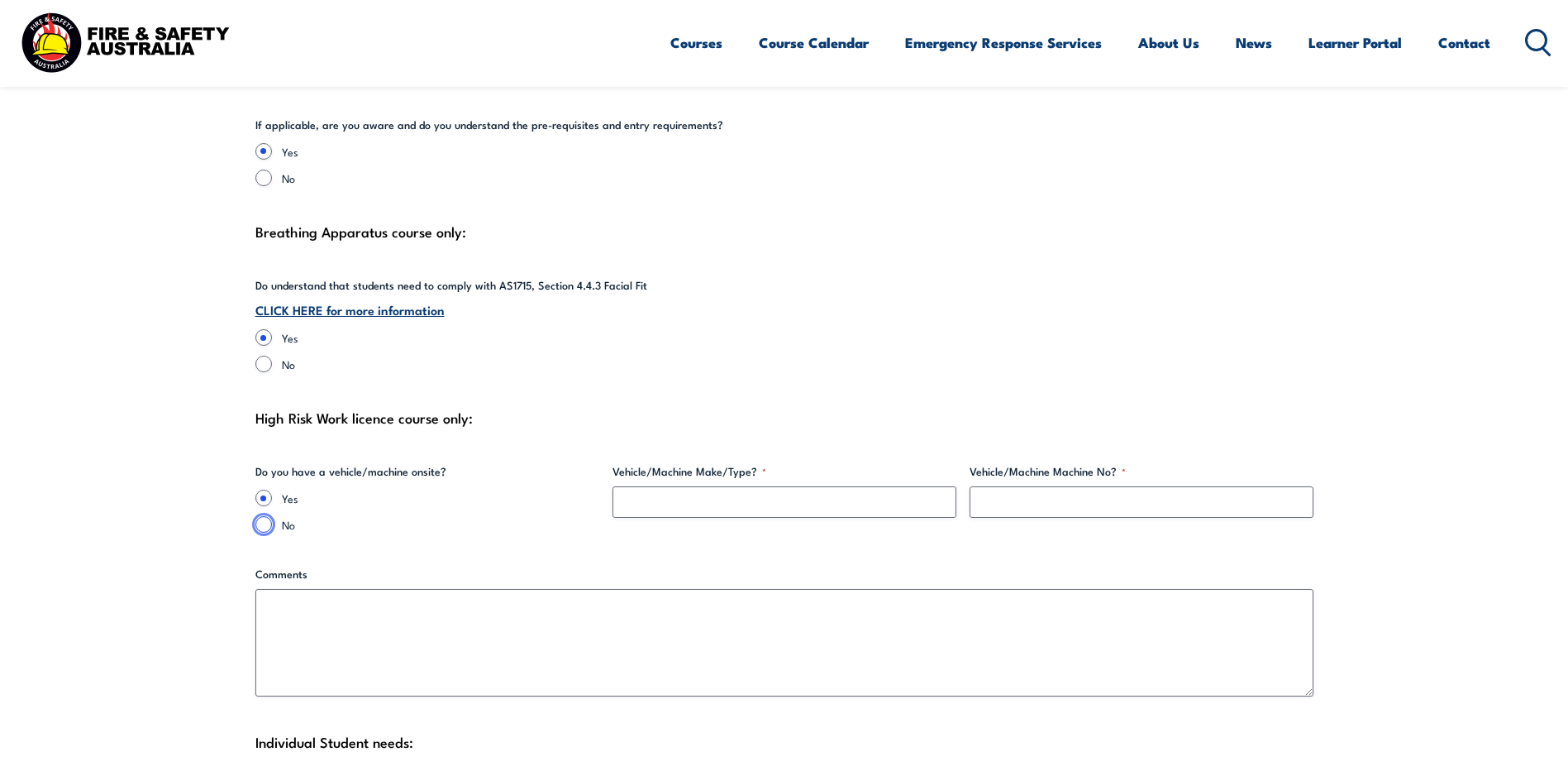
click at [259, 516] on input "No" at bounding box center [264, 524] width 16 height 16
radio input "true"
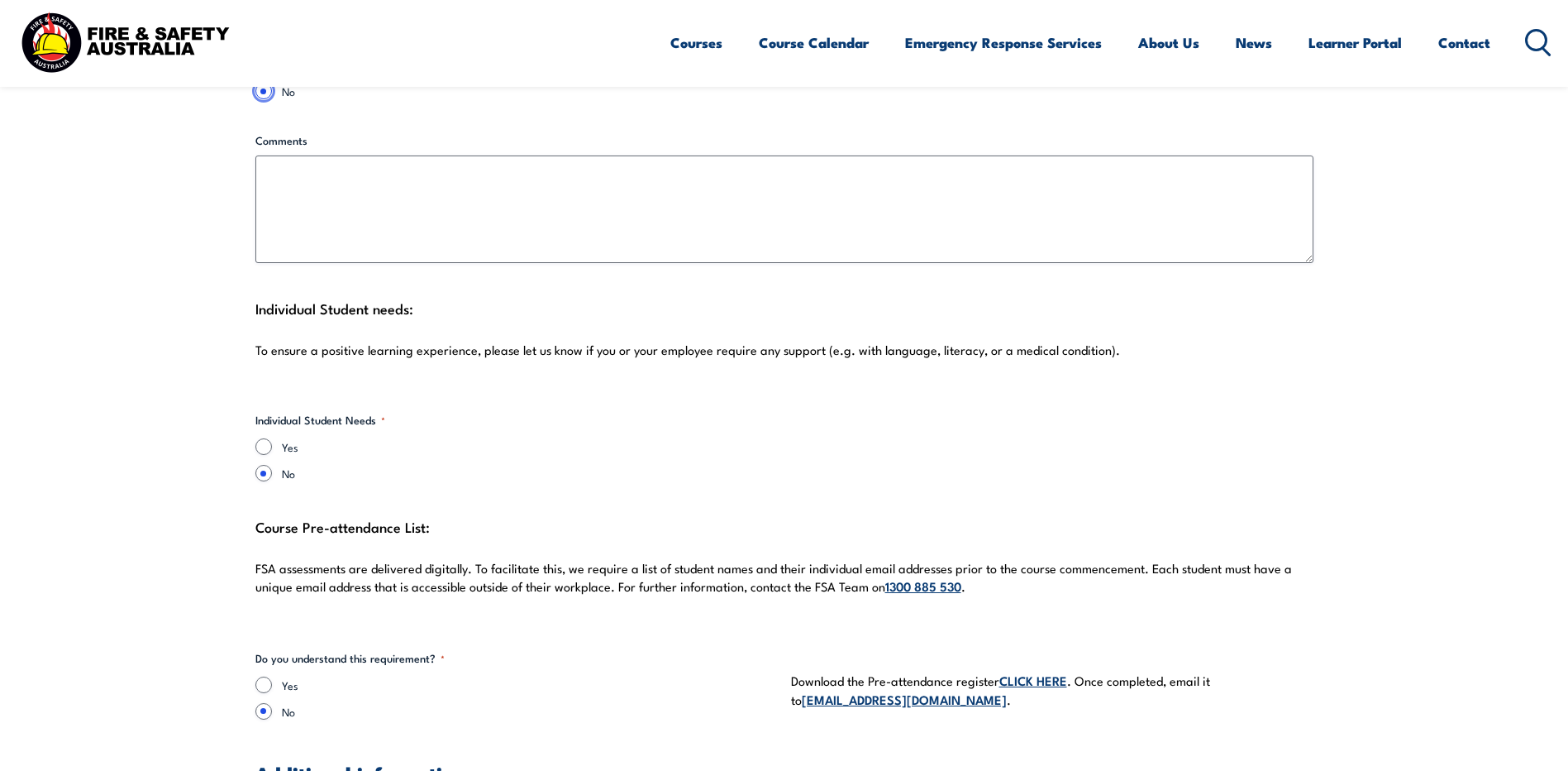
scroll to position [4115, 0]
click at [261, 438] on input "Yes" at bounding box center [264, 446] width 16 height 16
radio input "true"
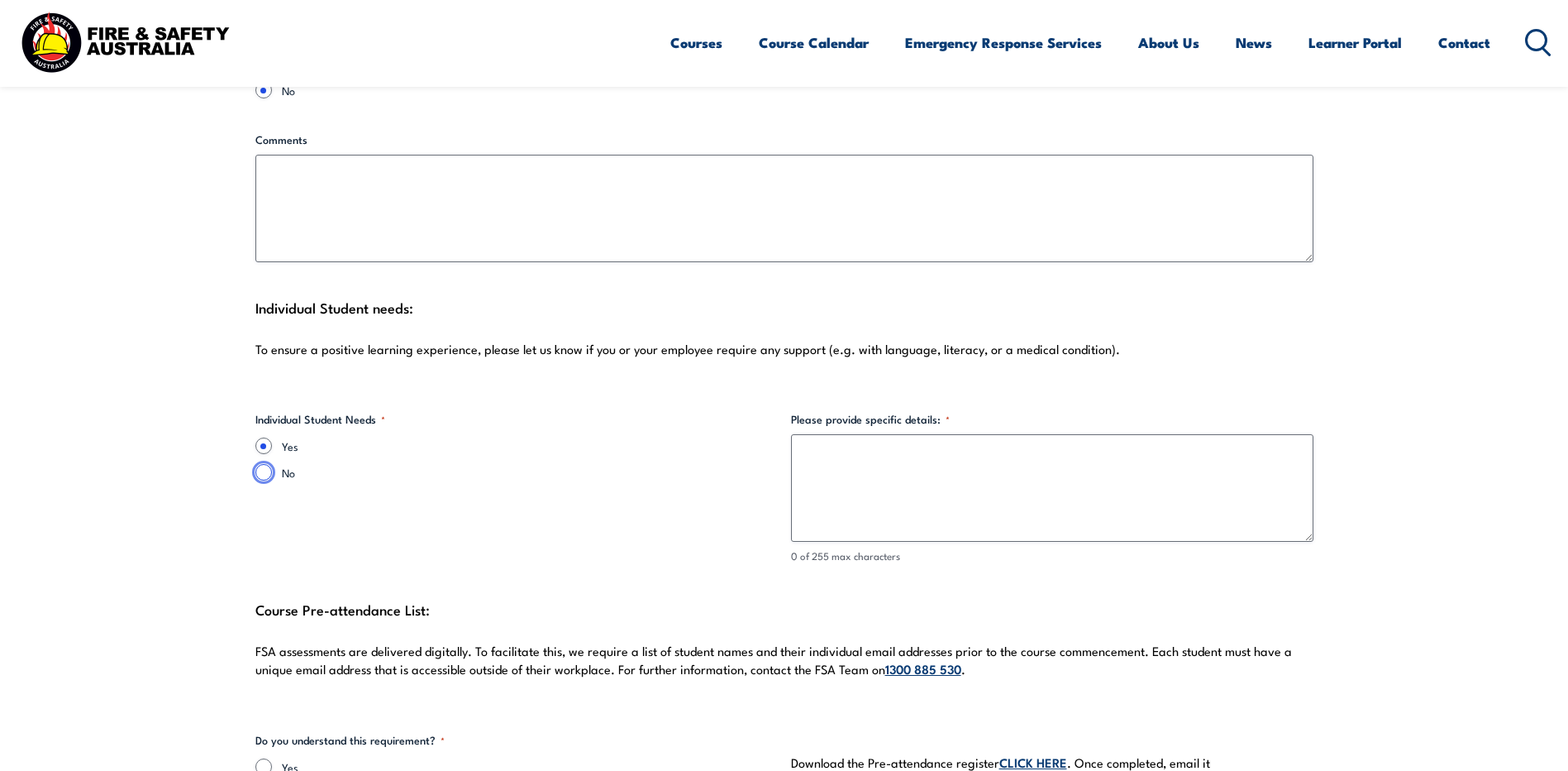
click at [260, 464] on input "No" at bounding box center [264, 472] width 16 height 16
radio input "true"
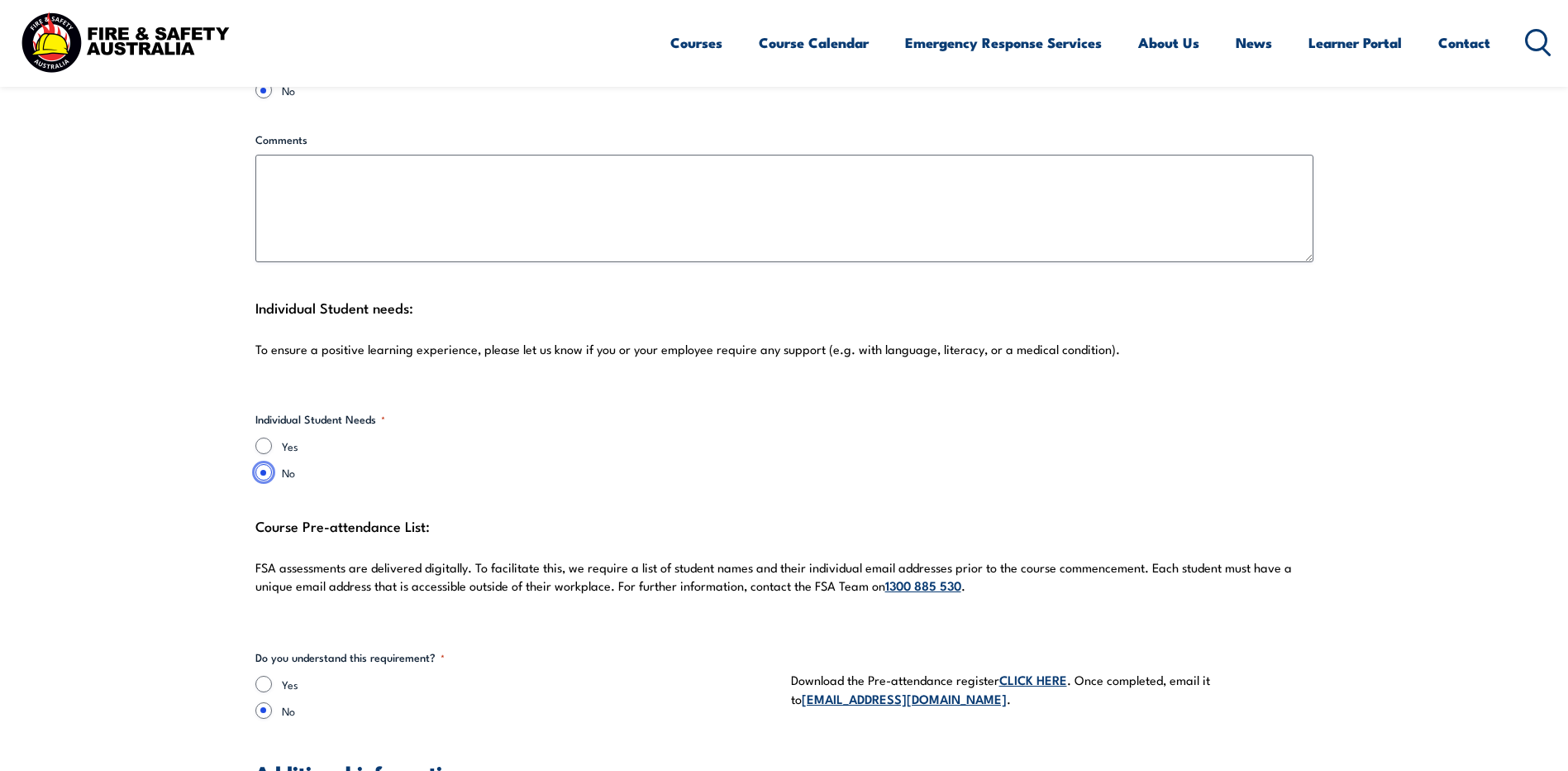
scroll to position [4280, 0]
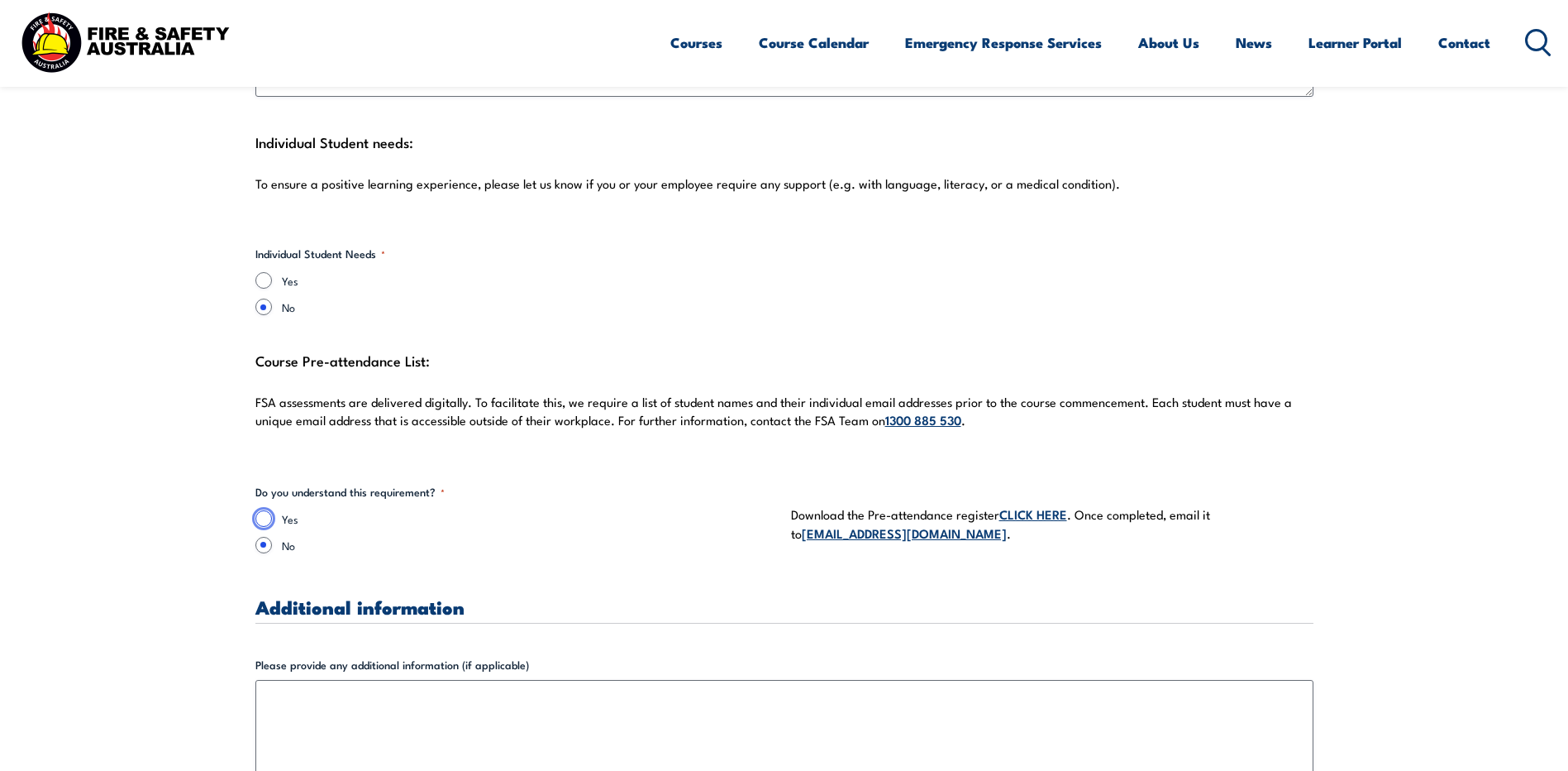
click at [263, 511] on input "Yes" at bounding box center [264, 519] width 16 height 16
radio input "true"
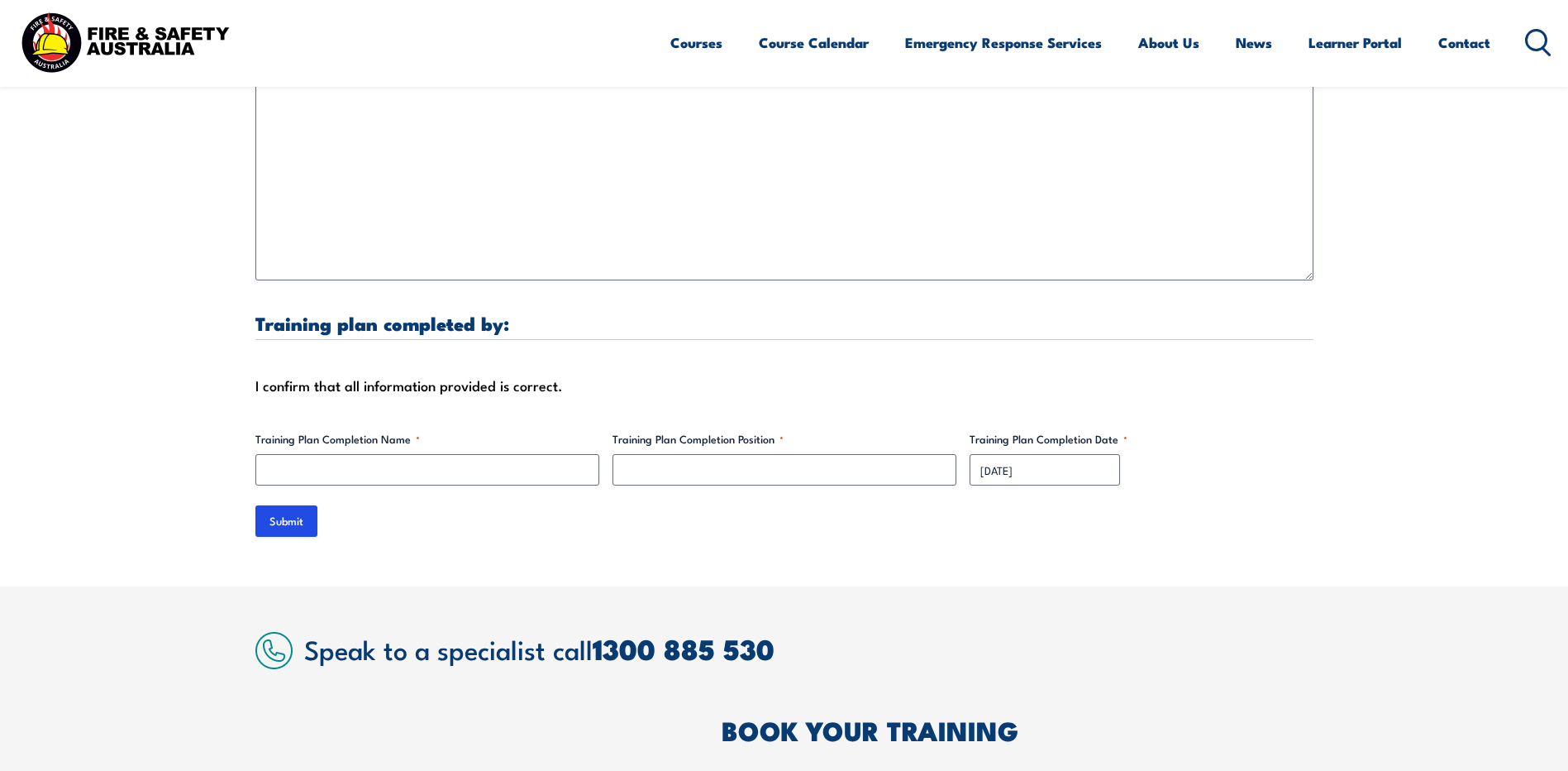
scroll to position [4943, 0]
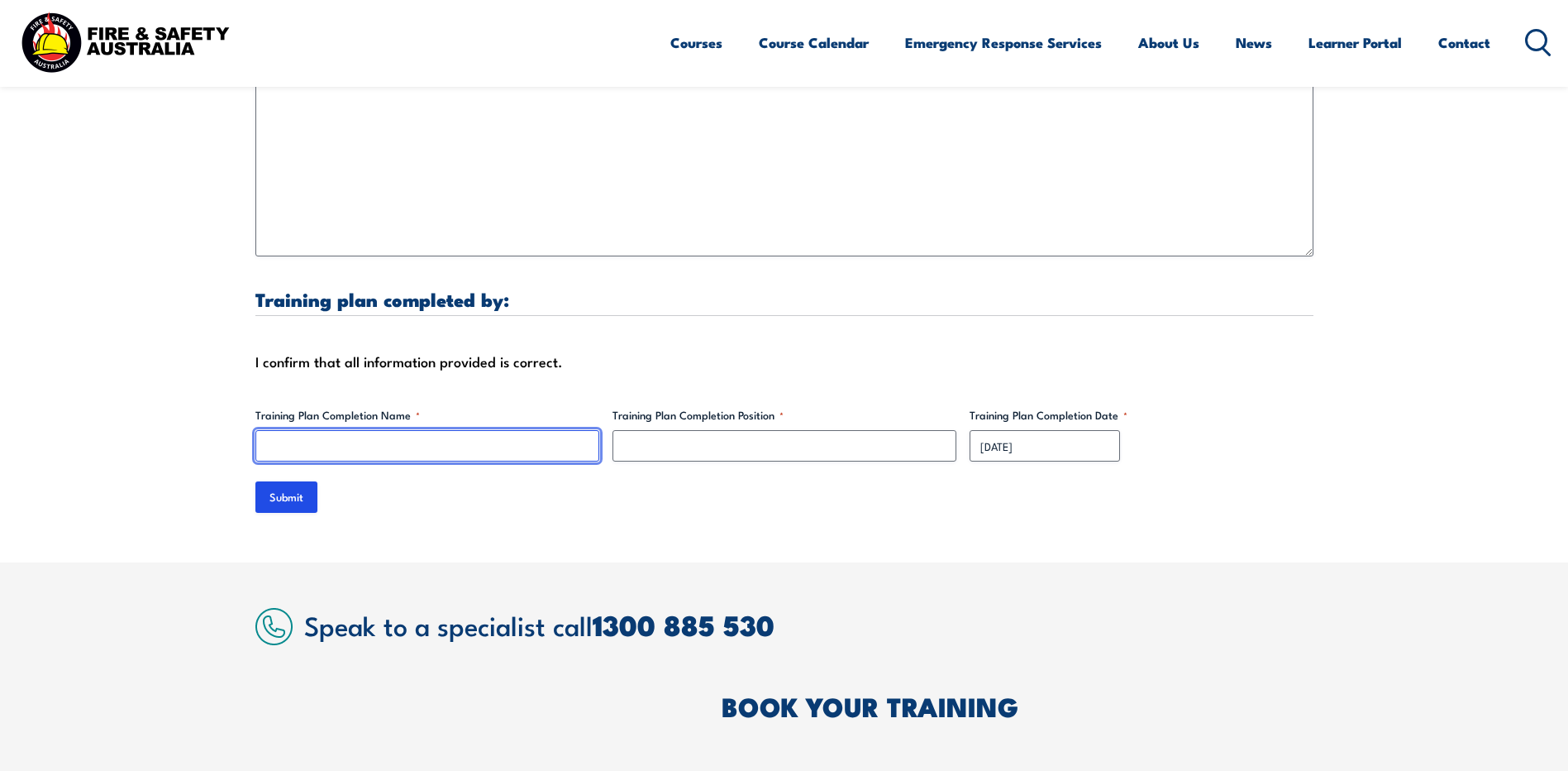
click at [416, 430] on input "Training Plan Completion Name *" at bounding box center [427, 445] width 344 height 31
type input "joshua corbet"
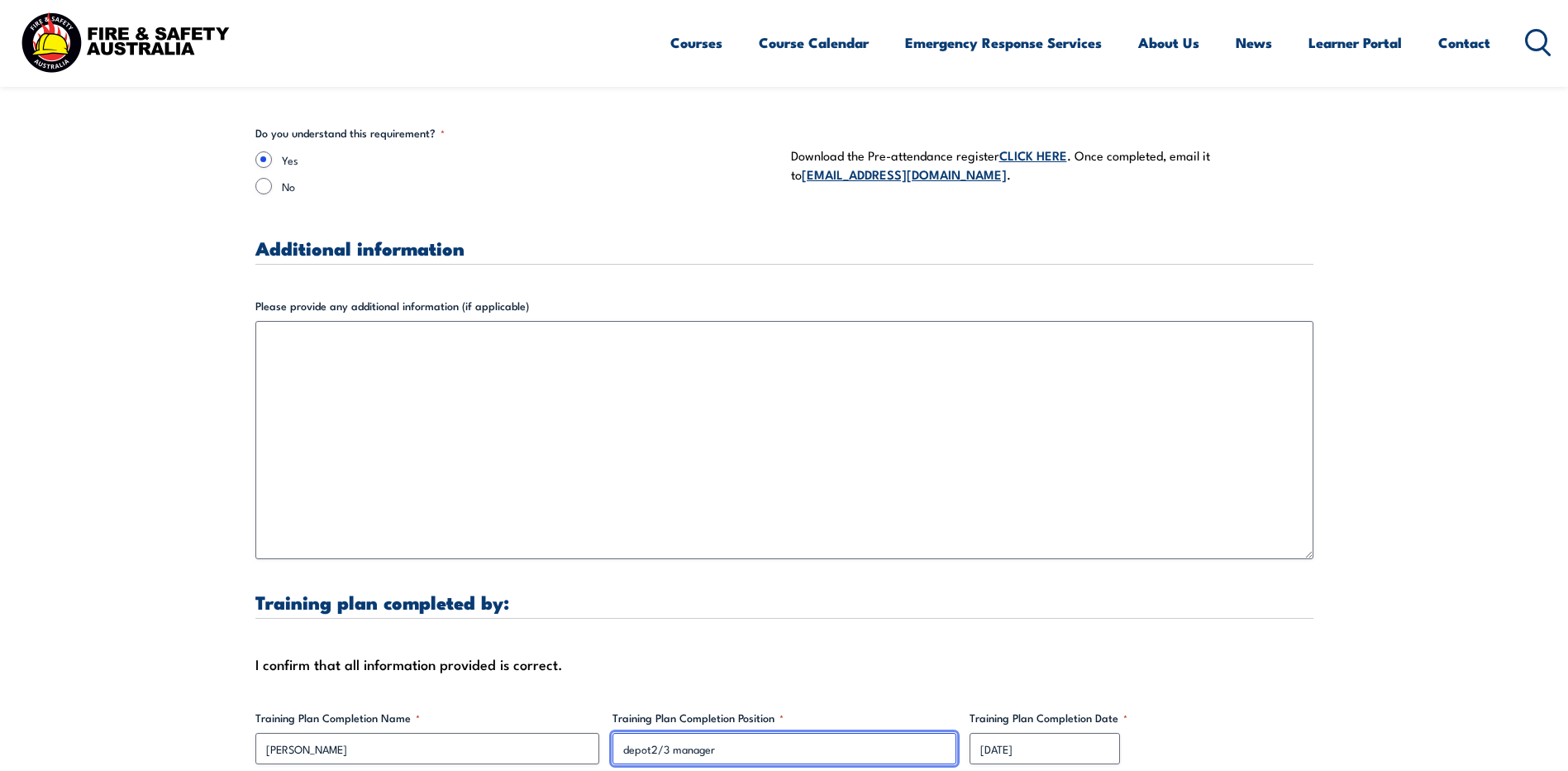
scroll to position [4632, 0]
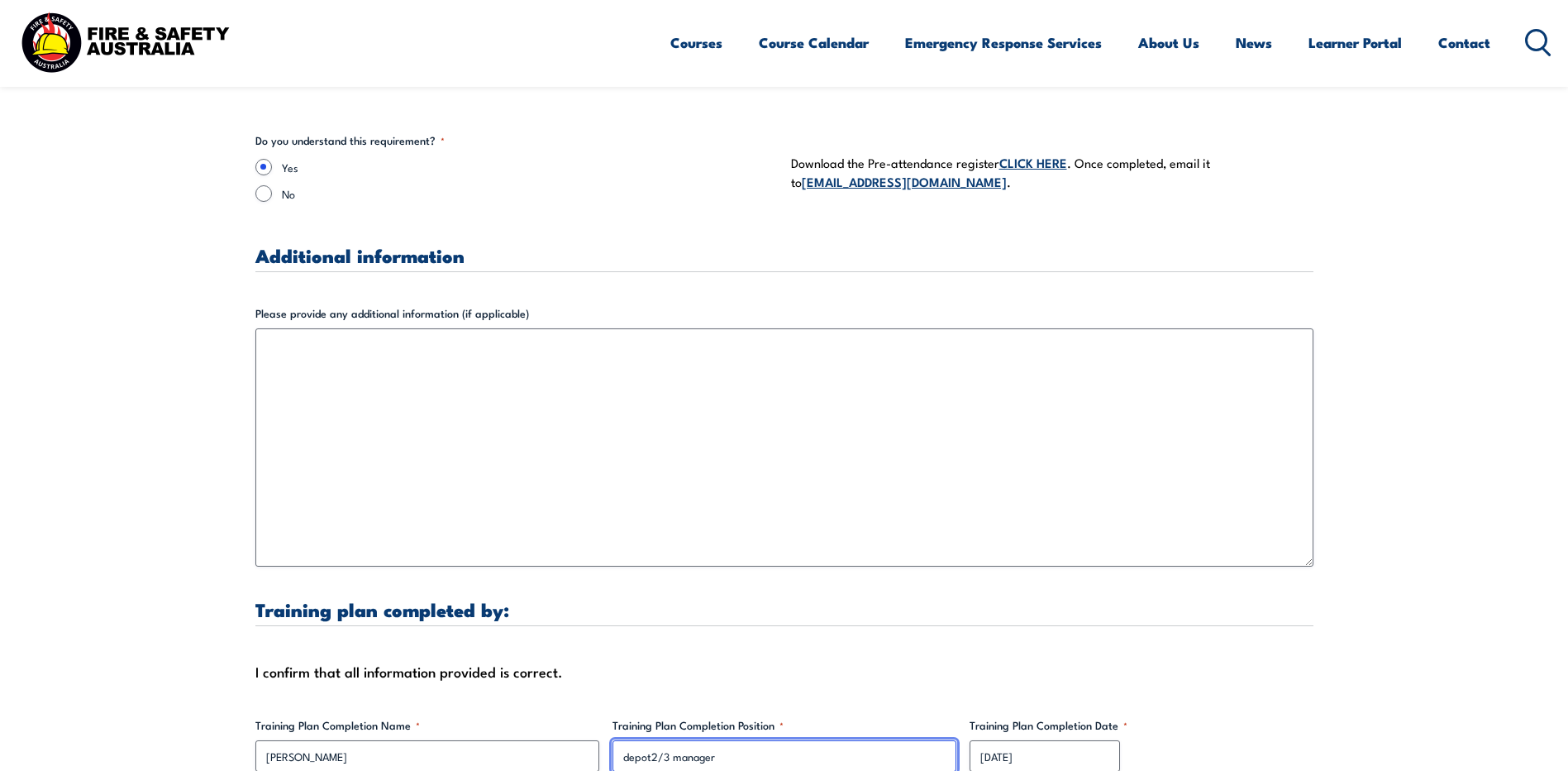
type input "depot2/3 manager"
click at [1029, 153] on link "CLICK HERE" at bounding box center [1033, 162] width 68 height 18
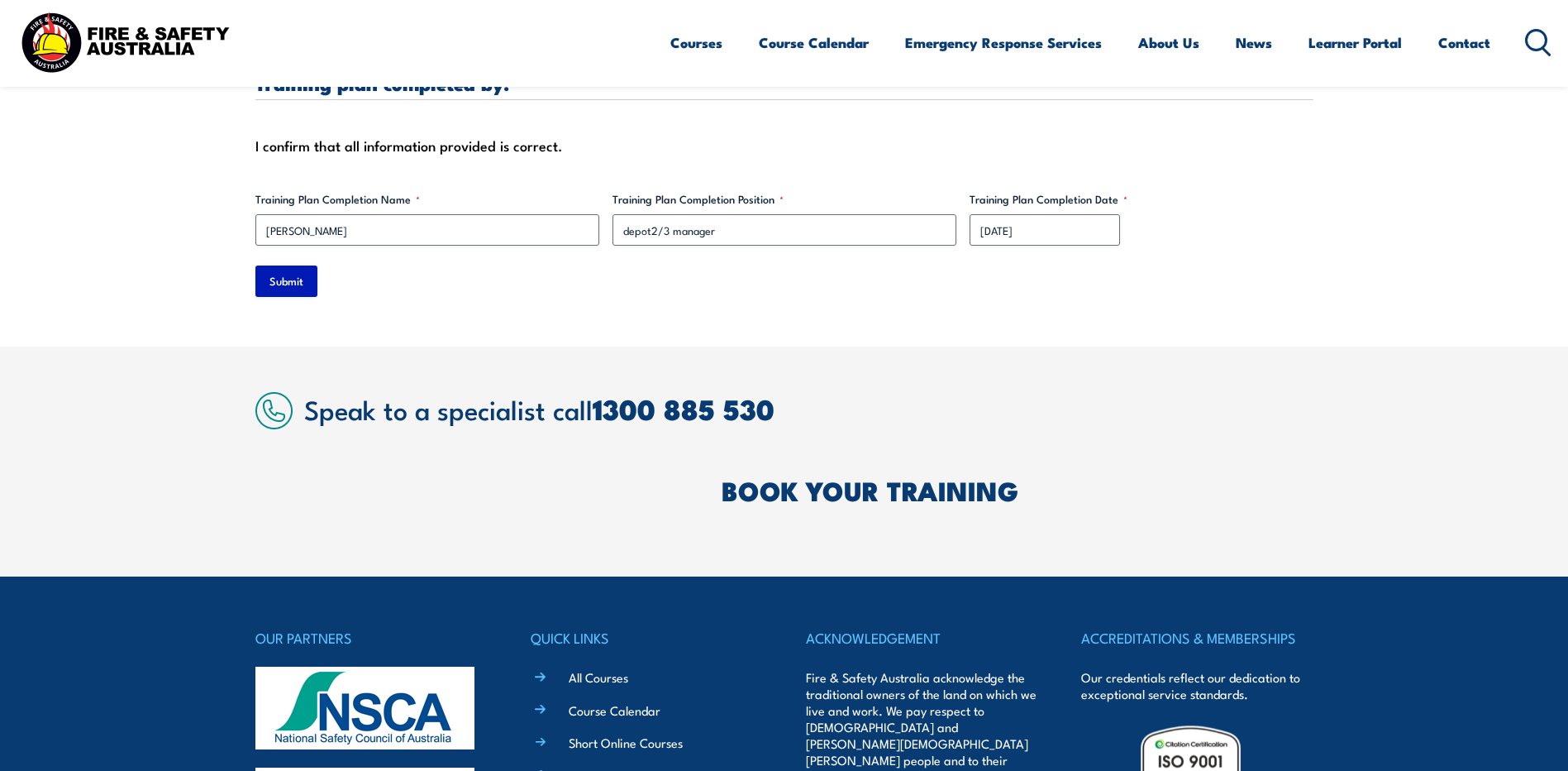
scroll to position [5005, 0]
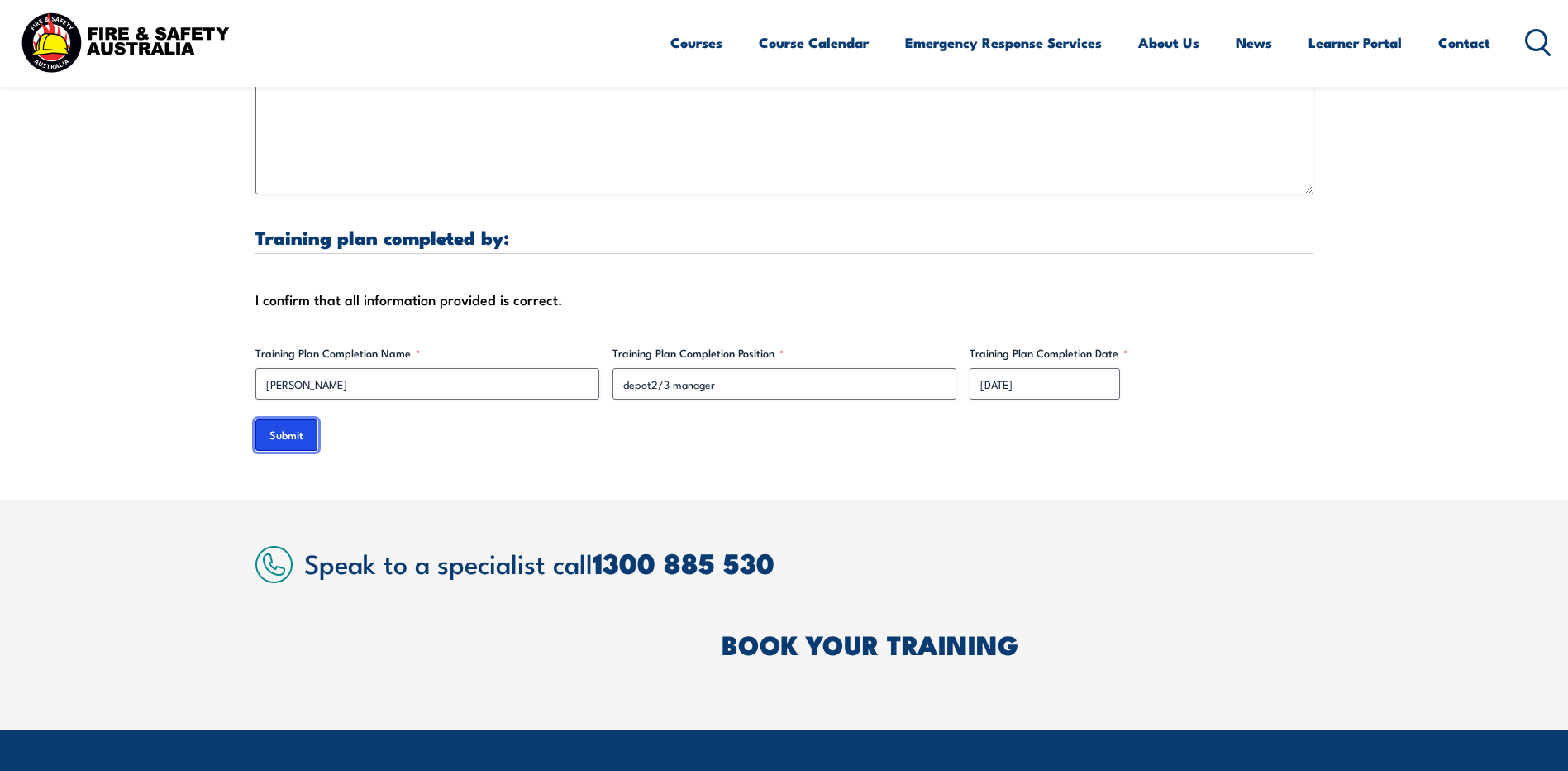
click at [265, 419] on input "Submit" at bounding box center [286, 434] width 62 height 31
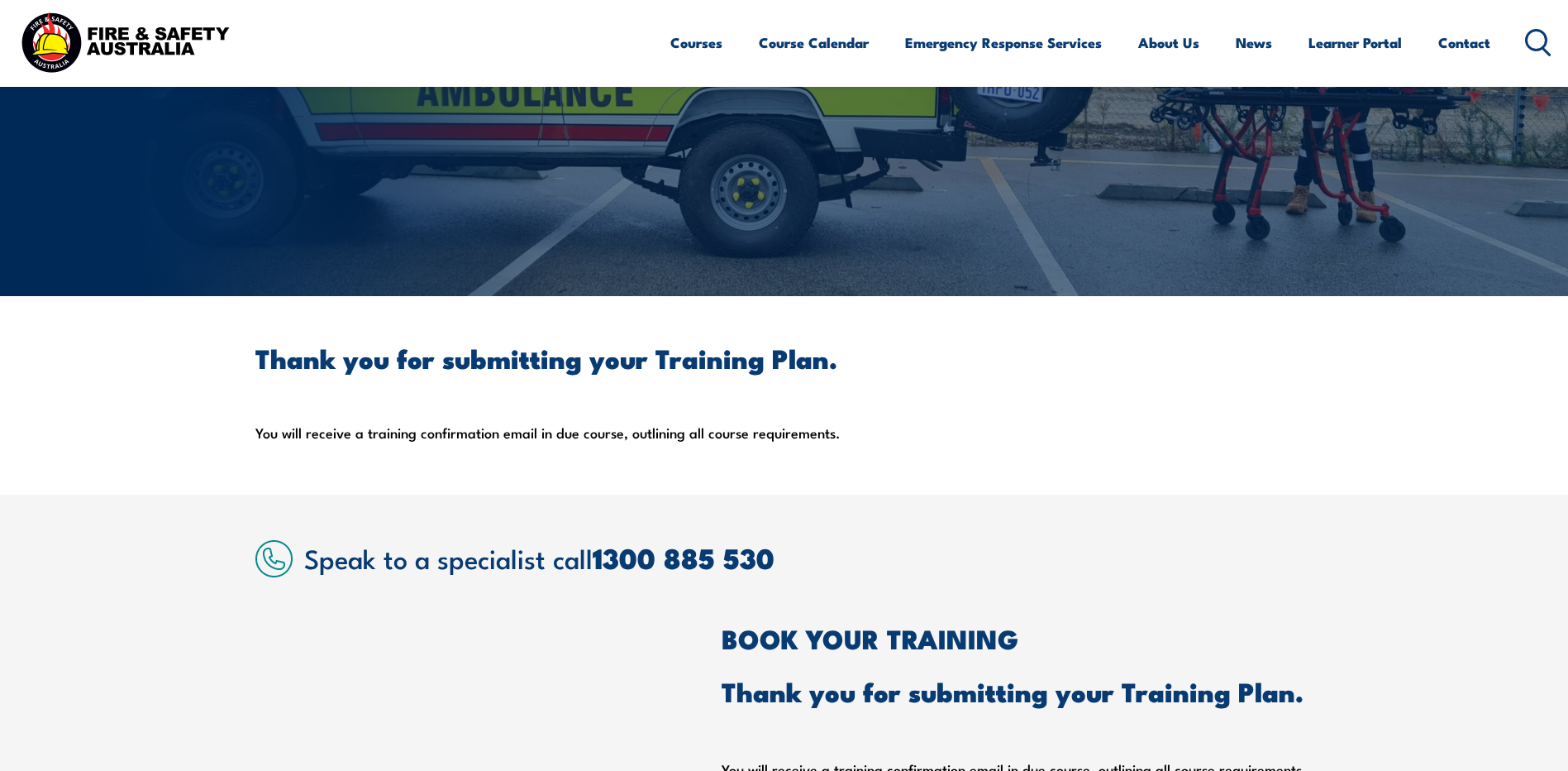
scroll to position [0, 0]
